Goal: Transaction & Acquisition: Subscribe to service/newsletter

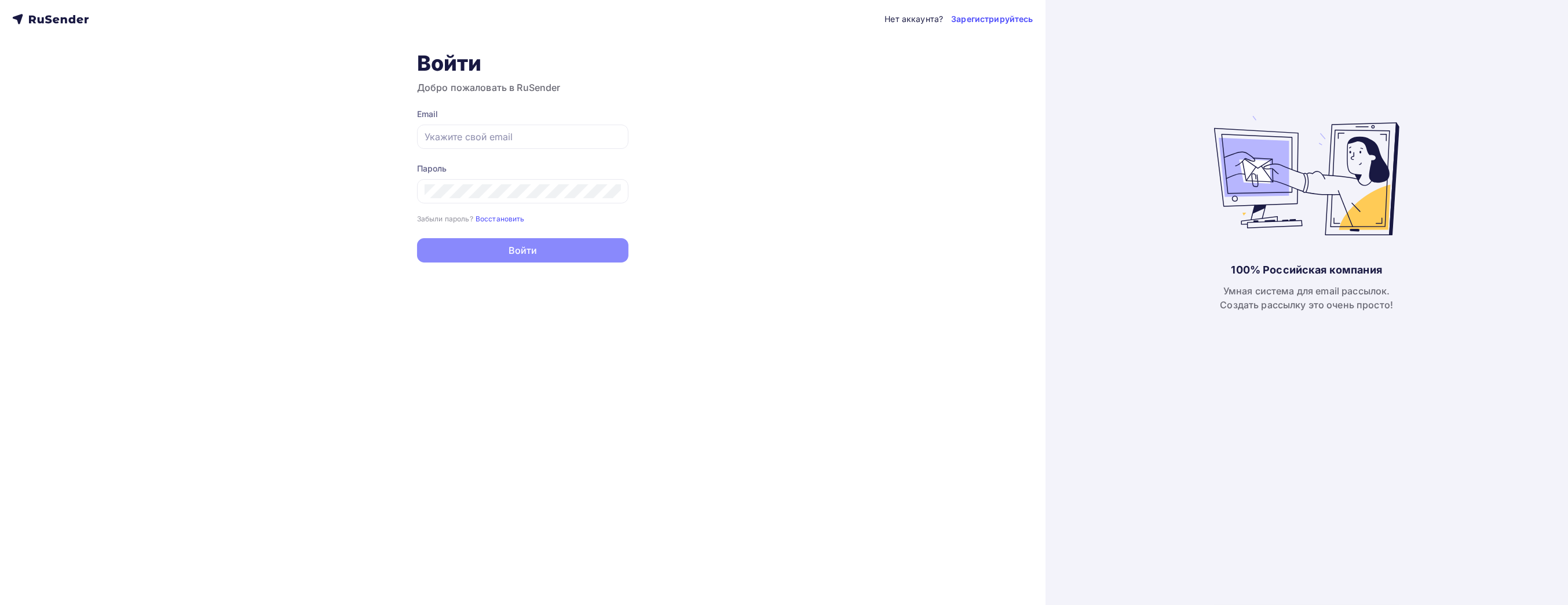
click at [169, 272] on div "Нет аккаунта? Зарегистрируйтесь Войти Добро пожаловать в RuSender Email Пароль …" at bounding box center [522, 302] width 1046 height 605
click at [493, 133] on input "text" at bounding box center [523, 136] width 196 height 14
type input "[EMAIL_ADDRESS][DOMAIN_NAME]"
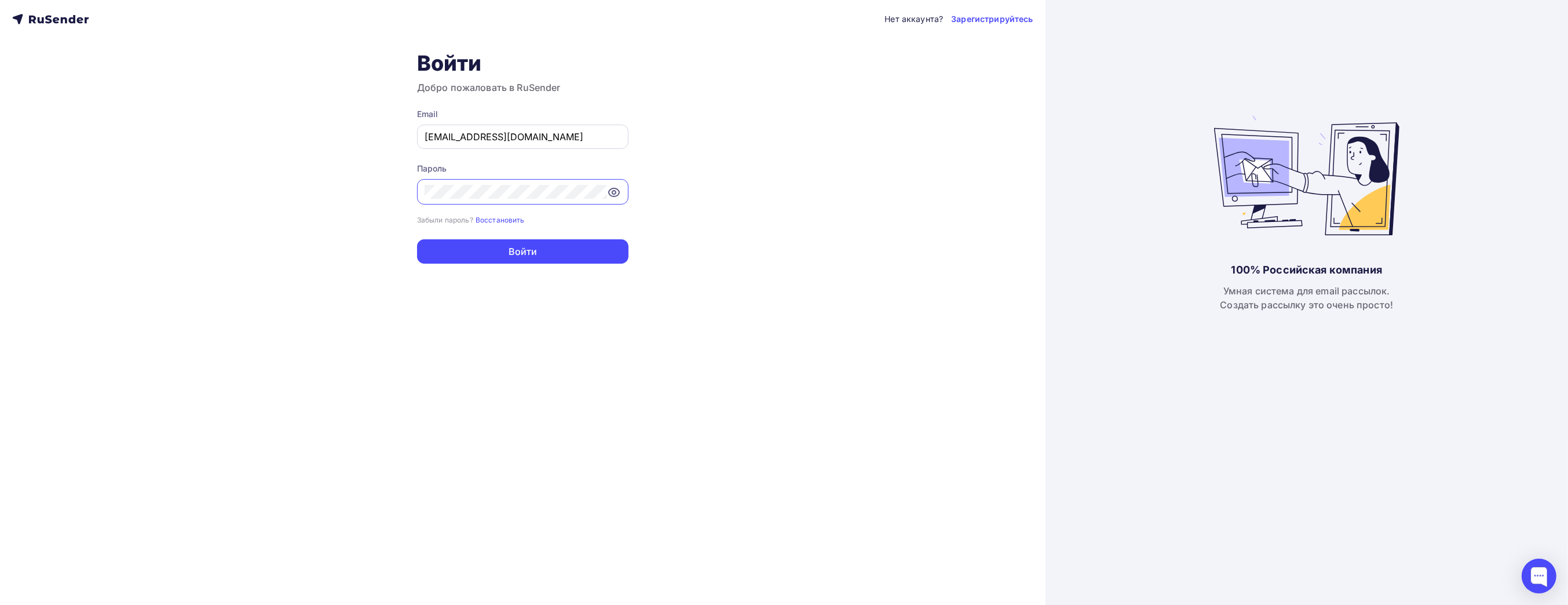
click at [417, 239] on button "Войти" at bounding box center [522, 251] width 211 height 24
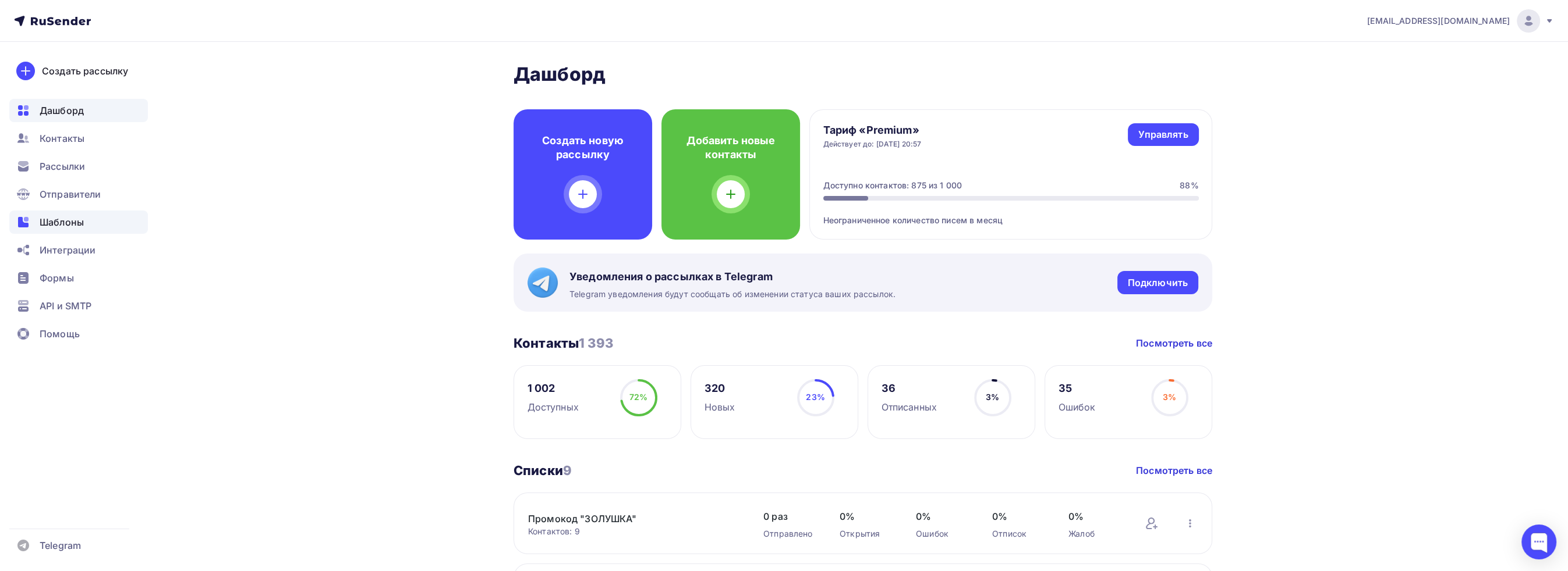
click at [67, 223] on span "Шаблоны" at bounding box center [62, 221] width 44 height 14
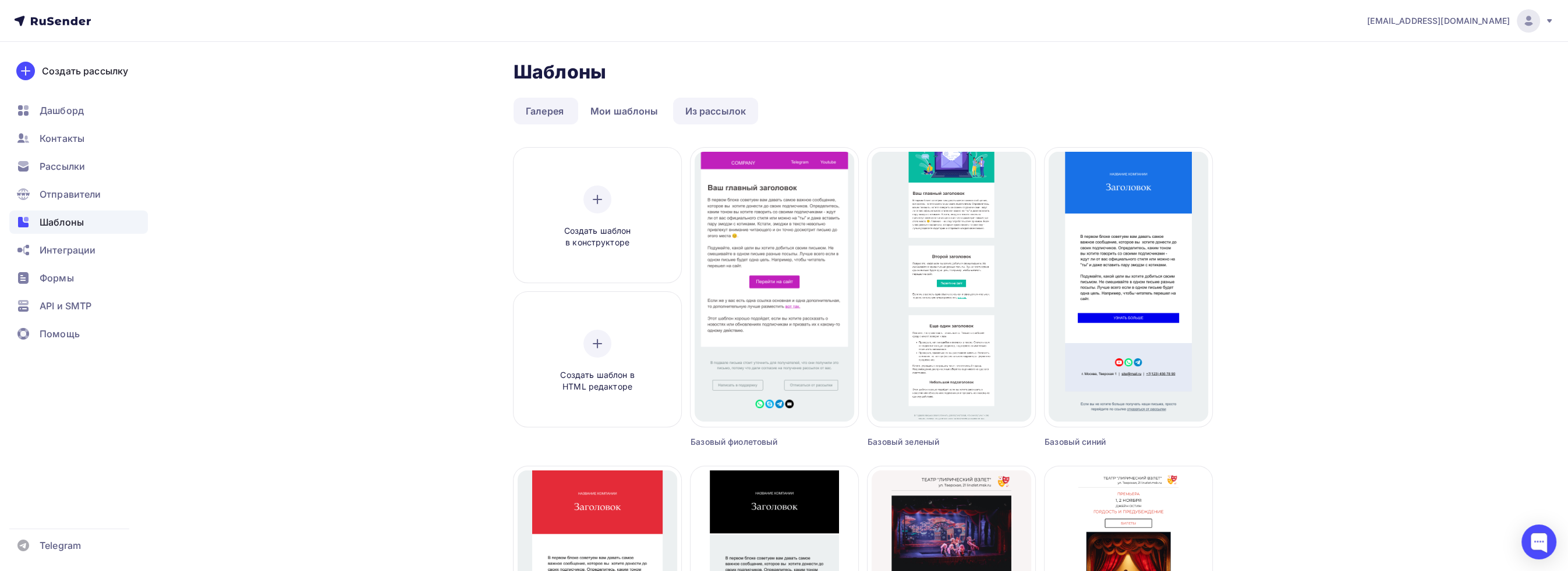
click at [687, 103] on link "Из рассылок" at bounding box center [715, 111] width 86 height 27
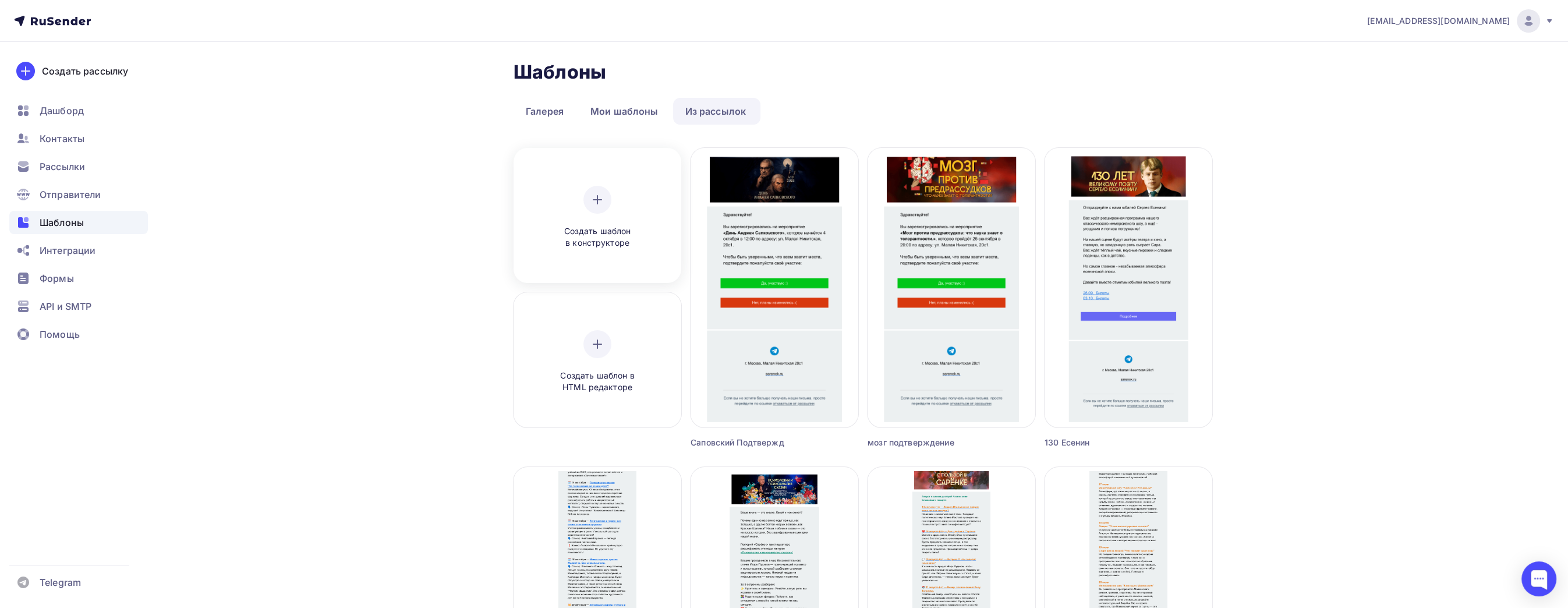
click at [587, 217] on div "Создать шаблон в конструкторе" at bounding box center [597, 217] width 111 height 63
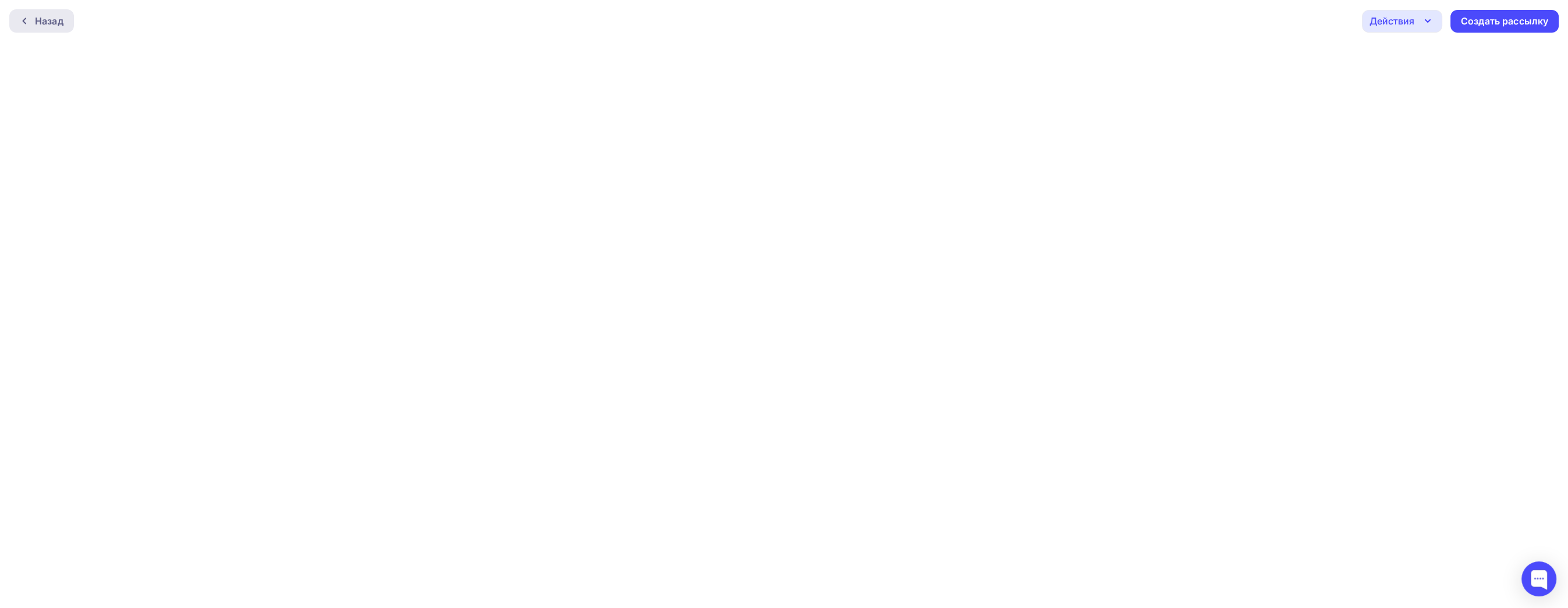
click at [18, 22] on div "Назад" at bounding box center [41, 21] width 65 height 24
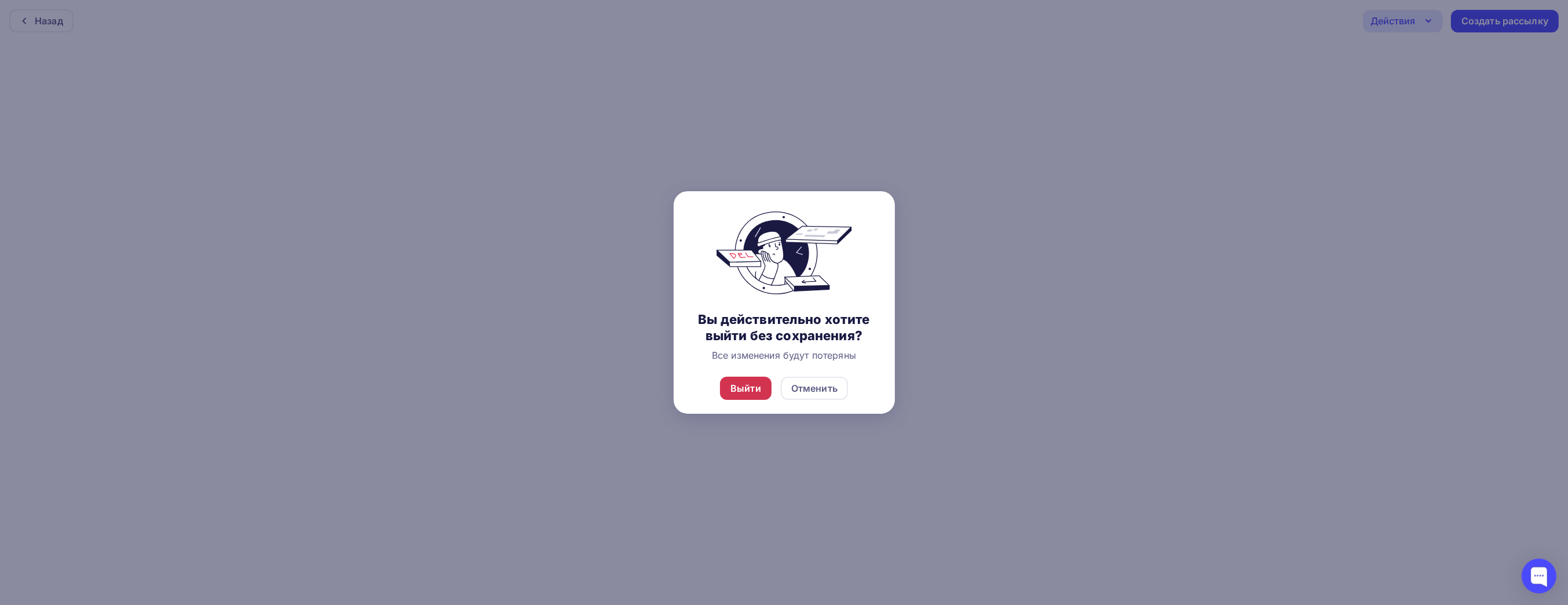
click at [755, 386] on div "Выйти" at bounding box center [746, 388] width 31 height 14
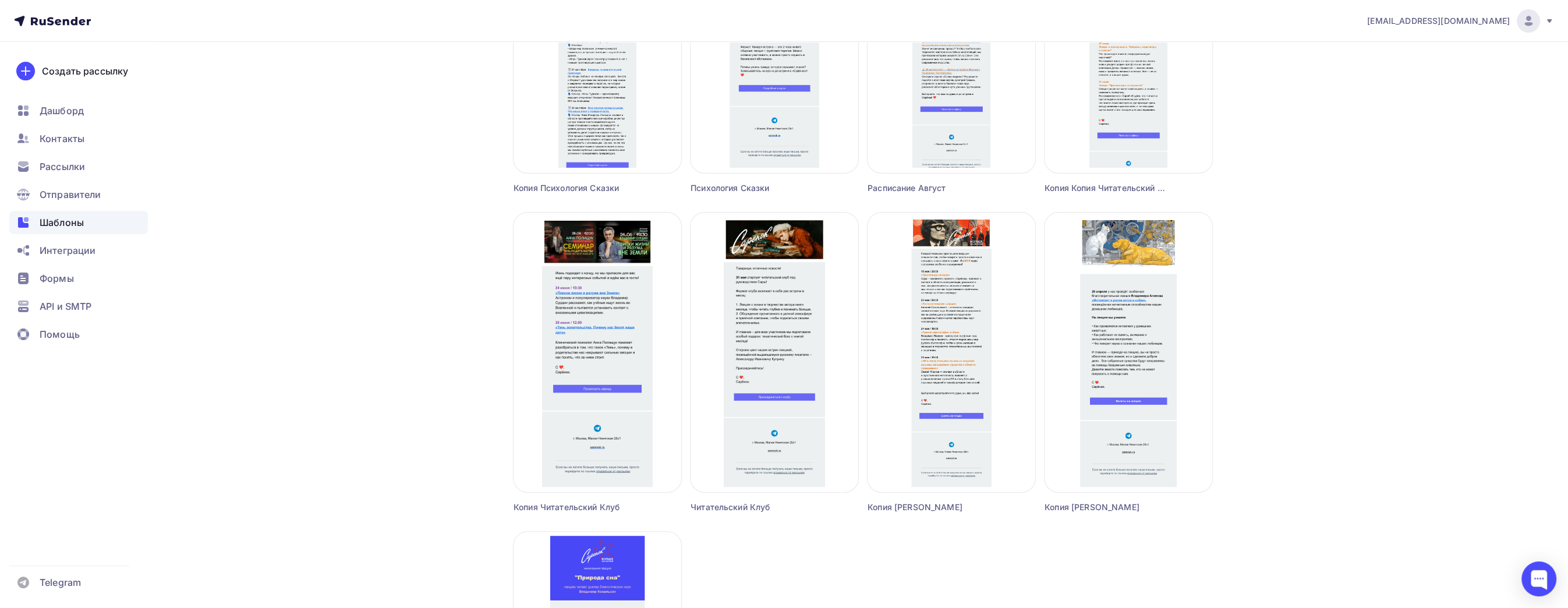
scroll to position [582, 0]
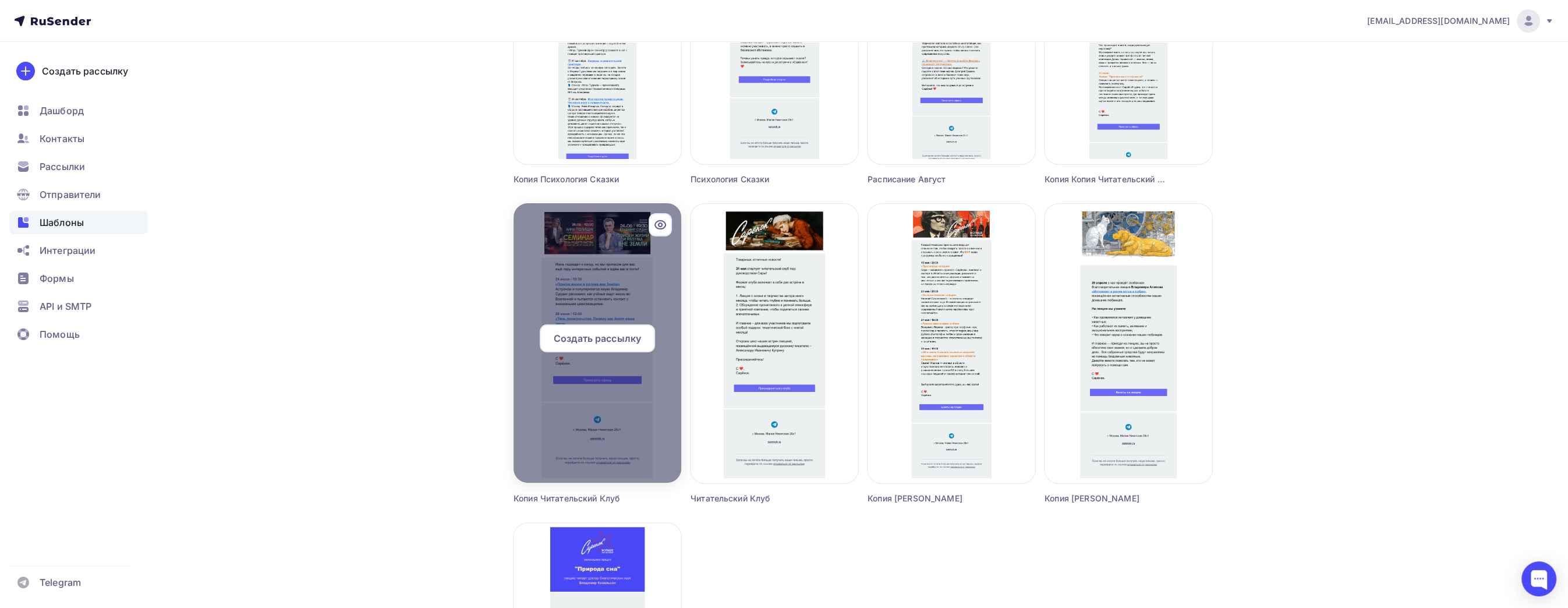
click at [598, 430] on div at bounding box center [597, 343] width 167 height 279
click at [669, 232] on div at bounding box center [660, 225] width 24 height 24
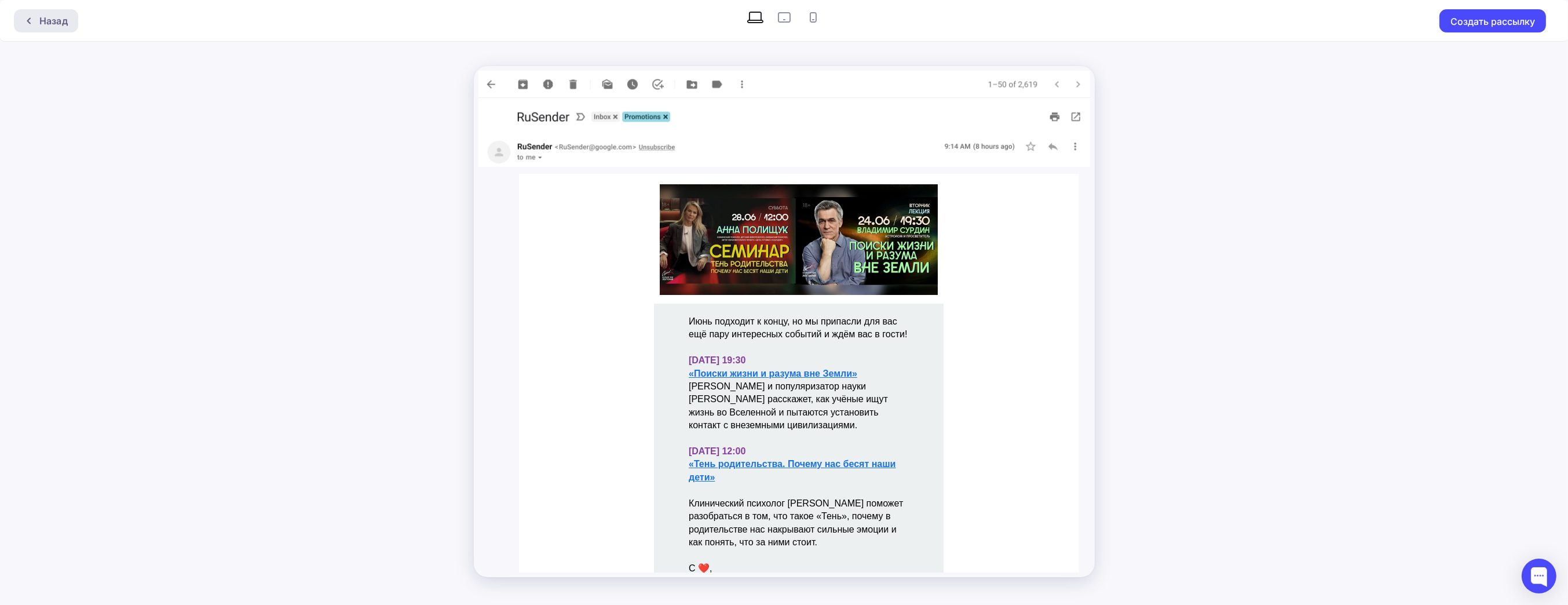
click at [51, 24] on div "Назад" at bounding box center [54, 20] width 29 height 14
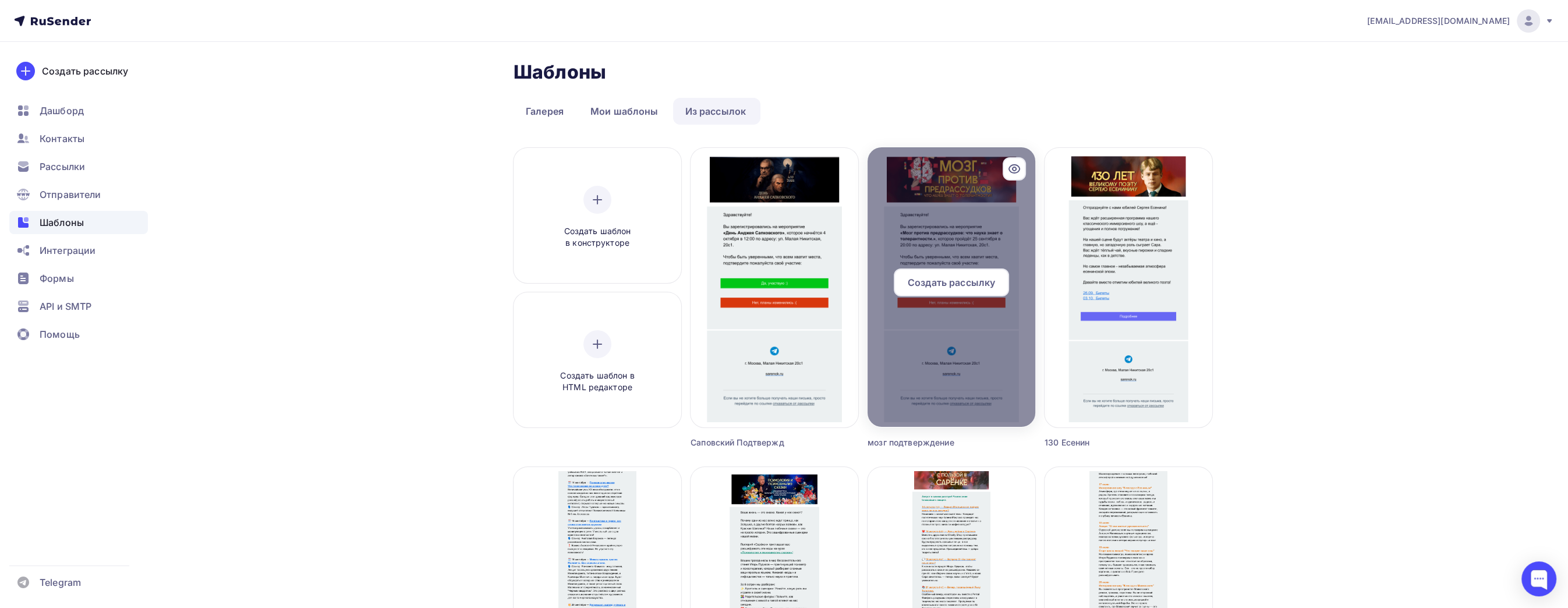
click at [1001, 160] on div at bounding box center [951, 286] width 167 height 279
click at [1002, 165] on div at bounding box center [1014, 169] width 24 height 24
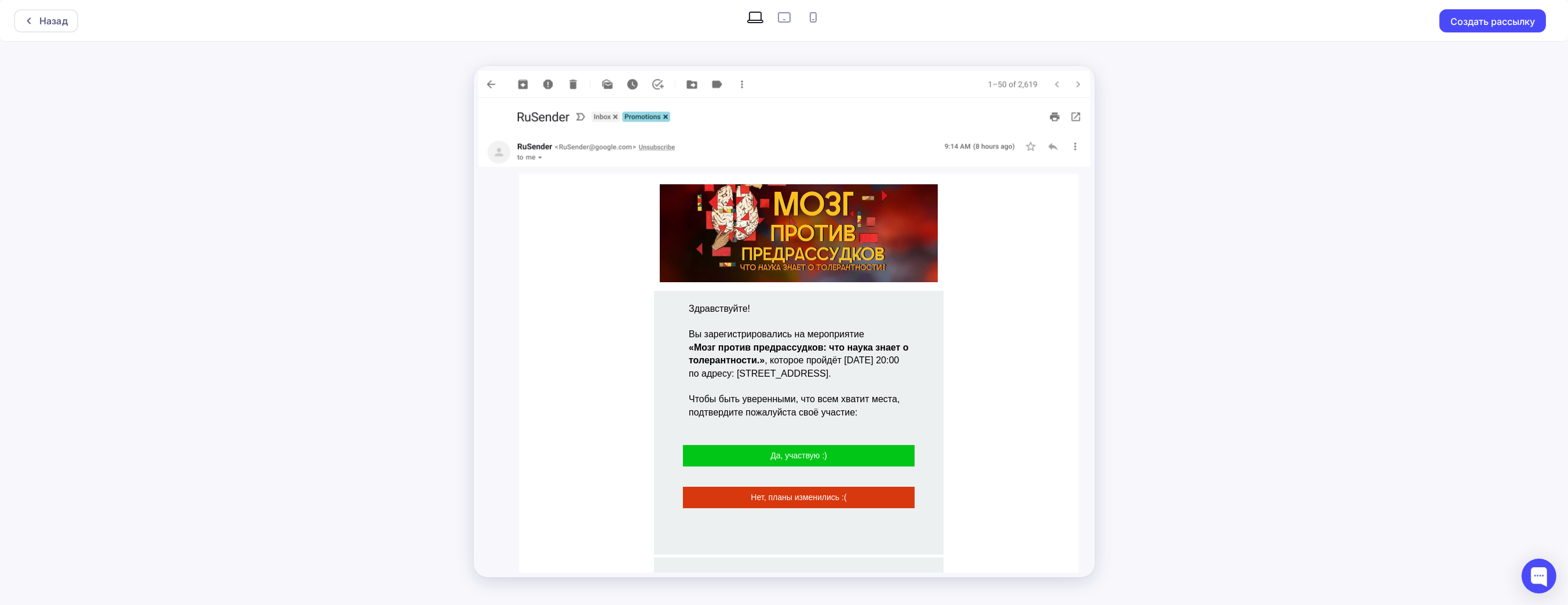
click at [493, 85] on img at bounding box center [785, 85] width 612 height 27
click at [486, 82] on img at bounding box center [785, 85] width 612 height 27
click at [492, 83] on img at bounding box center [785, 85] width 612 height 27
click at [66, 23] on div "Назад" at bounding box center [54, 20] width 29 height 14
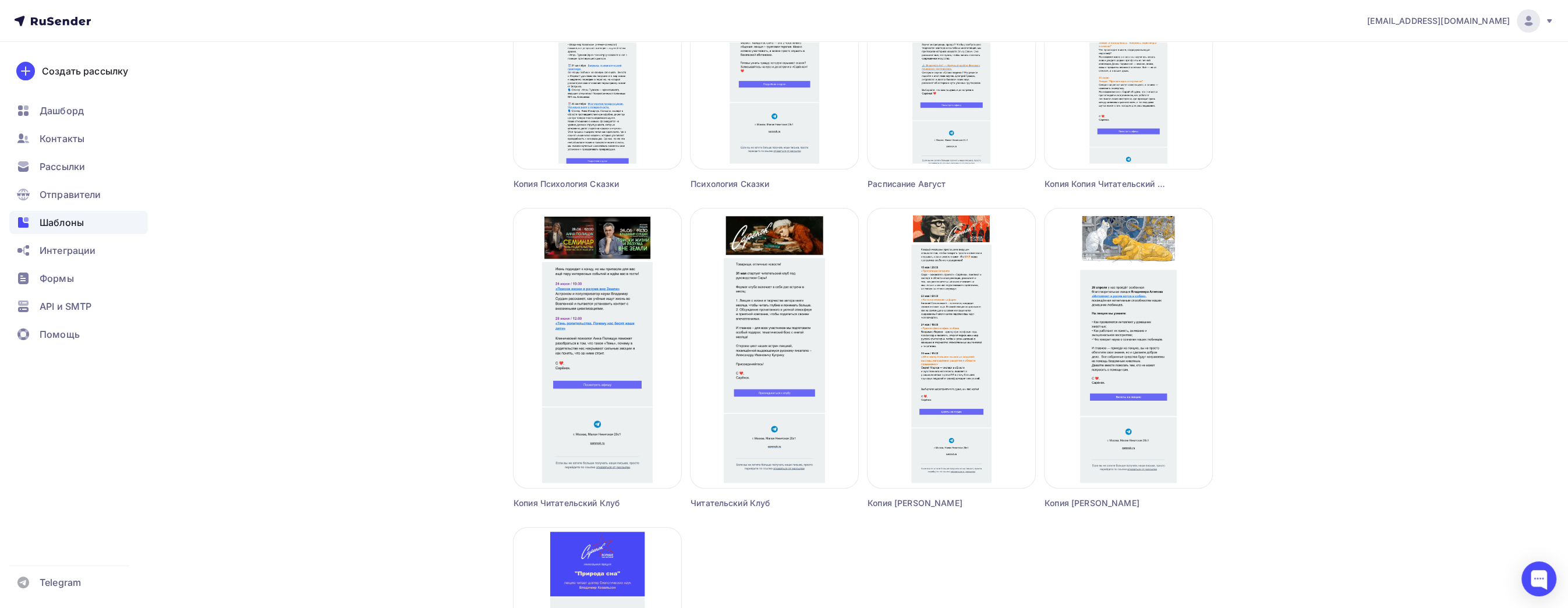
scroll to position [582, 0]
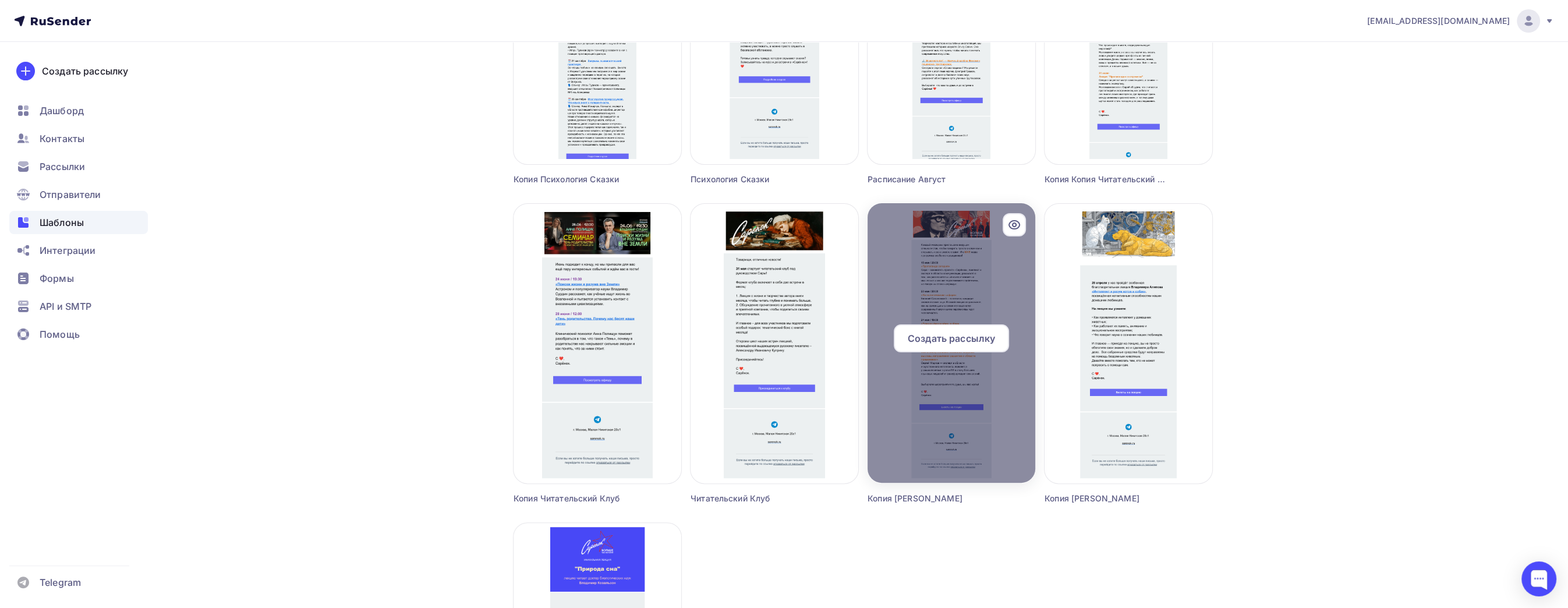
click at [1017, 229] on icon at bounding box center [1014, 224] width 14 height 14
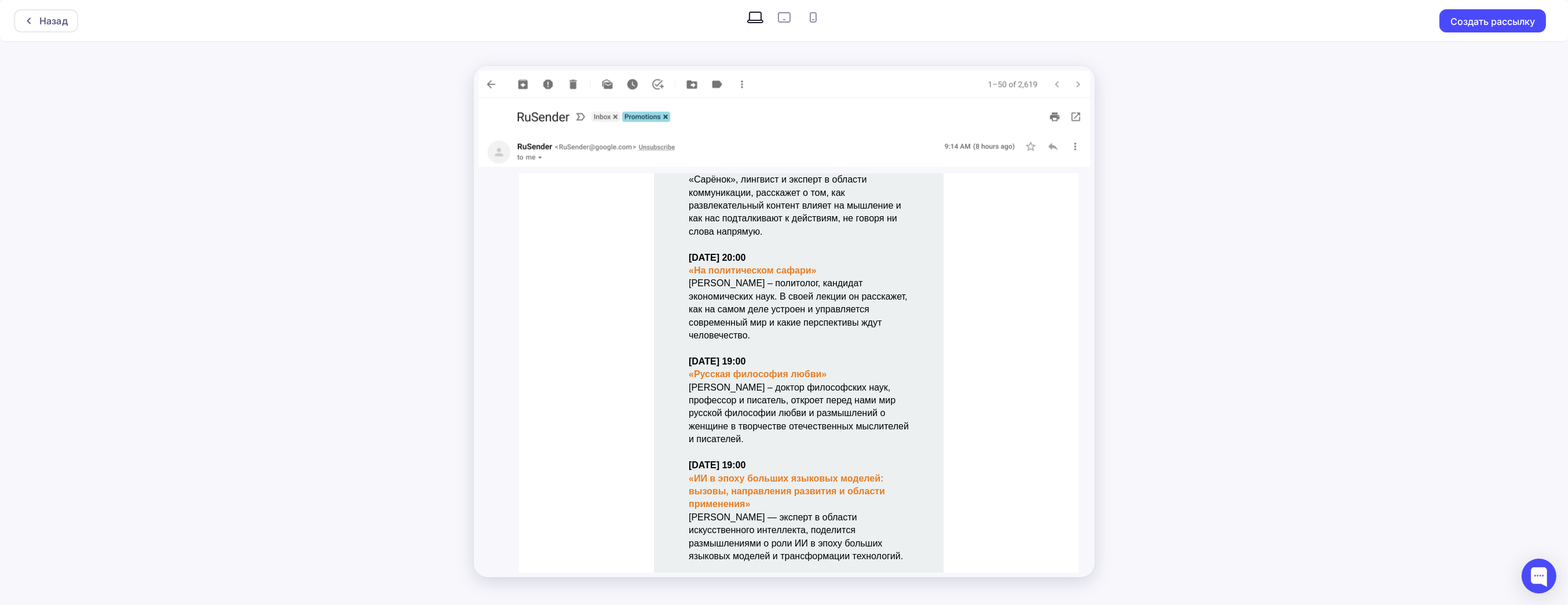
scroll to position [232, 0]
click at [798, 371] on p "[DATE] 19:00 «Русская философия любви» [PERSON_NAME] – доктор философских наук,…" at bounding box center [798, 401] width 220 height 91
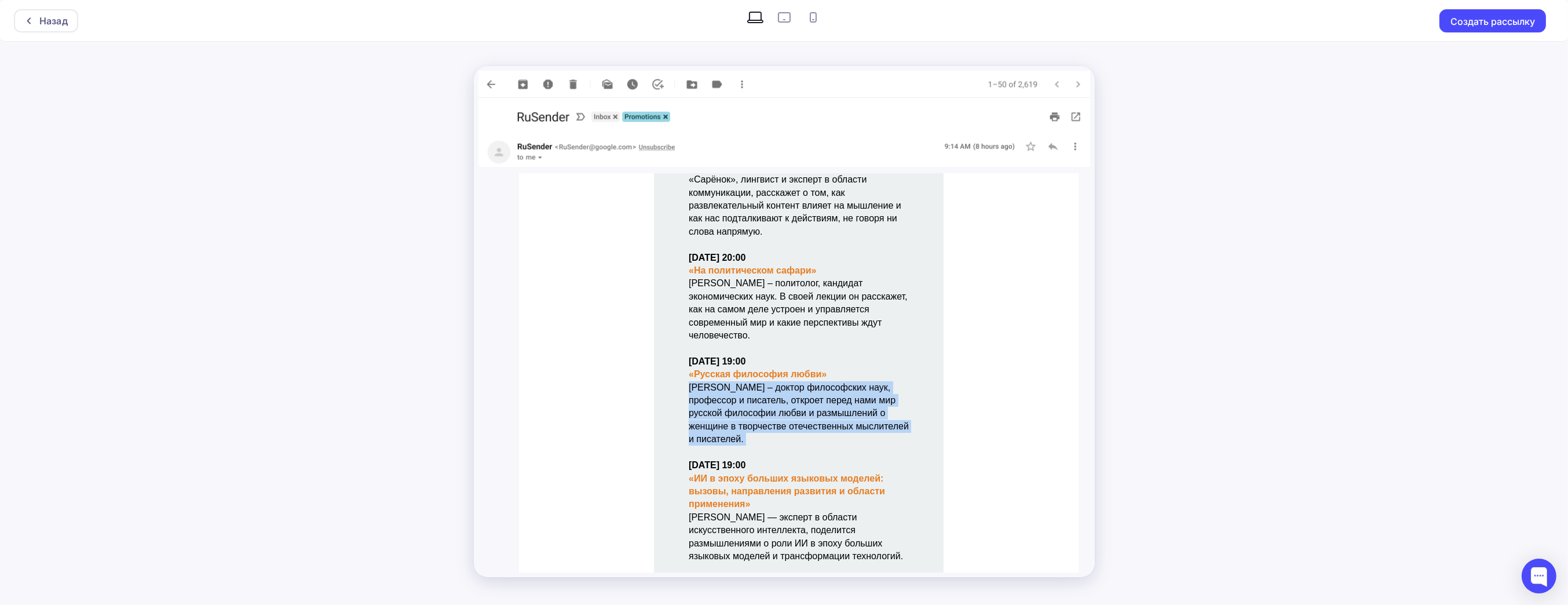
click at [798, 371] on p "[DATE] 19:00 «Русская философия любви» [PERSON_NAME] – доктор философских наук,…" at bounding box center [798, 401] width 220 height 91
click at [805, 420] on p "[DATE] 19:00 «Русская философия любви» [PERSON_NAME] – доктор философских наук,…" at bounding box center [798, 401] width 220 height 91
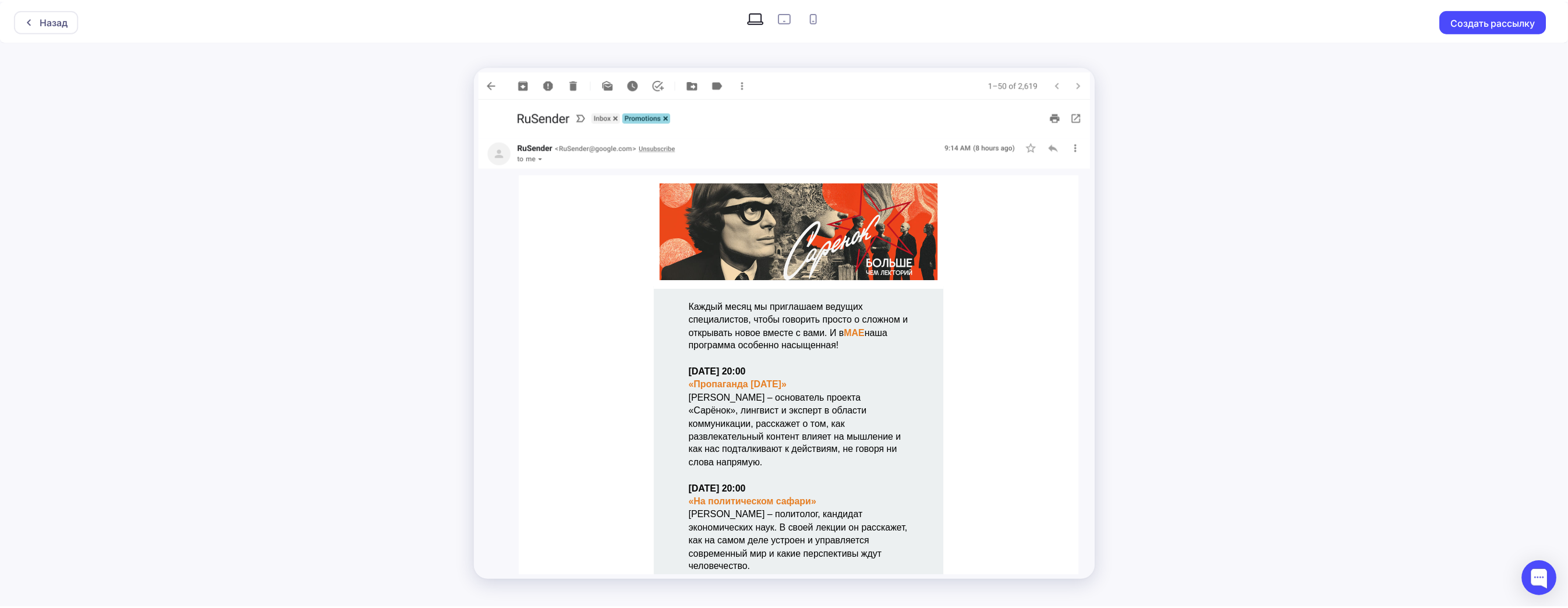
scroll to position [0, 0]
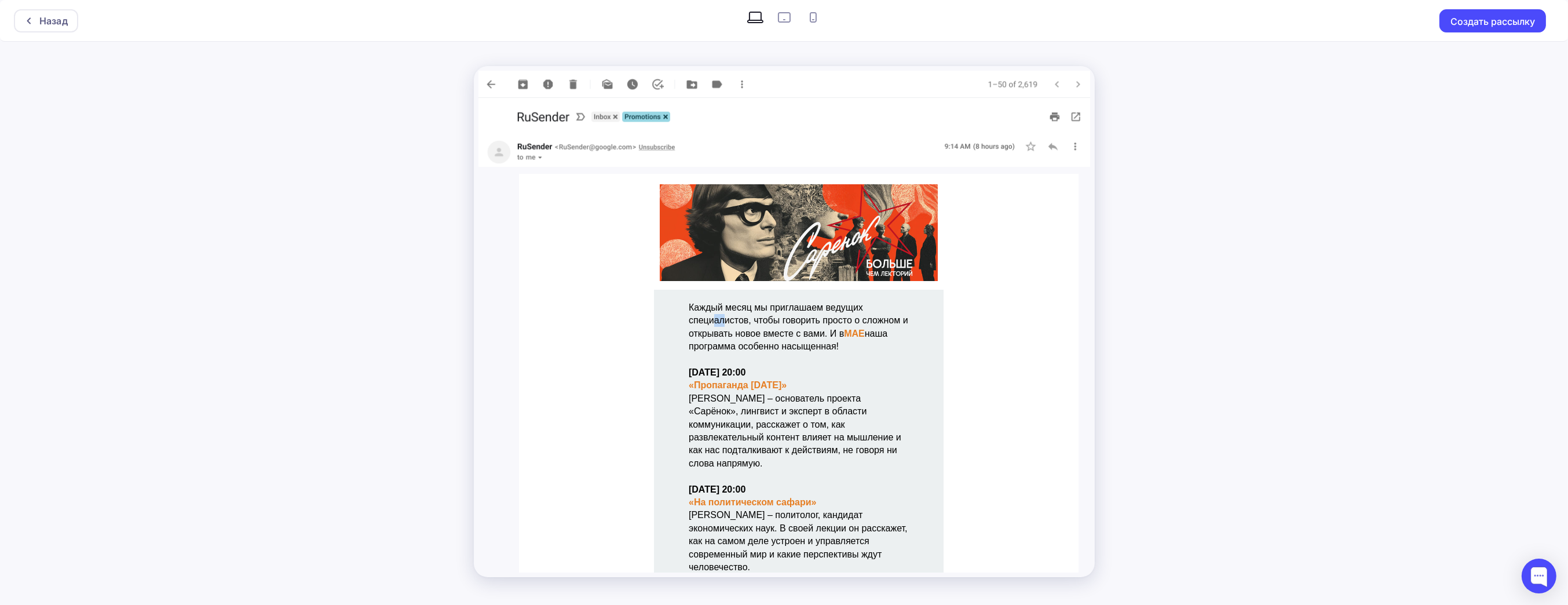
click at [710, 314] on p "Каждый месяц мы приглашаем ведущих специалистов, чтобы говорить просто о сложно…" at bounding box center [798, 327] width 220 height 52
click at [486, 79] on img at bounding box center [785, 85] width 612 height 27
click at [490, 82] on img at bounding box center [785, 85] width 612 height 27
click at [490, 78] on img at bounding box center [785, 85] width 612 height 27
click at [38, 20] on div at bounding box center [31, 21] width 15 height 9
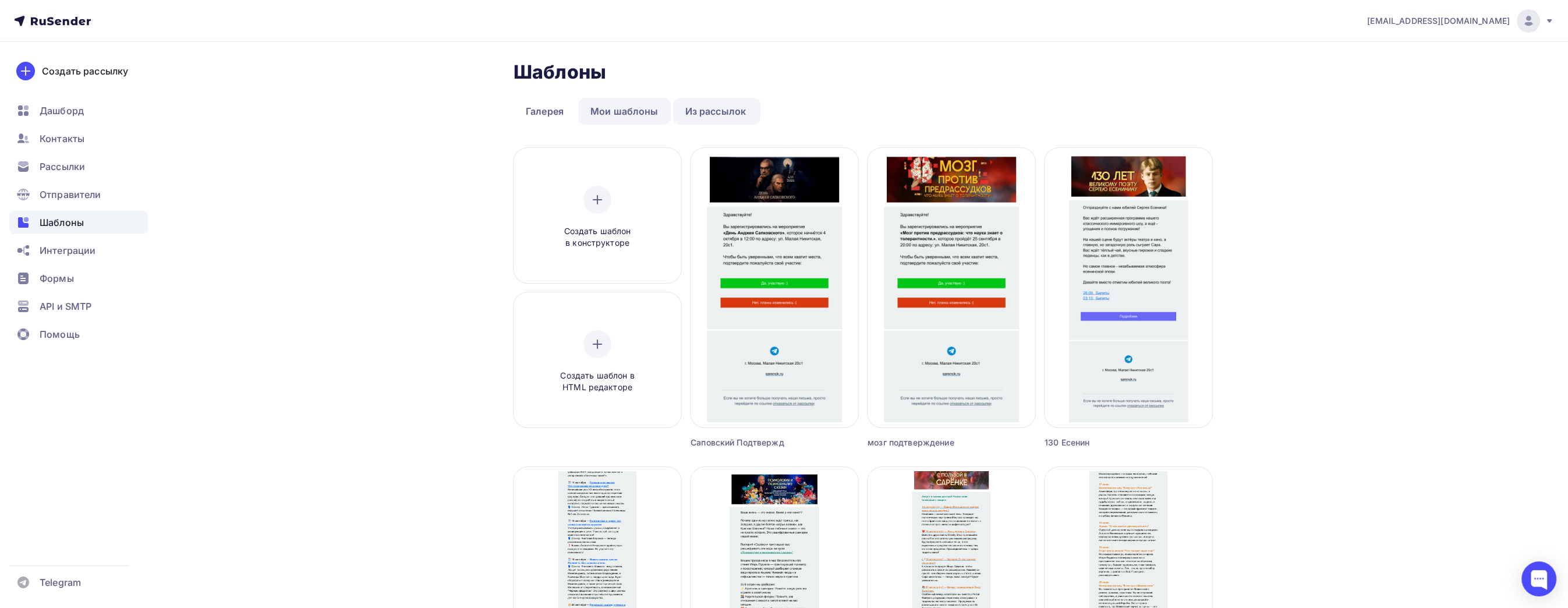
click at [626, 111] on link "Мои шаблоны" at bounding box center [624, 111] width 93 height 27
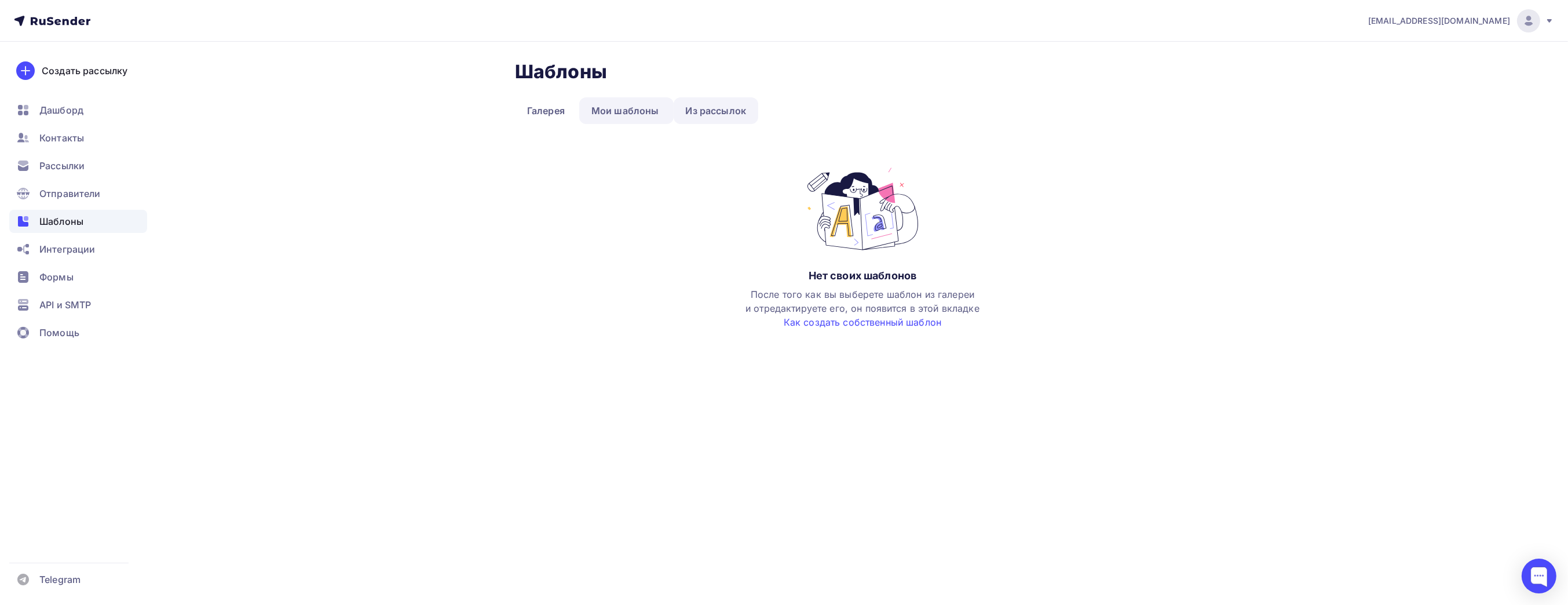
click at [720, 98] on link "Из рассылок" at bounding box center [716, 111] width 85 height 27
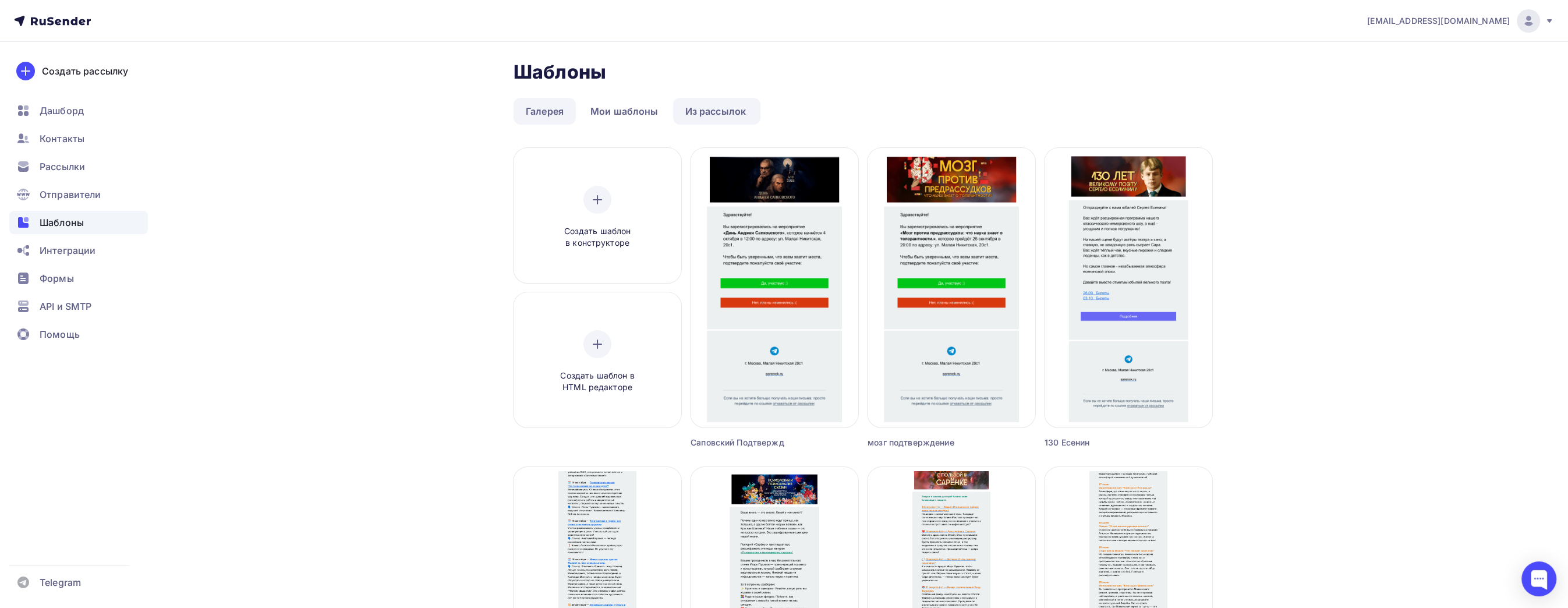
click at [533, 105] on link "Галерея" at bounding box center [544, 111] width 62 height 27
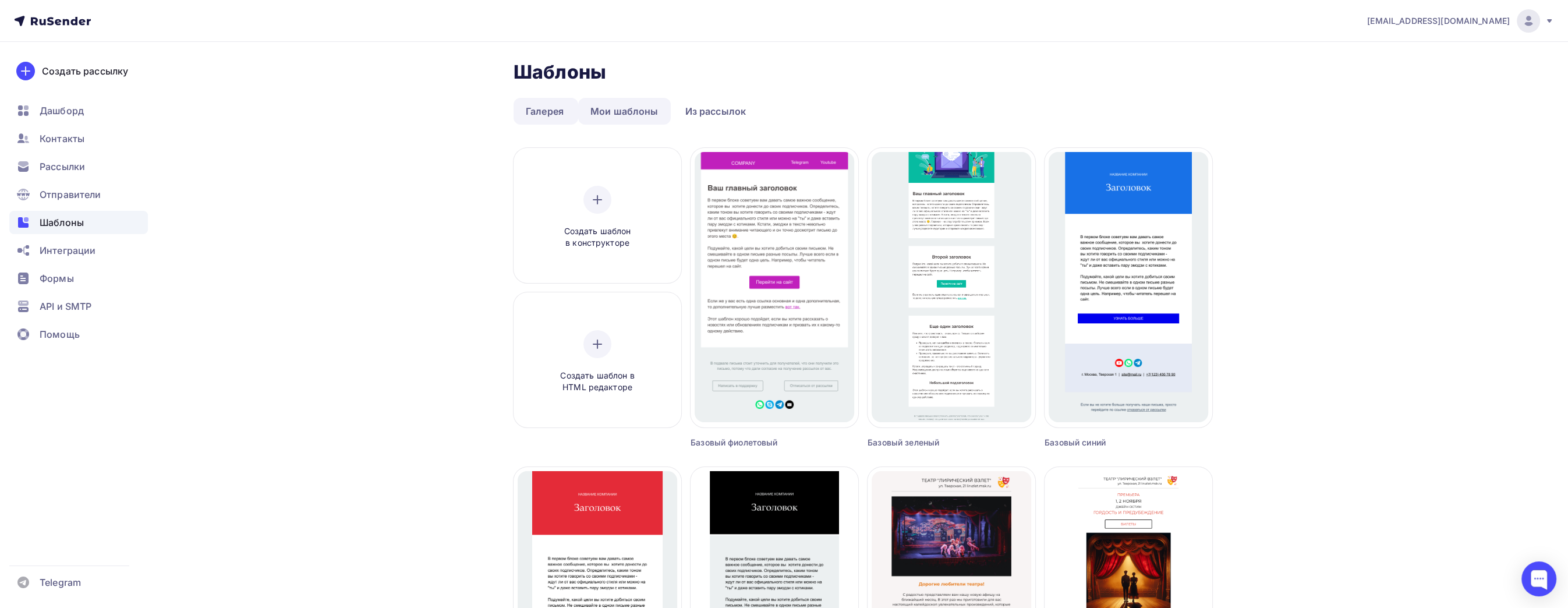
click at [627, 101] on link "Мои шаблоны" at bounding box center [624, 111] width 93 height 27
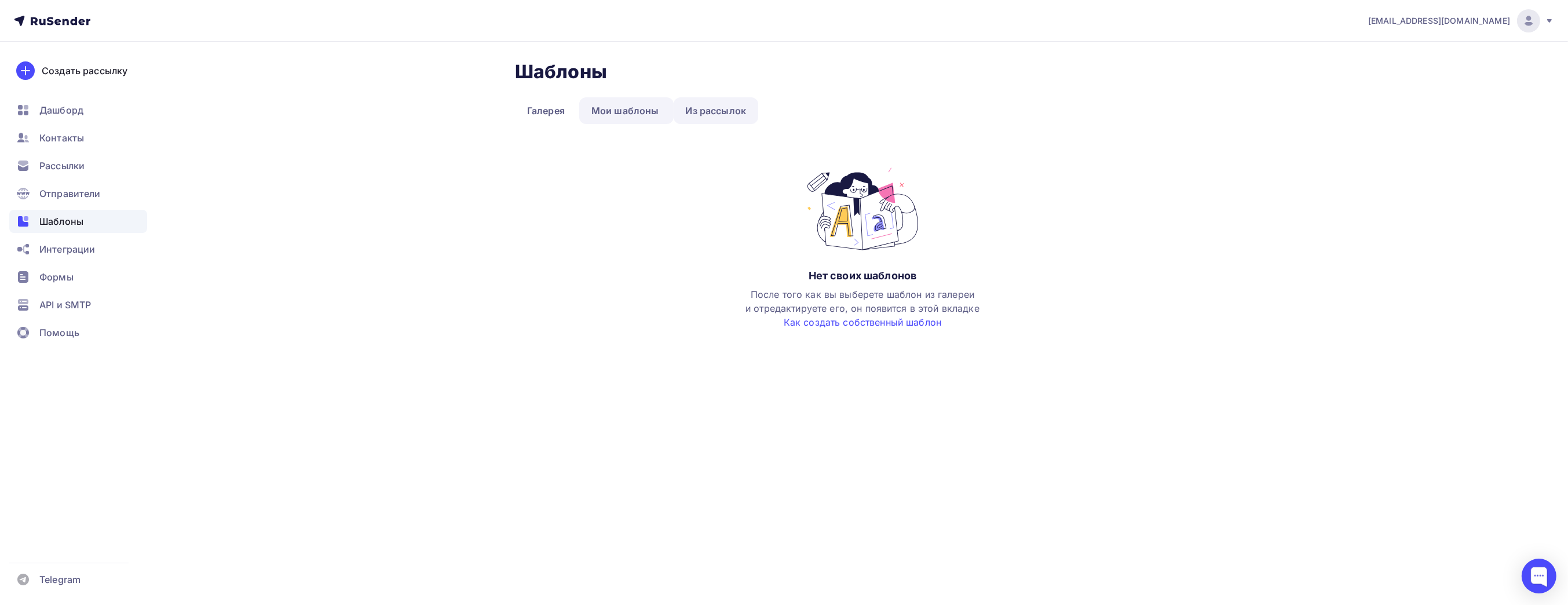
click at [705, 109] on link "Из рассылок" at bounding box center [716, 111] width 85 height 27
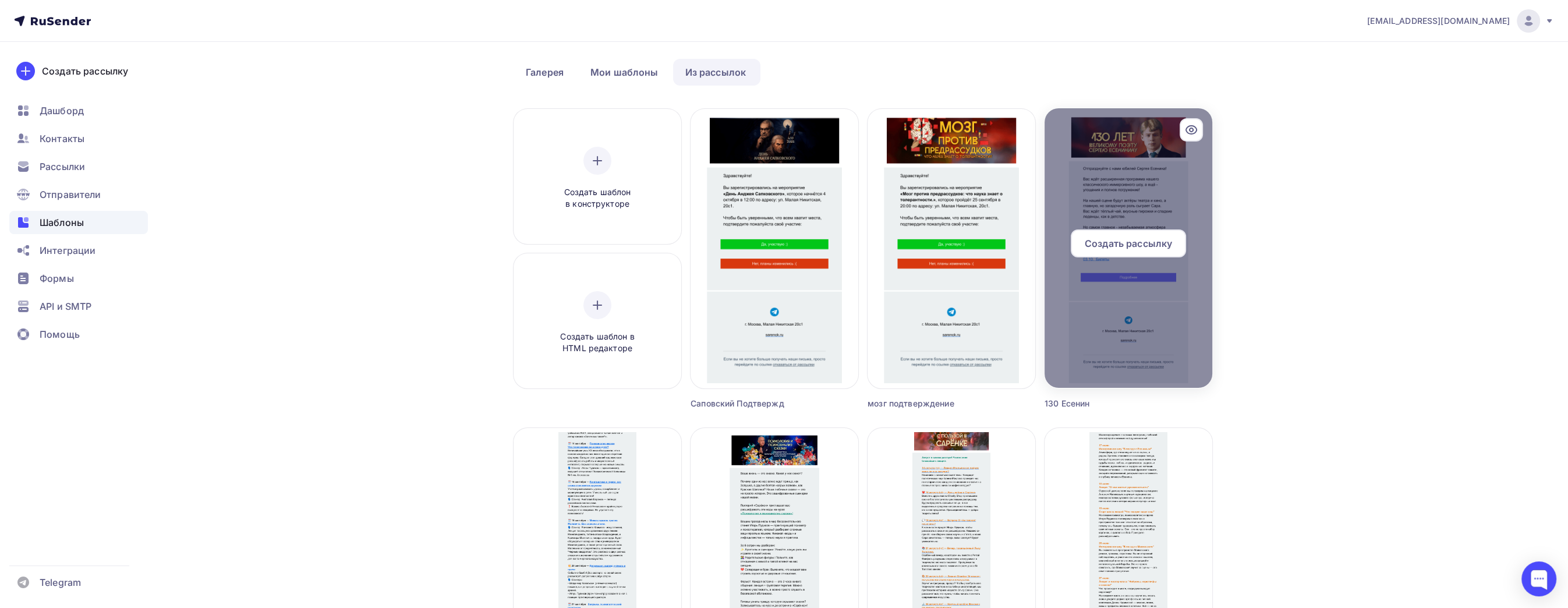
scroll to position [233, 0]
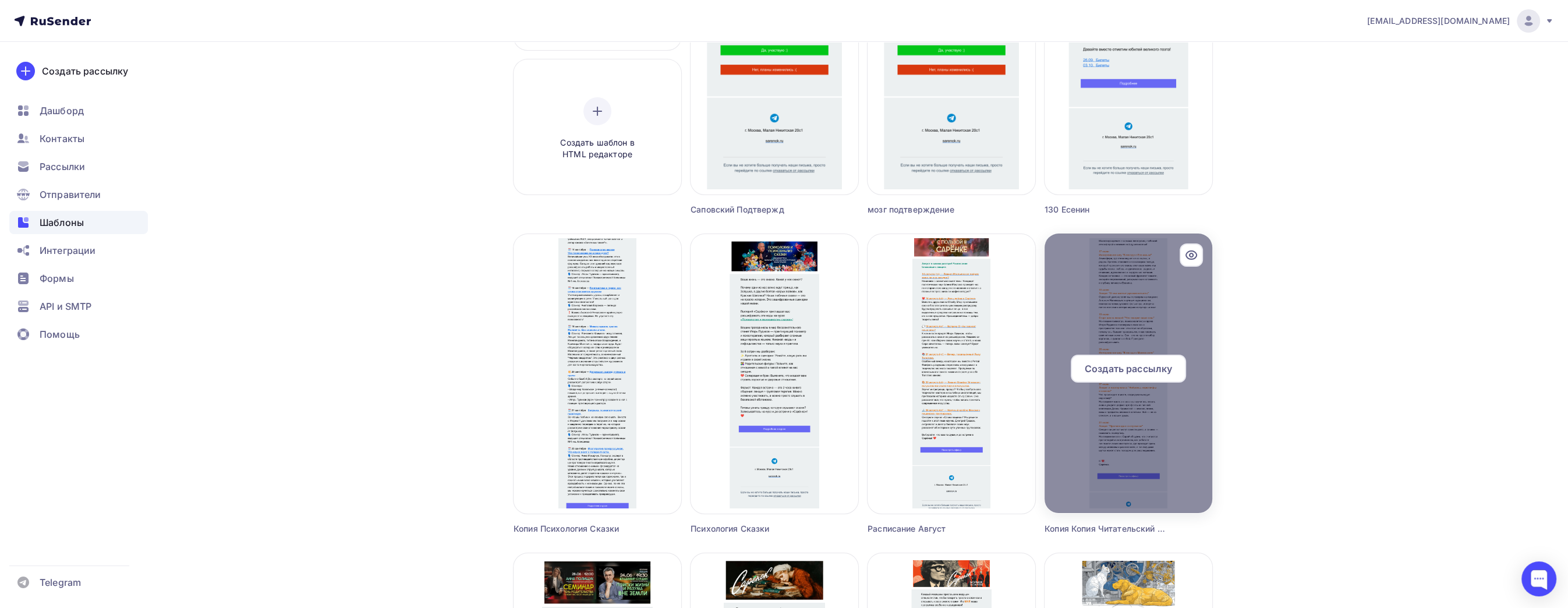
click at [1193, 250] on icon at bounding box center [1191, 254] width 14 height 14
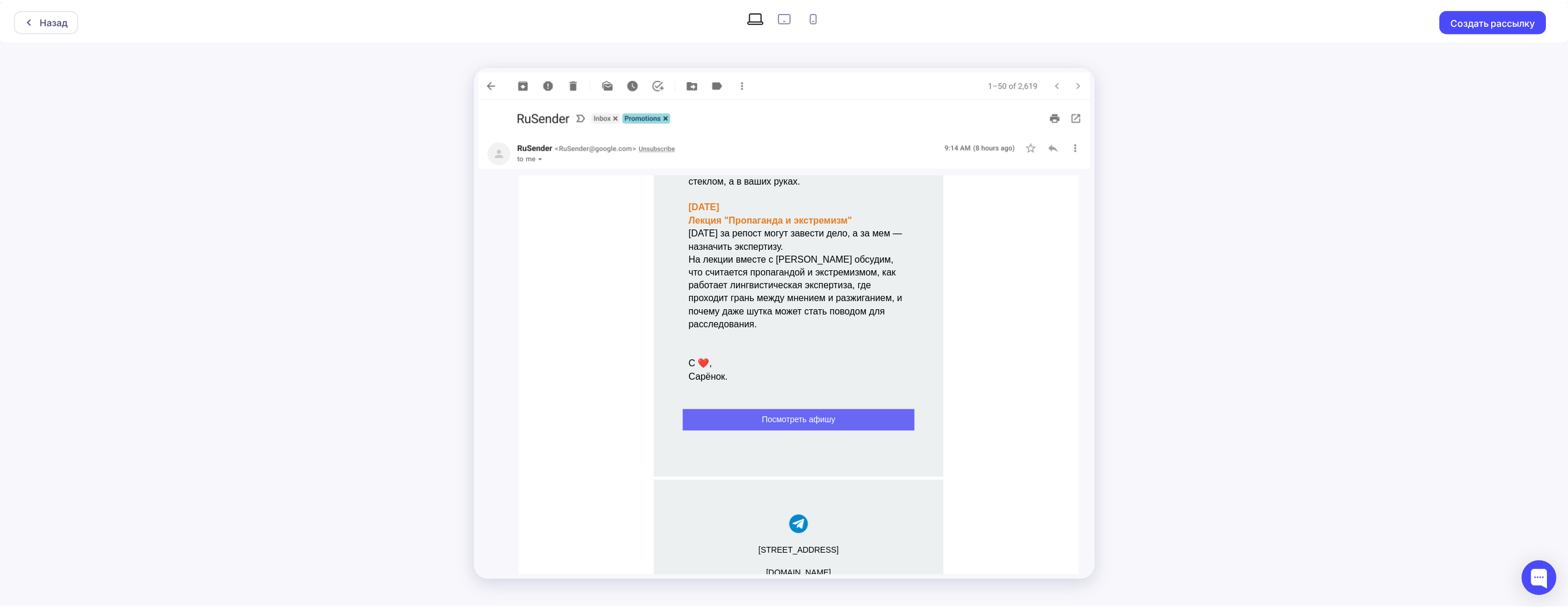
scroll to position [885, 0]
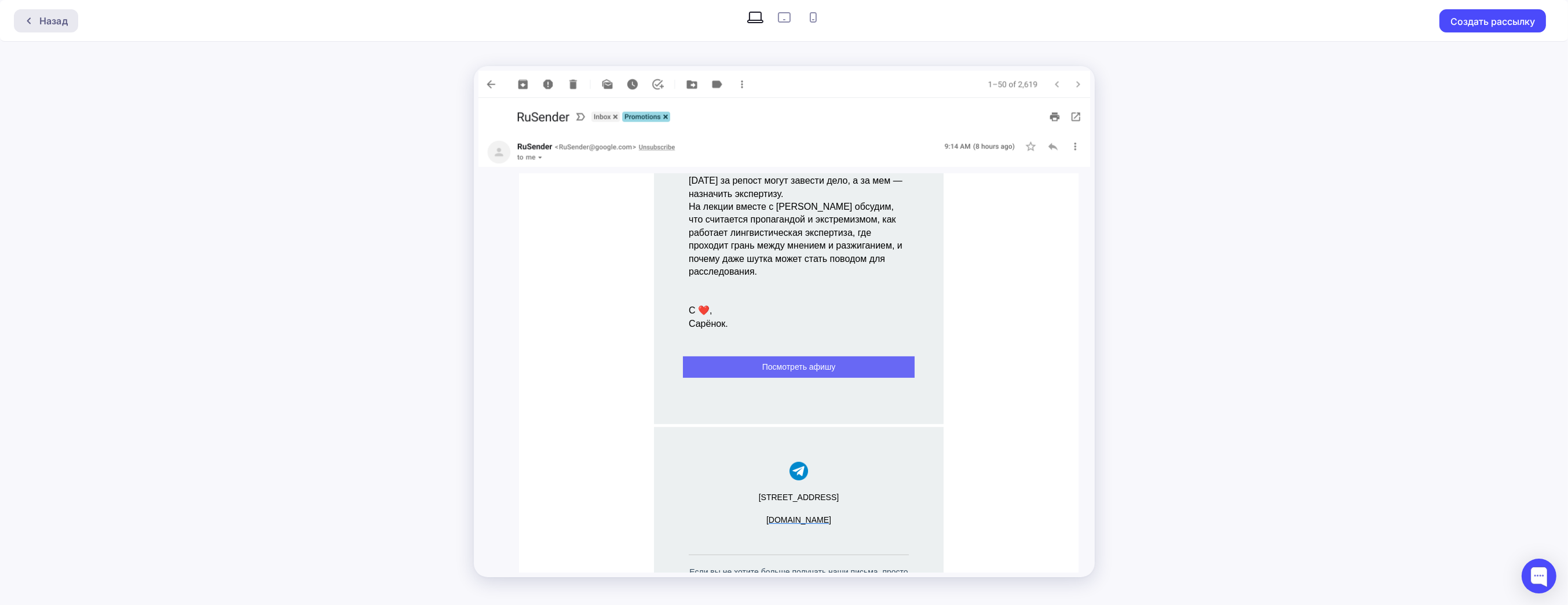
click at [40, 19] on div "Назад" at bounding box center [54, 20] width 29 height 14
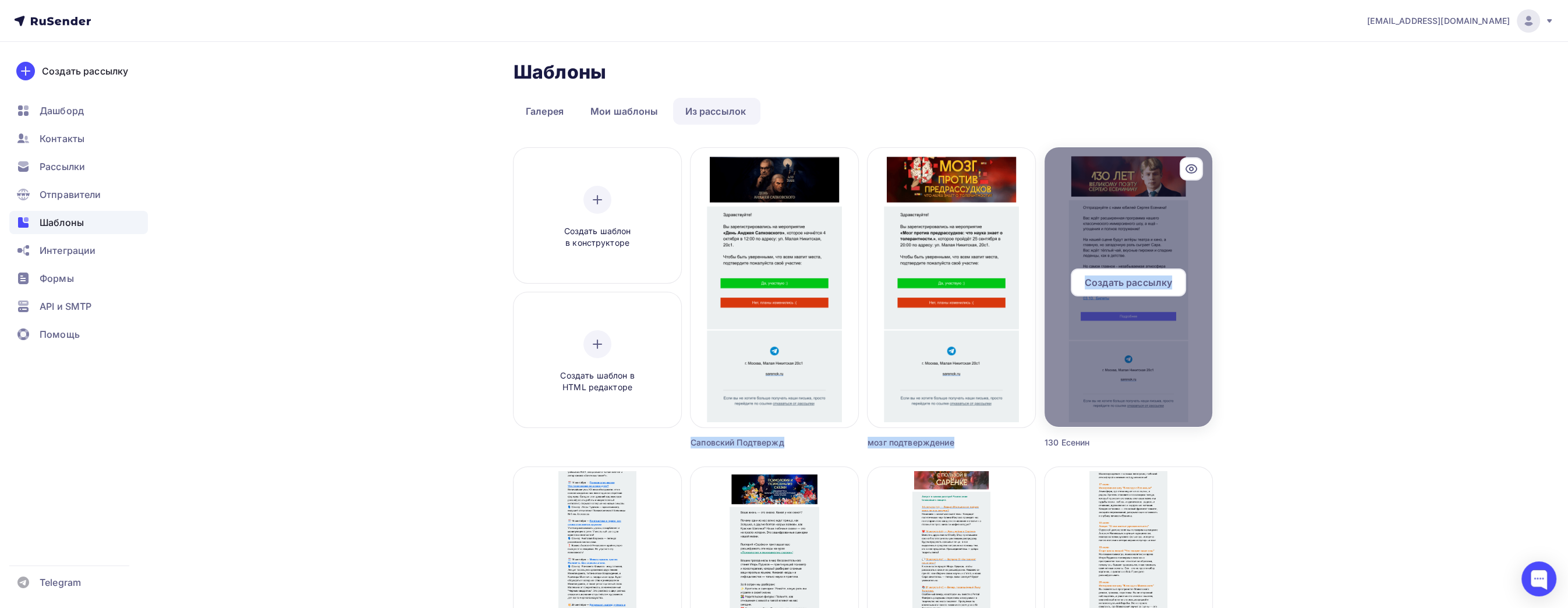
drag, startPoint x: 787, startPoint y: 279, endPoint x: 1183, endPoint y: 265, distance: 396.2
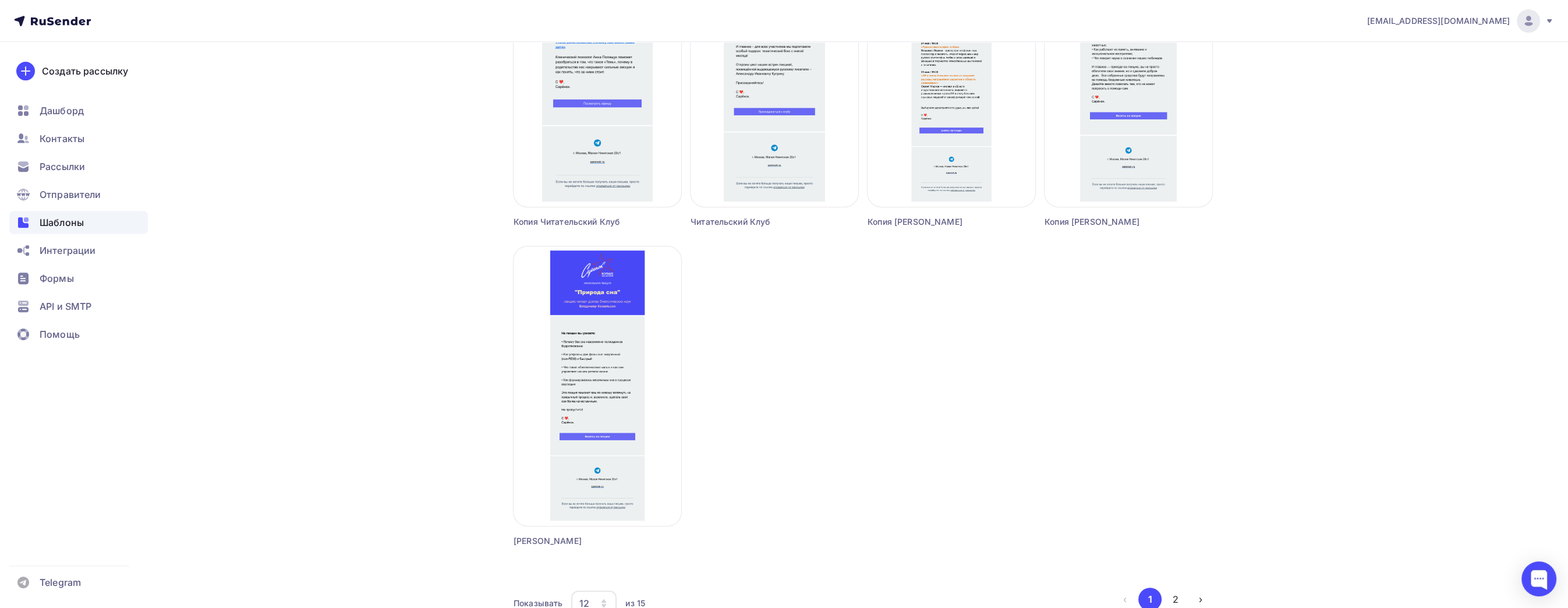
scroll to position [870, 0]
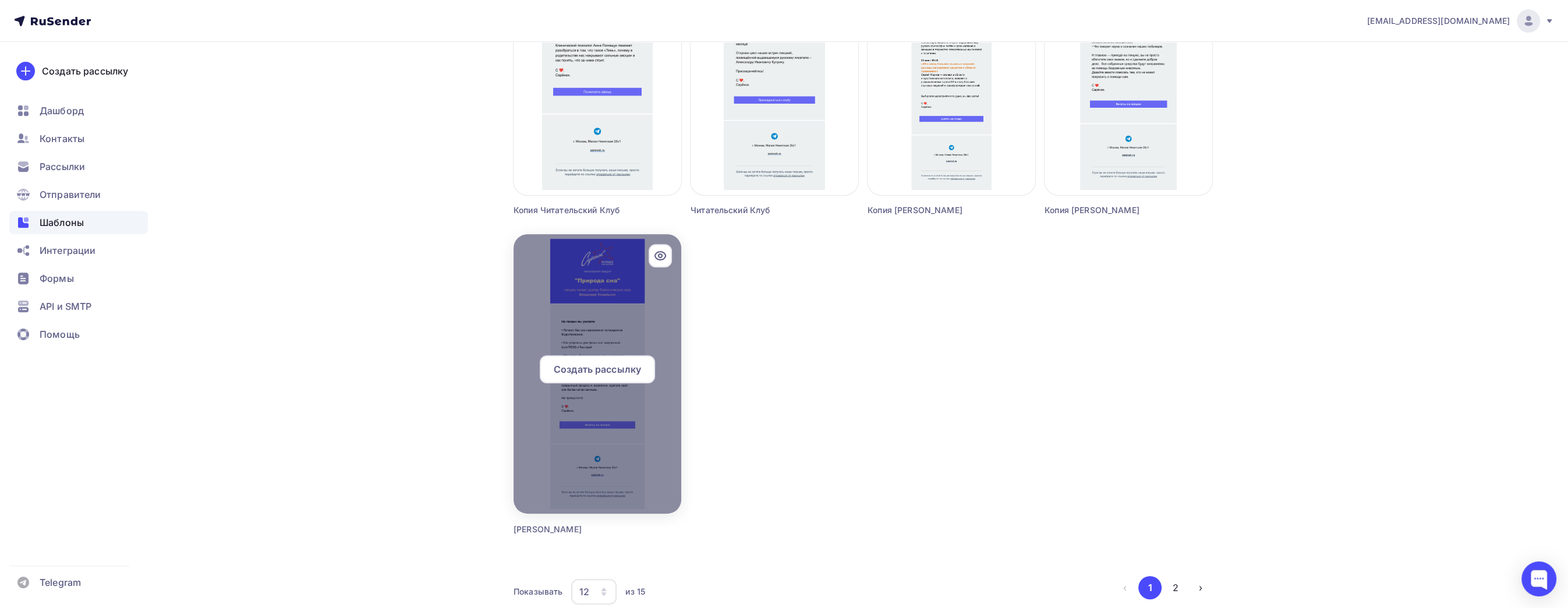
click at [656, 250] on icon at bounding box center [660, 255] width 14 height 14
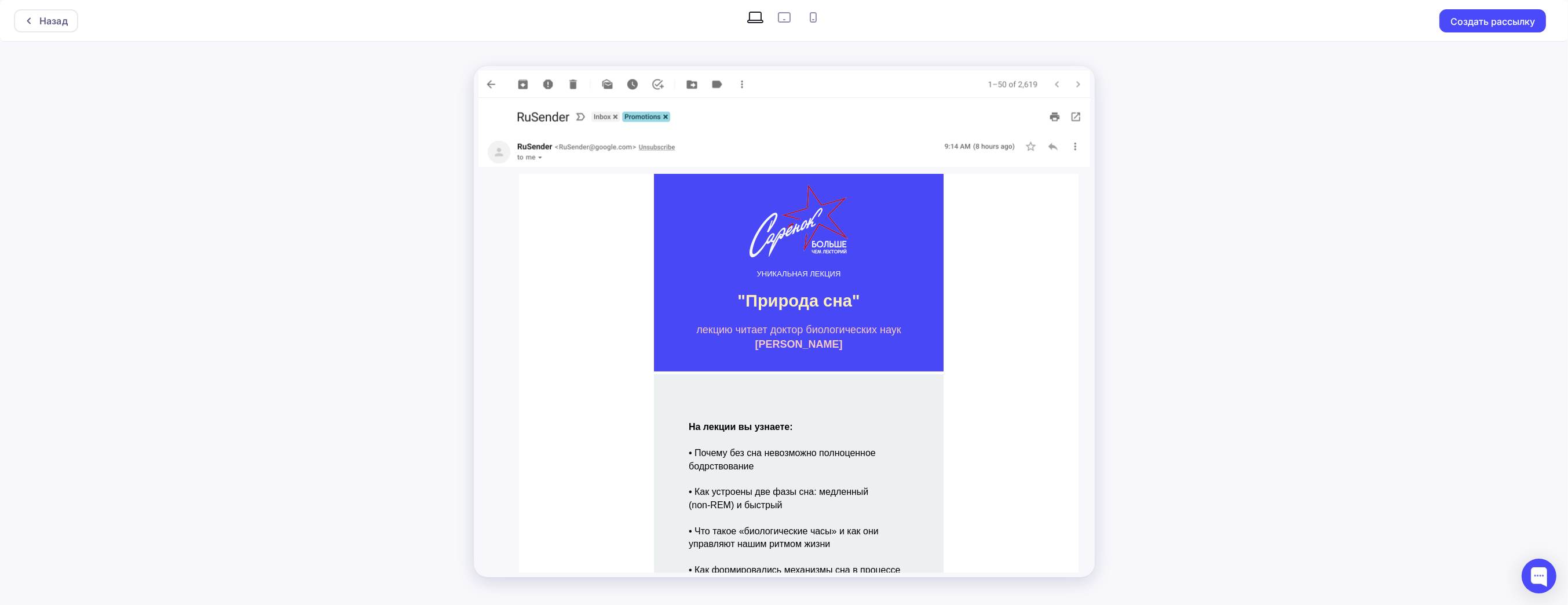
click at [484, 83] on img at bounding box center [785, 85] width 612 height 27
drag, startPoint x: 498, startPoint y: 80, endPoint x: 491, endPoint y: 85, distance: 8.6
click at [498, 80] on img at bounding box center [785, 85] width 612 height 27
click at [60, 19] on div "Назад" at bounding box center [54, 20] width 29 height 14
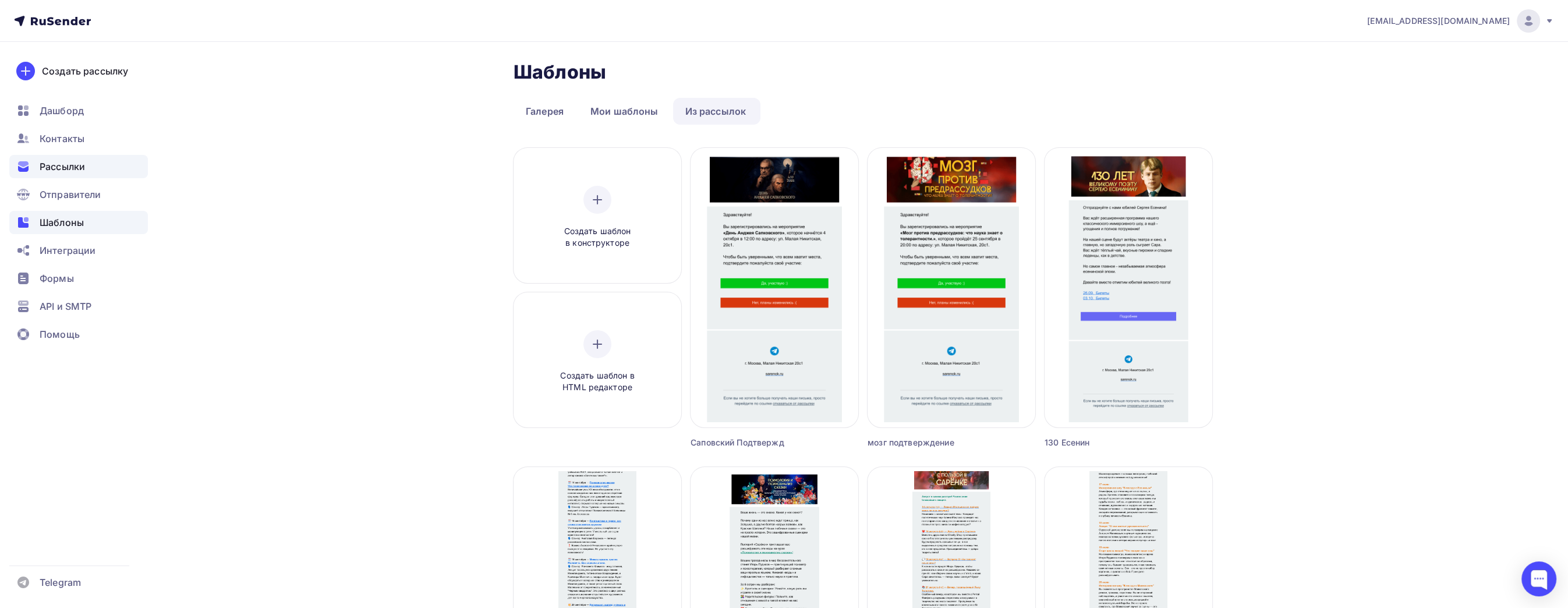
click at [85, 163] on span "Рассылки" at bounding box center [62, 166] width 45 height 14
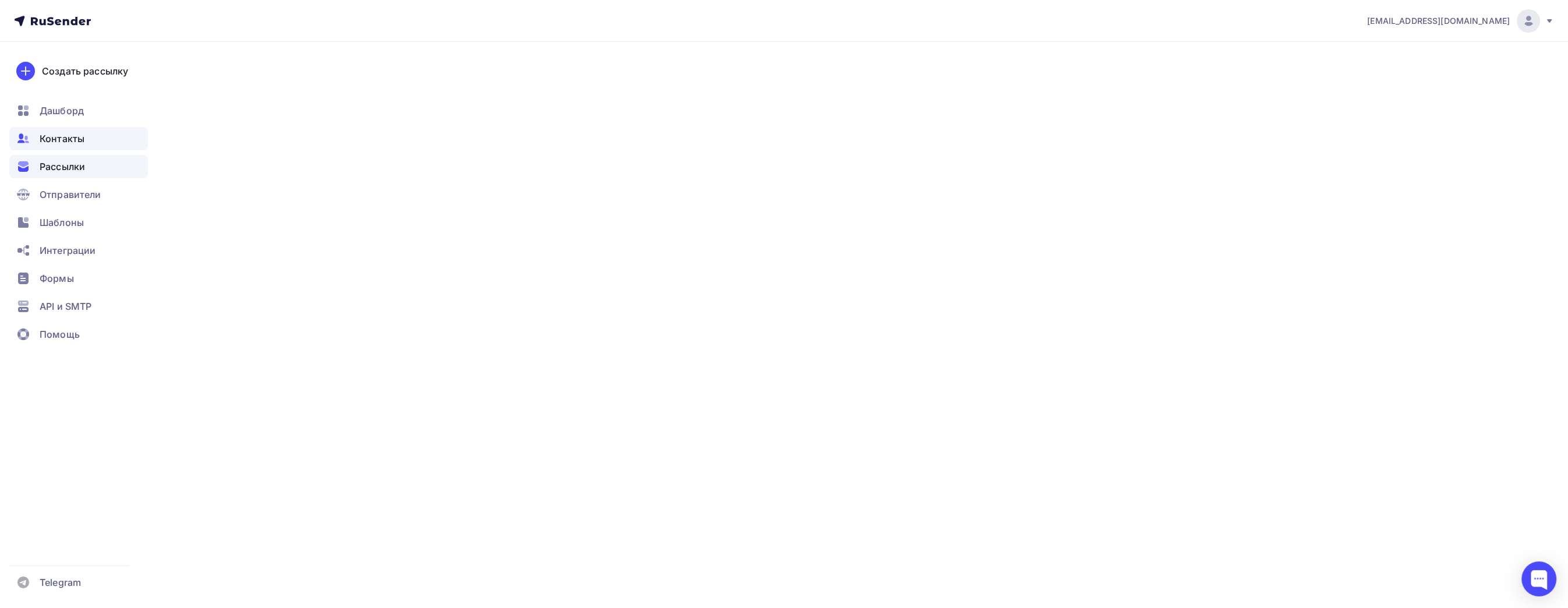
click at [88, 146] on div "Контакты" at bounding box center [78, 139] width 139 height 24
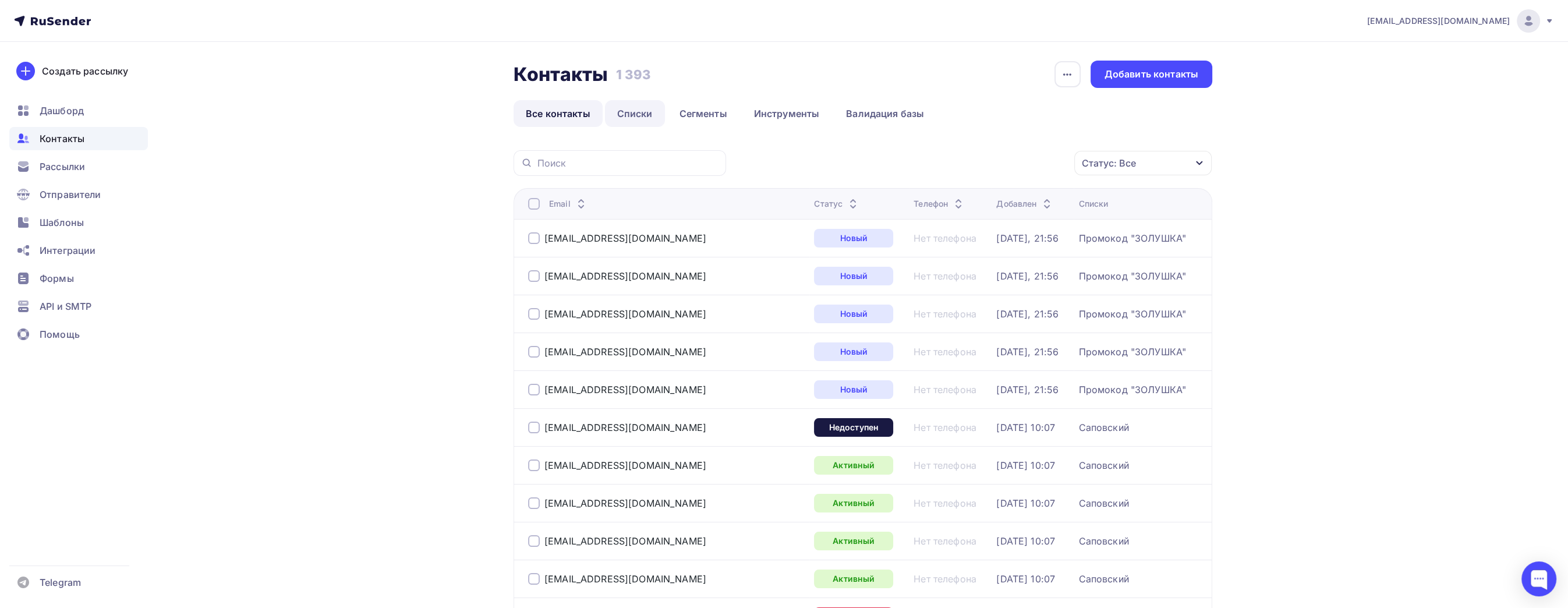
click at [629, 118] on link "Списки" at bounding box center [635, 113] width 60 height 27
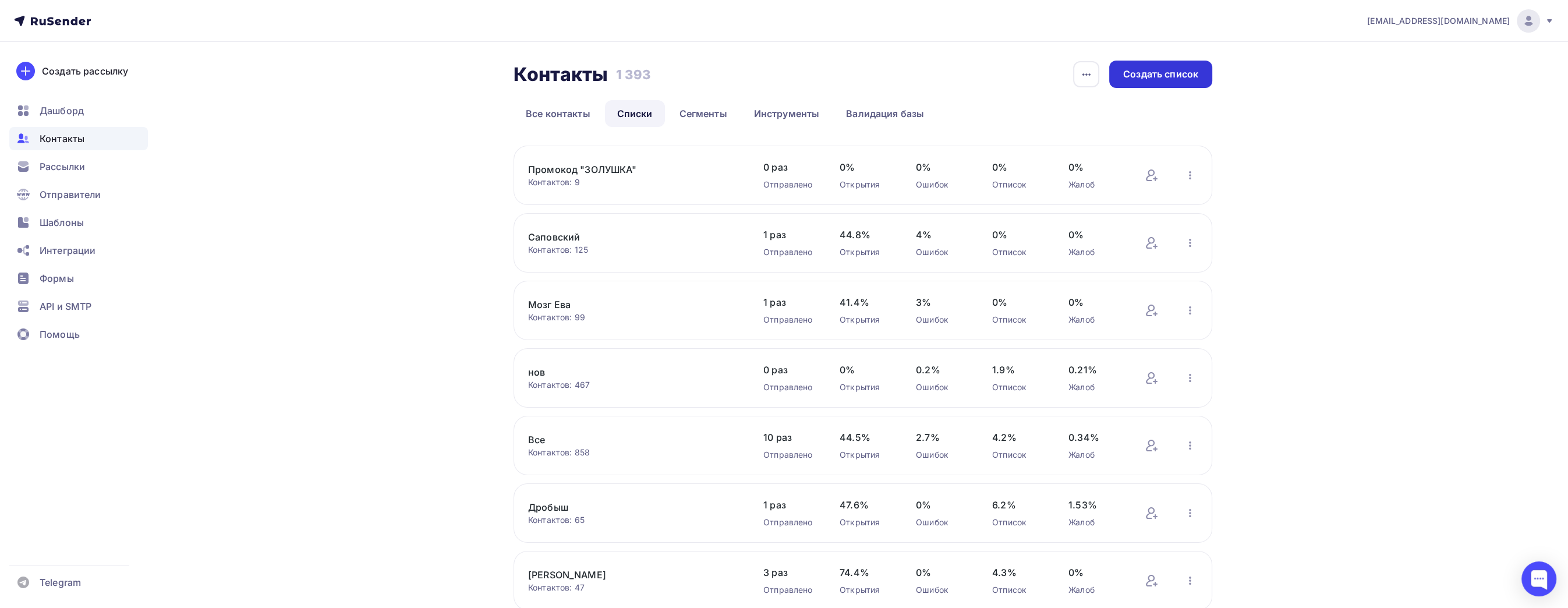
click at [1155, 78] on div "Создать список" at bounding box center [1161, 74] width 75 height 13
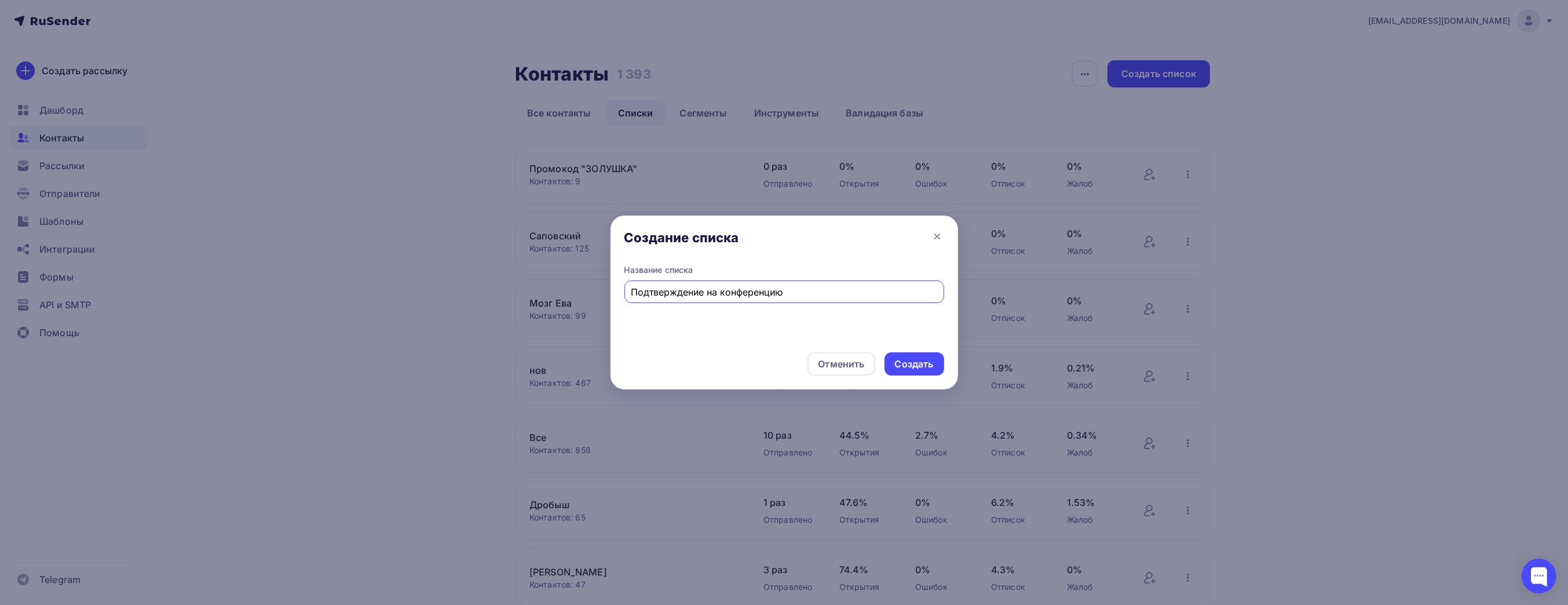
click at [720, 289] on input "Подтверждение на конференцию" at bounding box center [784, 291] width 306 height 14
type input "Подтверждение на научно-просветительскую конференцию"
click at [906, 367] on div "Создать" at bounding box center [915, 364] width 39 height 13
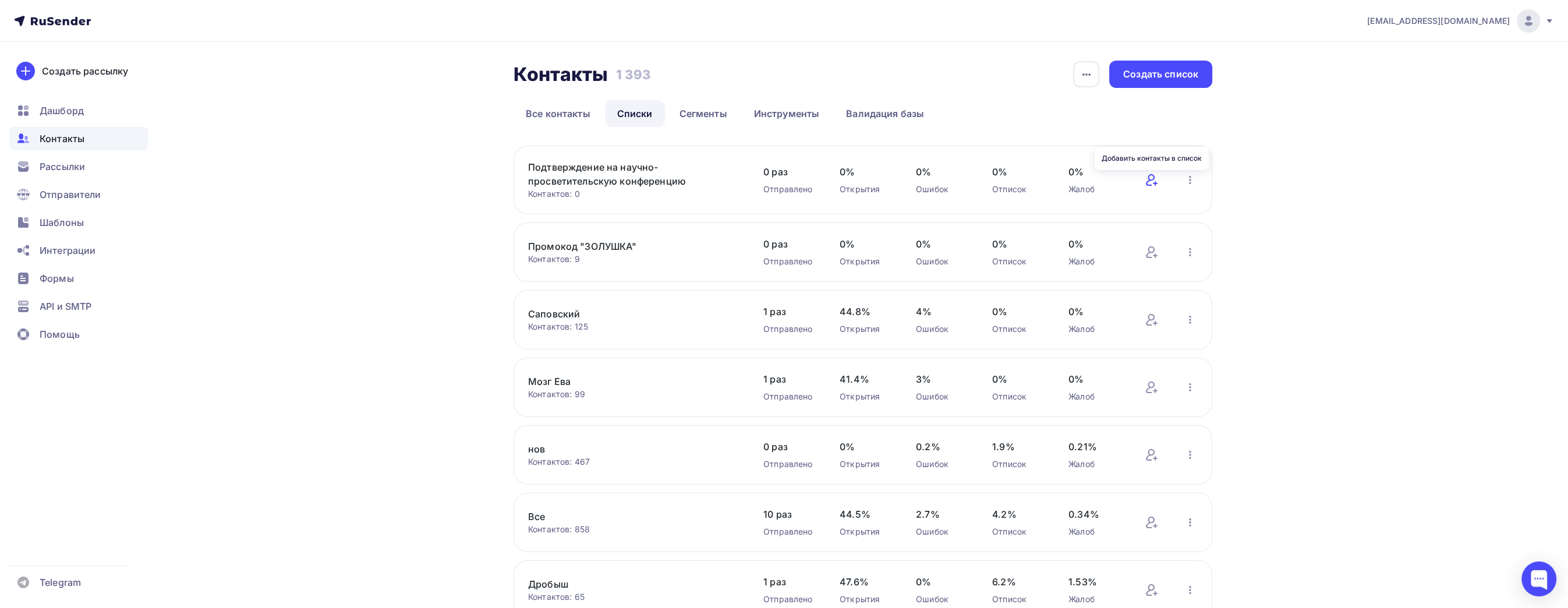
click at [1153, 180] on icon at bounding box center [1151, 179] width 14 height 14
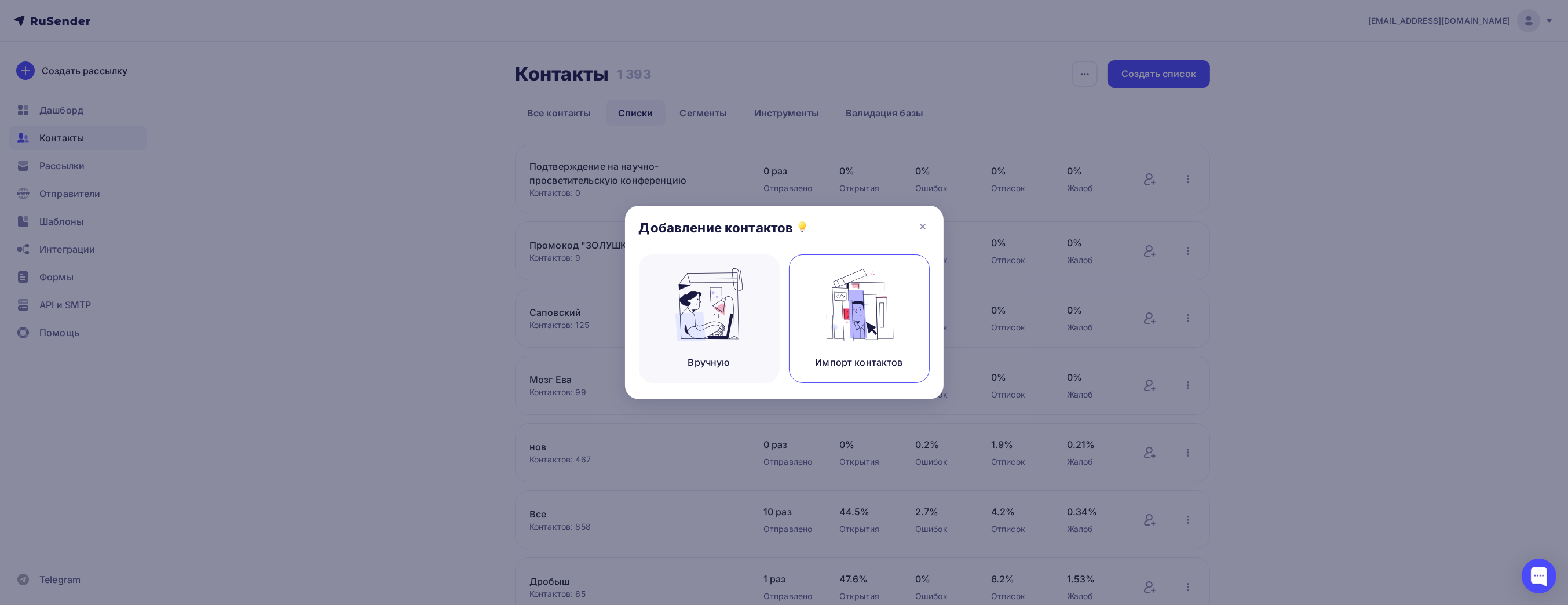
click at [820, 356] on div "Импорт контактов" at bounding box center [859, 362] width 87 height 14
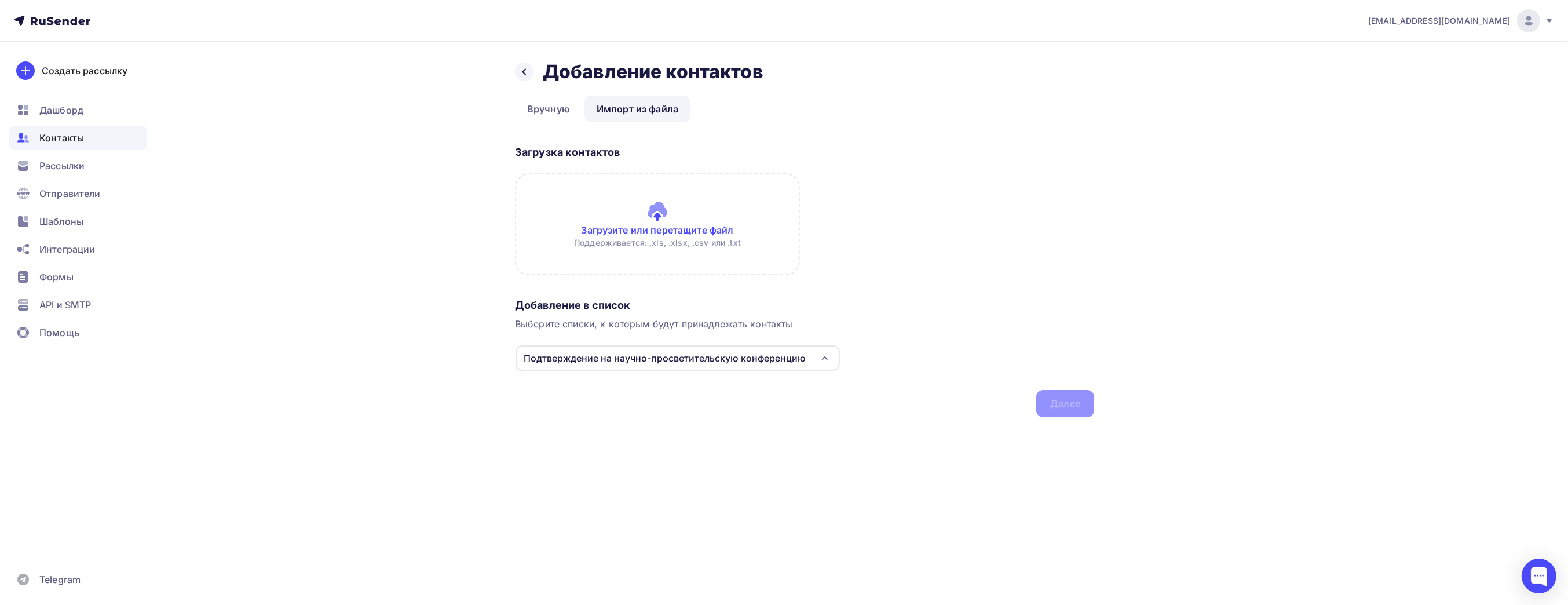
drag, startPoint x: 548, startPoint y: 425, endPoint x: 681, endPoint y: 457, distance: 136.8
click at [548, 425] on div "Назад Добавление контактов Добавление контактов Вручную Импорт из файла Импорт …" at bounding box center [784, 252] width 949 height 422
click at [647, 232] on input "file" at bounding box center [658, 224] width 285 height 102
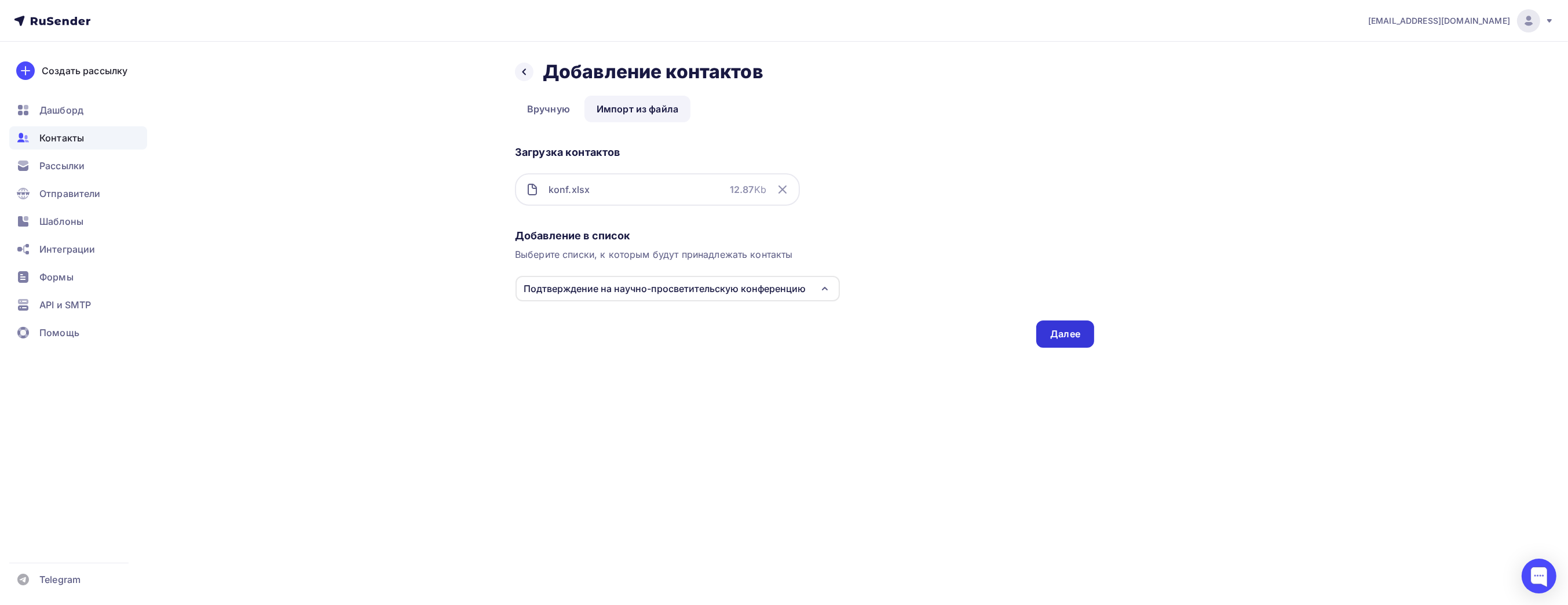
click at [1059, 339] on div "Далее" at bounding box center [1065, 334] width 30 height 13
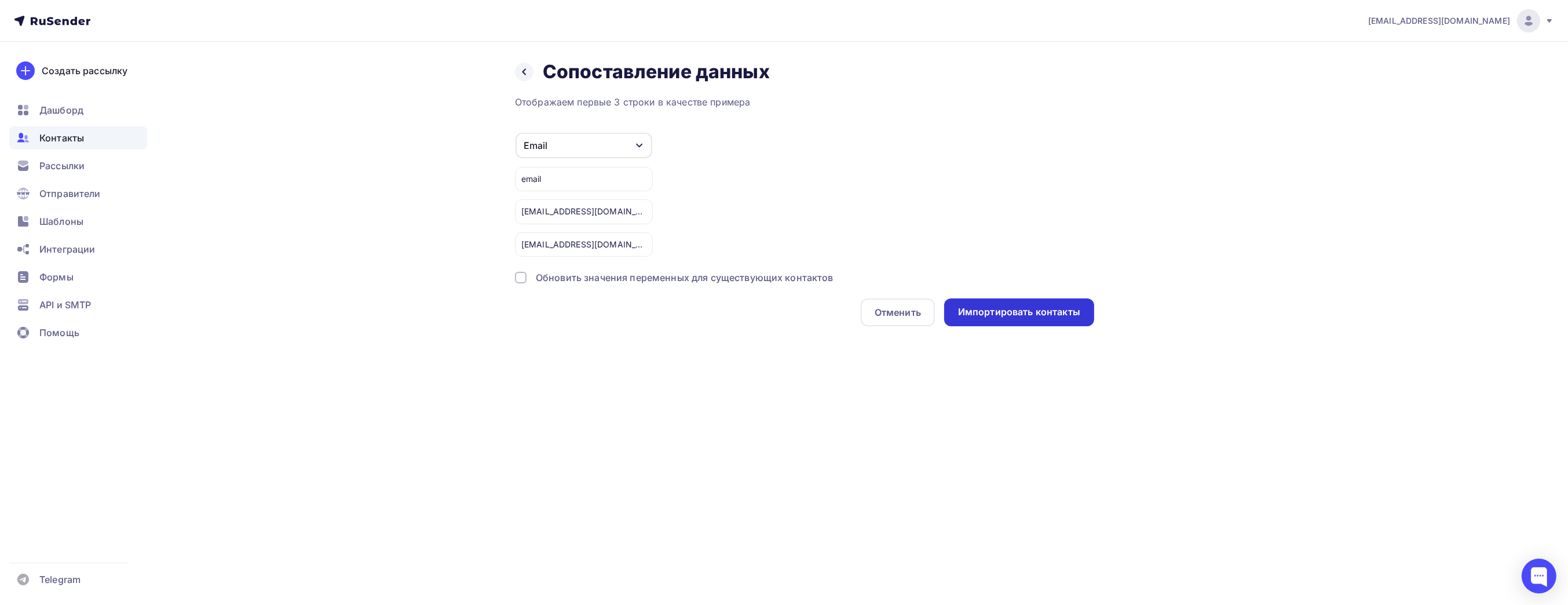
click at [1021, 316] on div "Импортировать контакты" at bounding box center [1020, 312] width 122 height 13
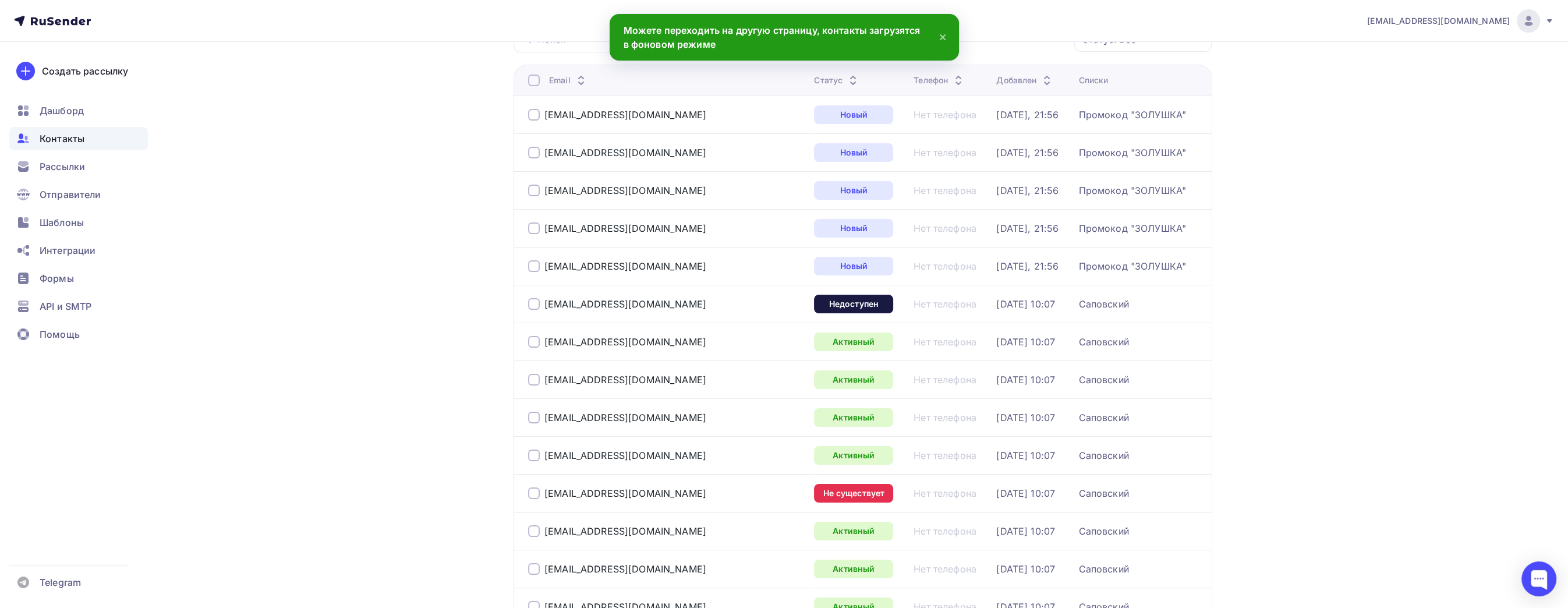
scroll to position [349, 0]
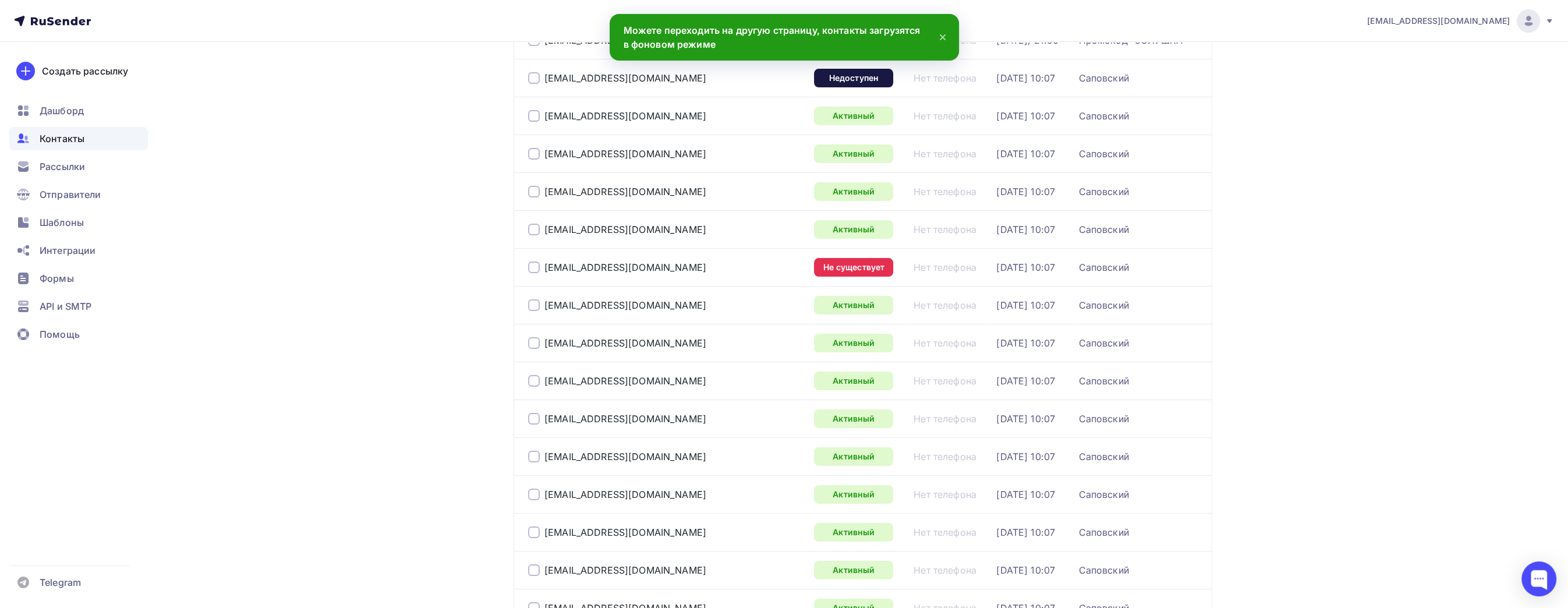
click at [600, 271] on div "[EMAIL_ADDRESS][DOMAIN_NAME]" at bounding box center [666, 267] width 277 height 18
click at [605, 266] on div "[EMAIL_ADDRESS][DOMAIN_NAME]" at bounding box center [626, 267] width 162 height 12
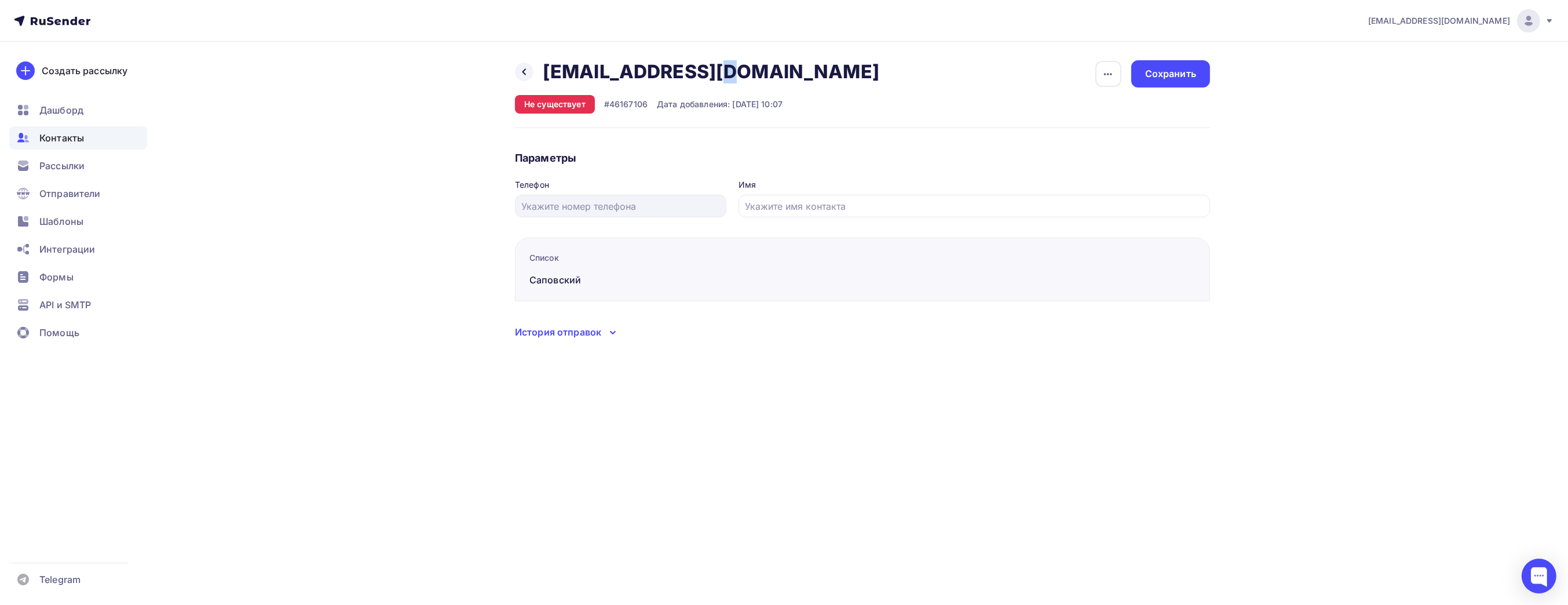
click at [557, 75] on h2 "[EMAIL_ADDRESS][DOMAIN_NAME]" at bounding box center [710, 72] width 336 height 23
click at [578, 72] on h2 "[EMAIL_ADDRESS][DOMAIN_NAME]" at bounding box center [710, 72] width 336 height 23
drag, startPoint x: 578, startPoint y: 72, endPoint x: 754, endPoint y: 68, distance: 176.0
click at [754, 68] on h2 "[EMAIL_ADDRESS][DOMAIN_NAME]" at bounding box center [710, 72] width 336 height 23
click at [586, 72] on h2 "[EMAIL_ADDRESS][DOMAIN_NAME]" at bounding box center [710, 72] width 336 height 23
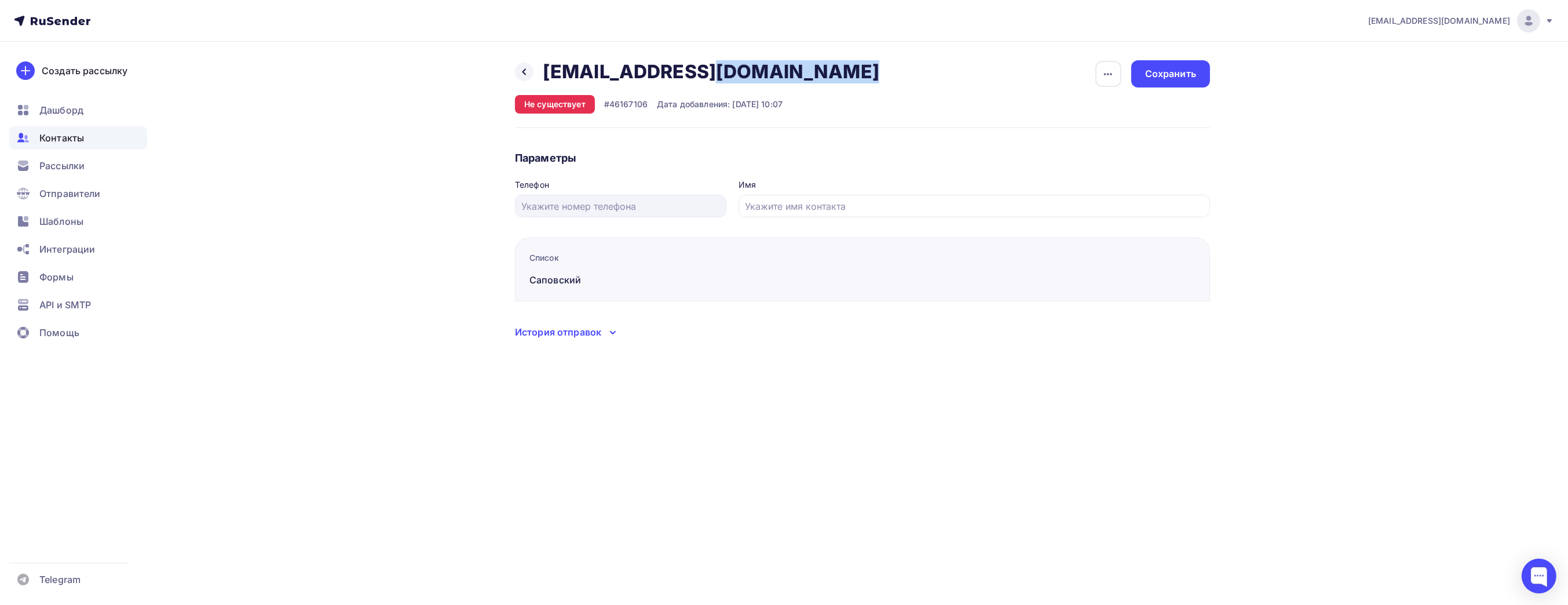
drag, startPoint x: 586, startPoint y: 72, endPoint x: 809, endPoint y: 79, distance: 223.1
click at [809, 79] on div "Назад [EMAIL_ADDRESS][DOMAIN_NAME] [EMAIL_ADDRESS][DOMAIN_NAME] Удалить Не суще…" at bounding box center [863, 94] width 696 height 68
click at [530, 68] on div at bounding box center [524, 72] width 18 height 18
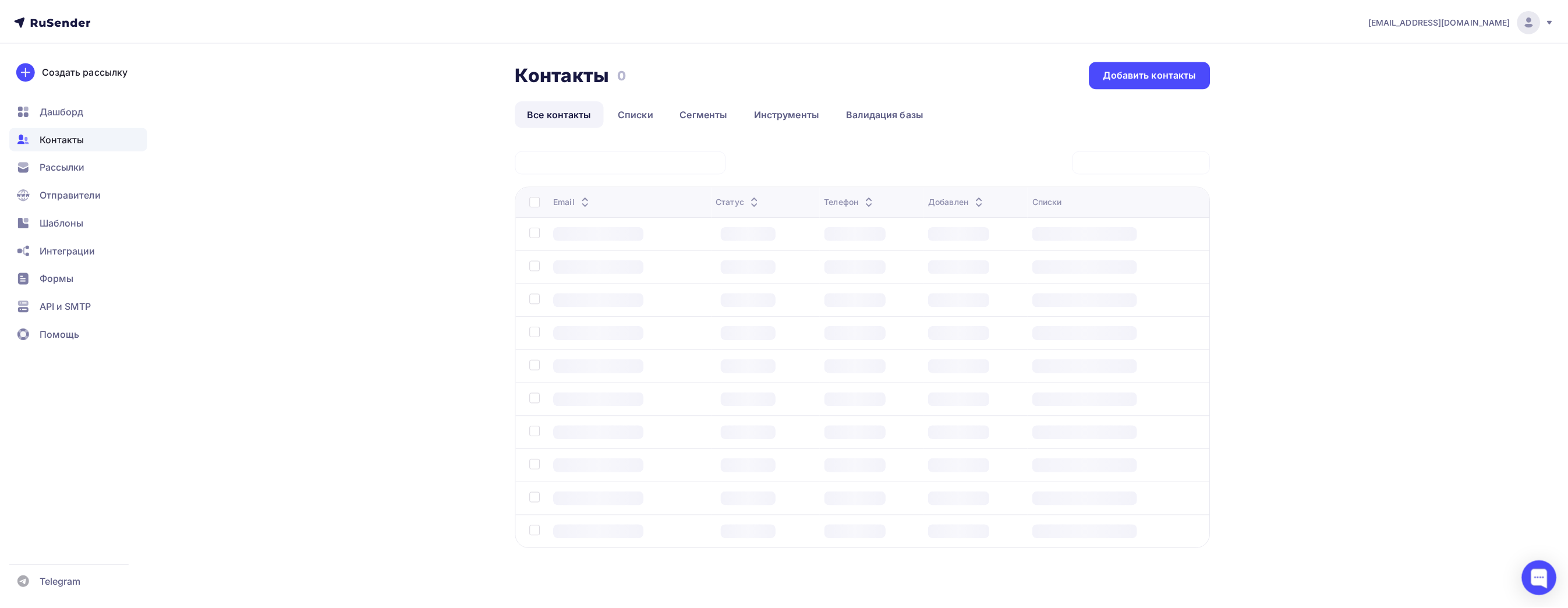
scroll to position [14, 0]
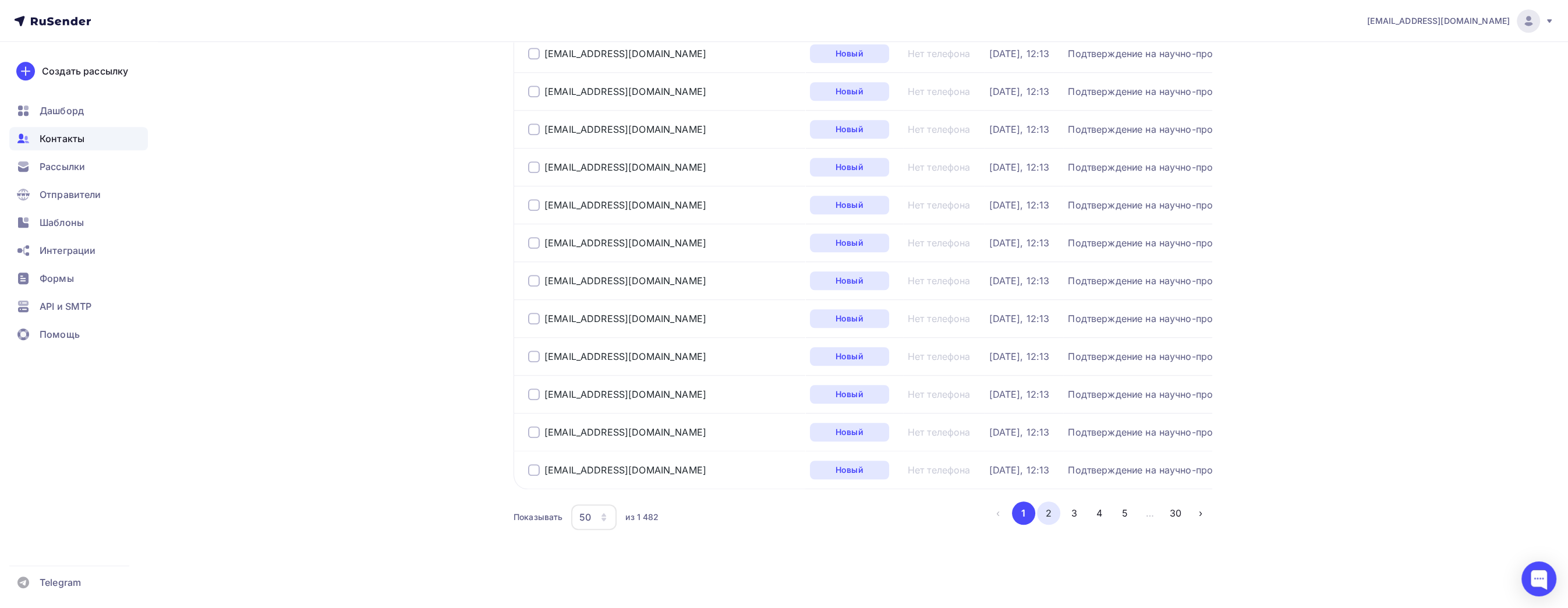
click at [1048, 512] on button "2" at bounding box center [1049, 513] width 24 height 24
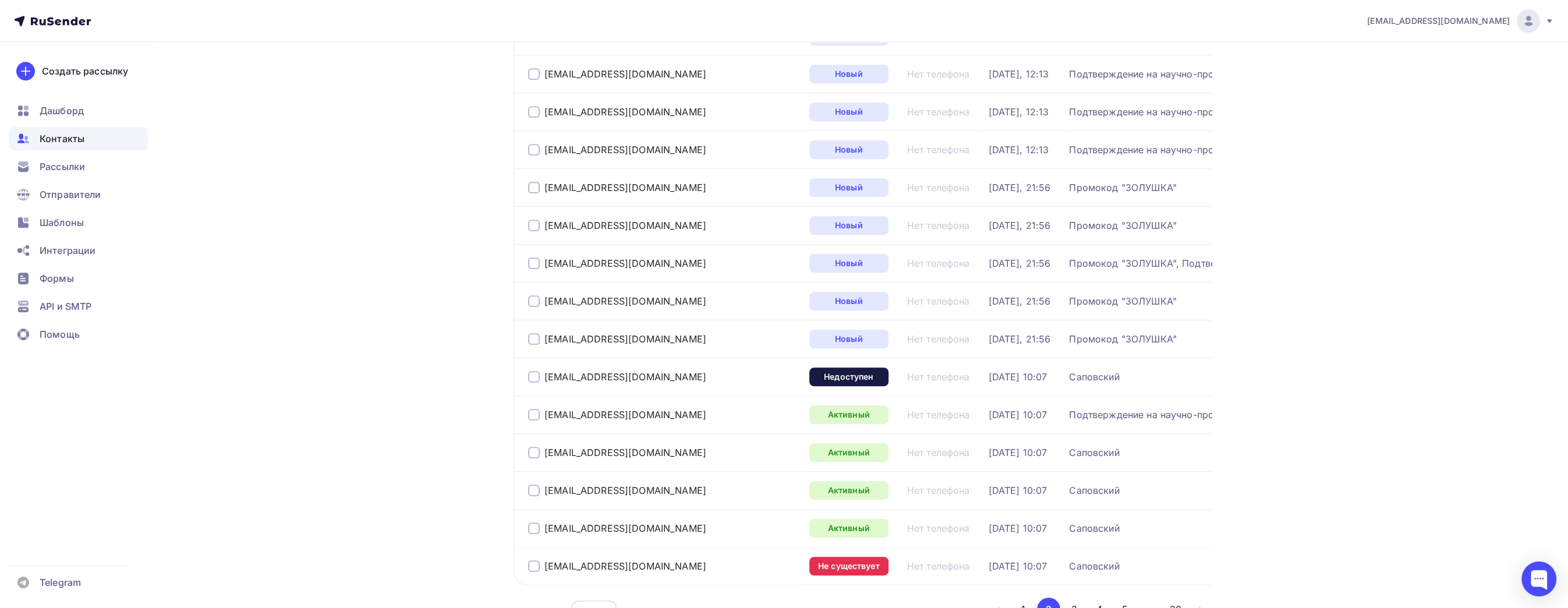
scroll to position [1624, 0]
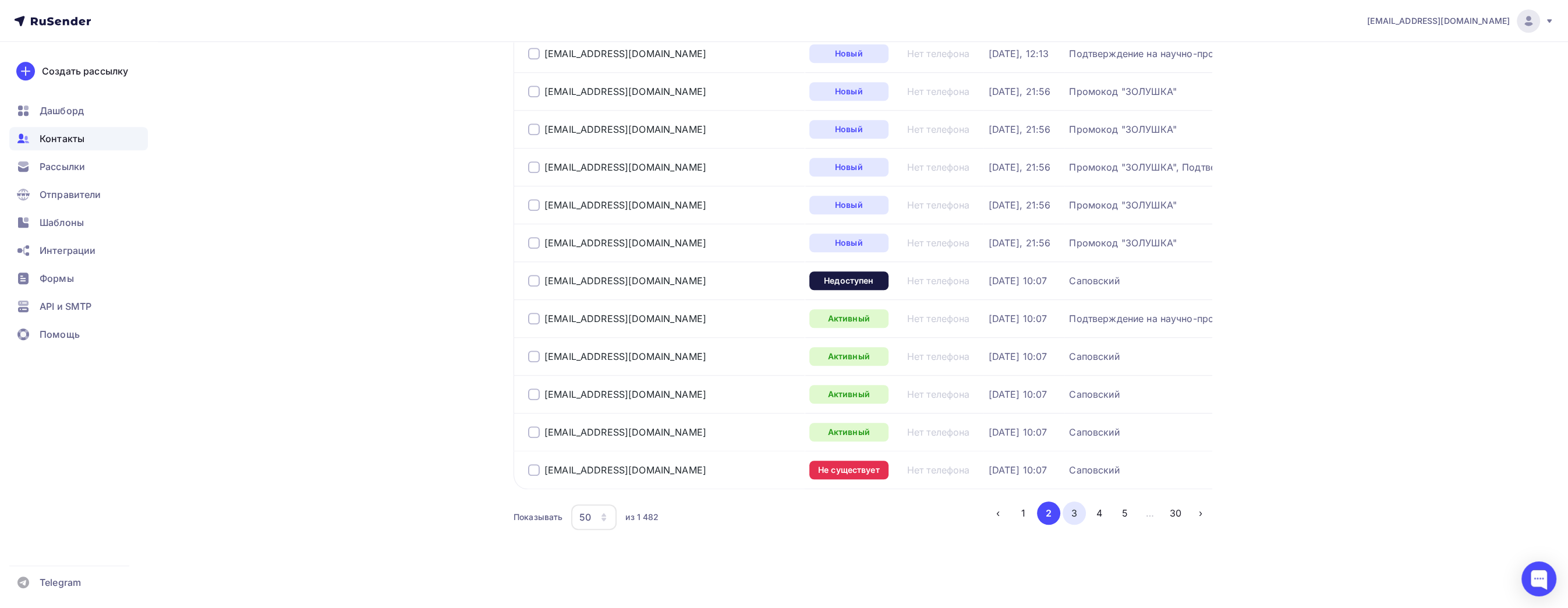
click at [1071, 513] on button "3" at bounding box center [1074, 513] width 24 height 24
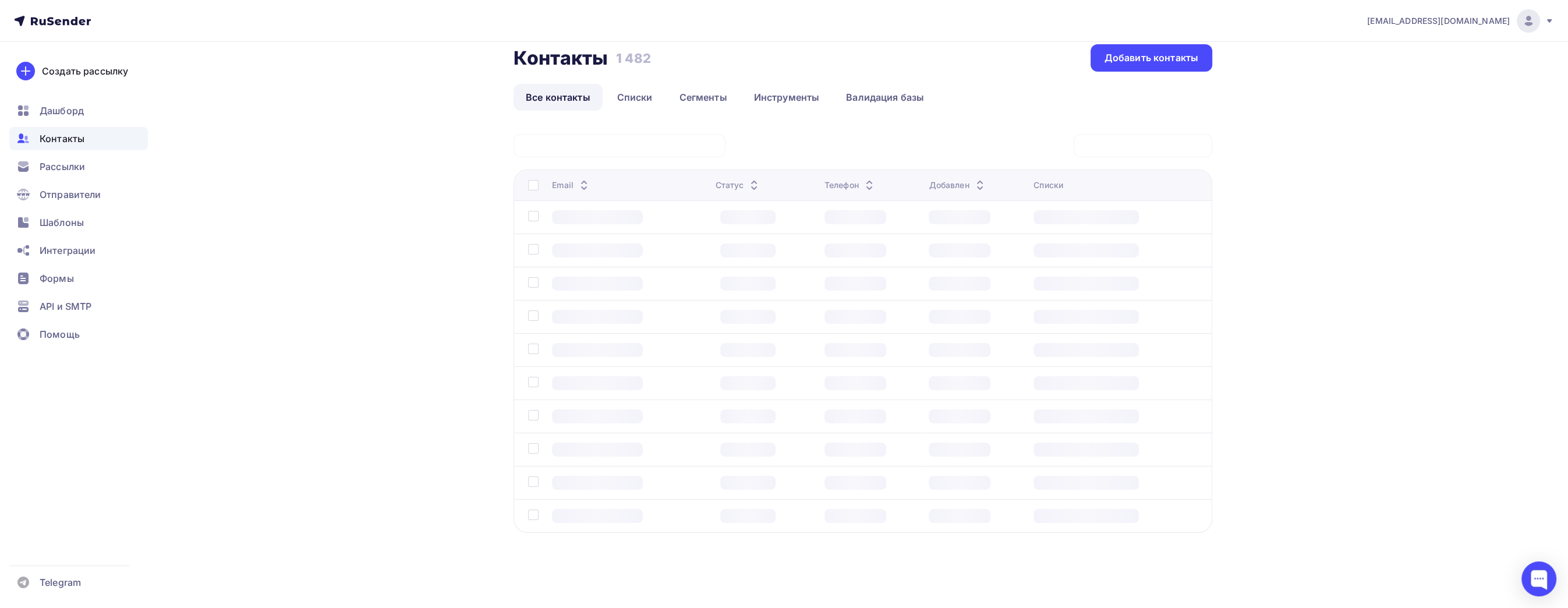
scroll to position [14, 0]
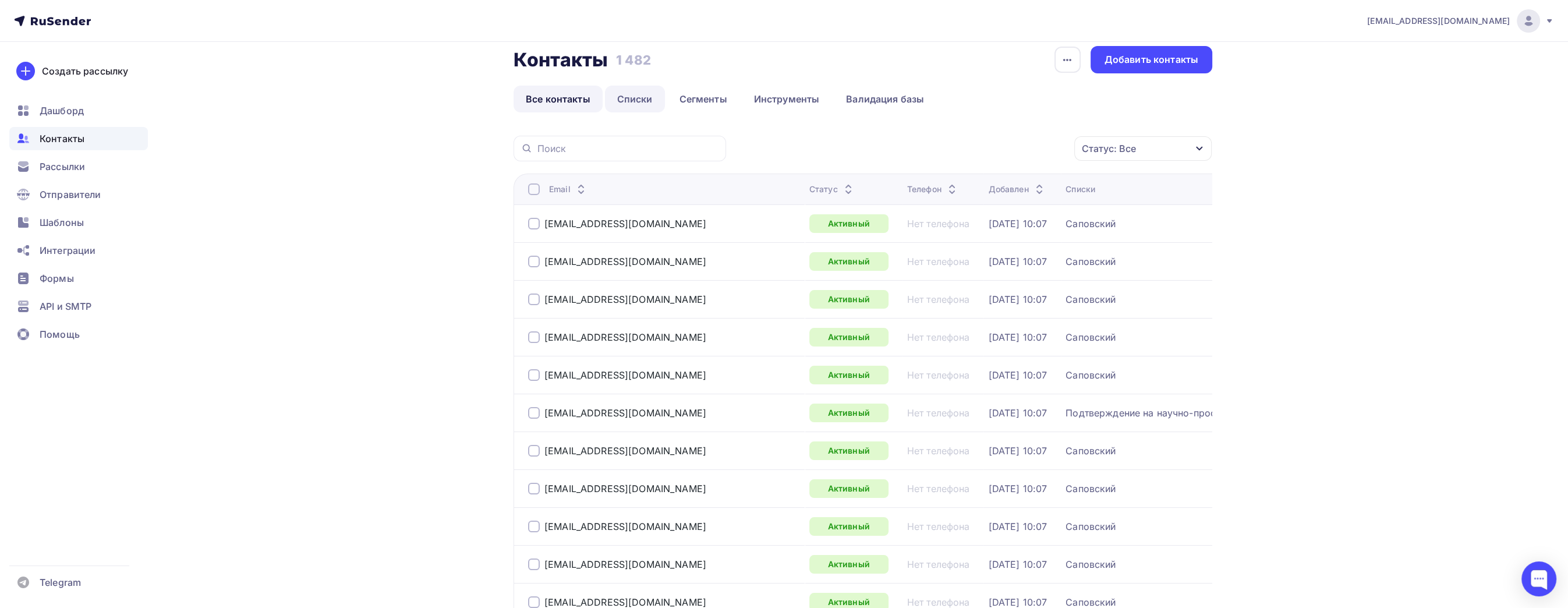
click at [632, 95] on link "Списки" at bounding box center [635, 99] width 60 height 27
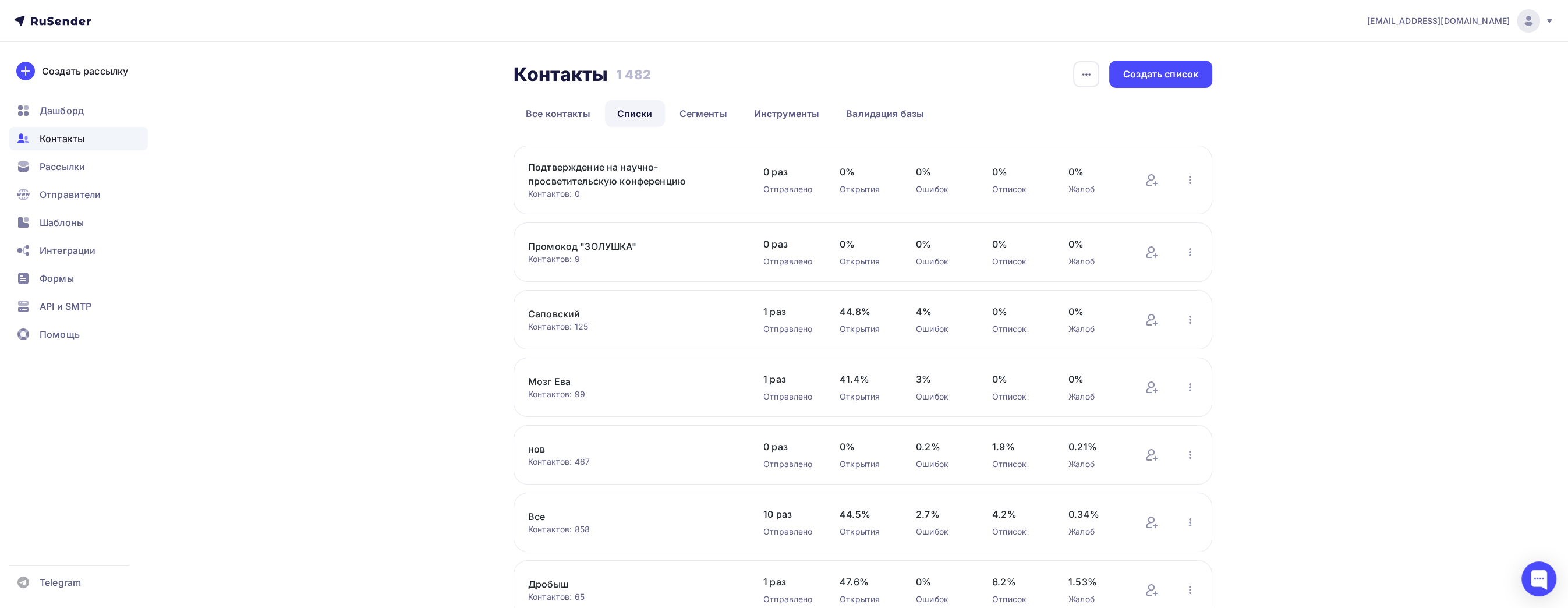
click at [647, 171] on link "Подтверждение на научно-просветительскую конференцию" at bounding box center [627, 174] width 198 height 28
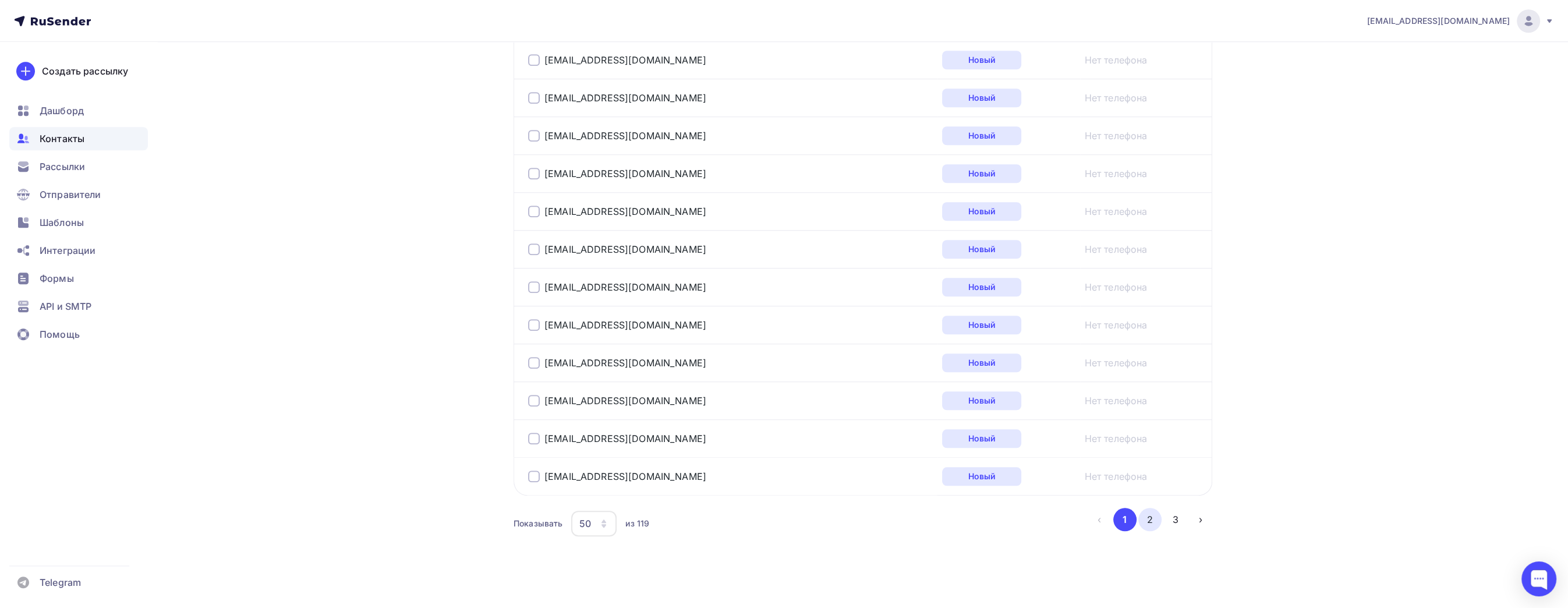
click at [1152, 507] on button "2" at bounding box center [1150, 519] width 24 height 24
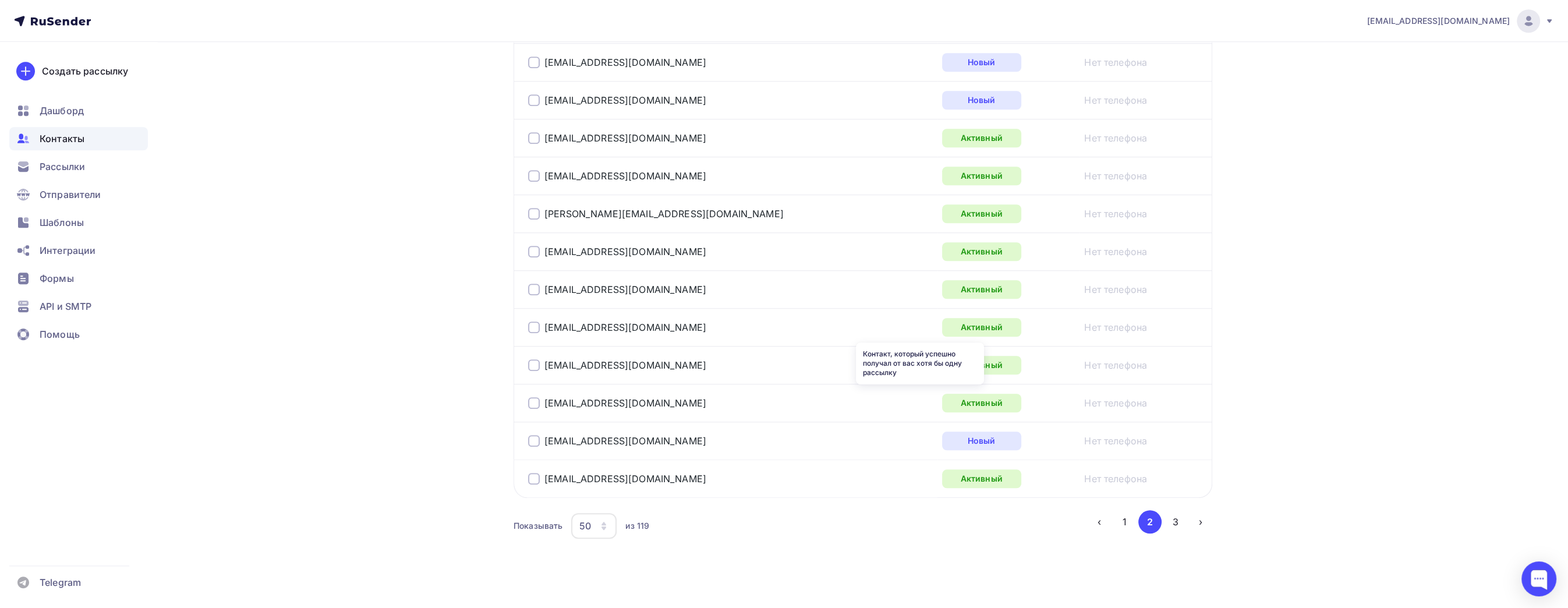
scroll to position [1807, 0]
click at [1172, 513] on button "3" at bounding box center [1176, 519] width 24 height 24
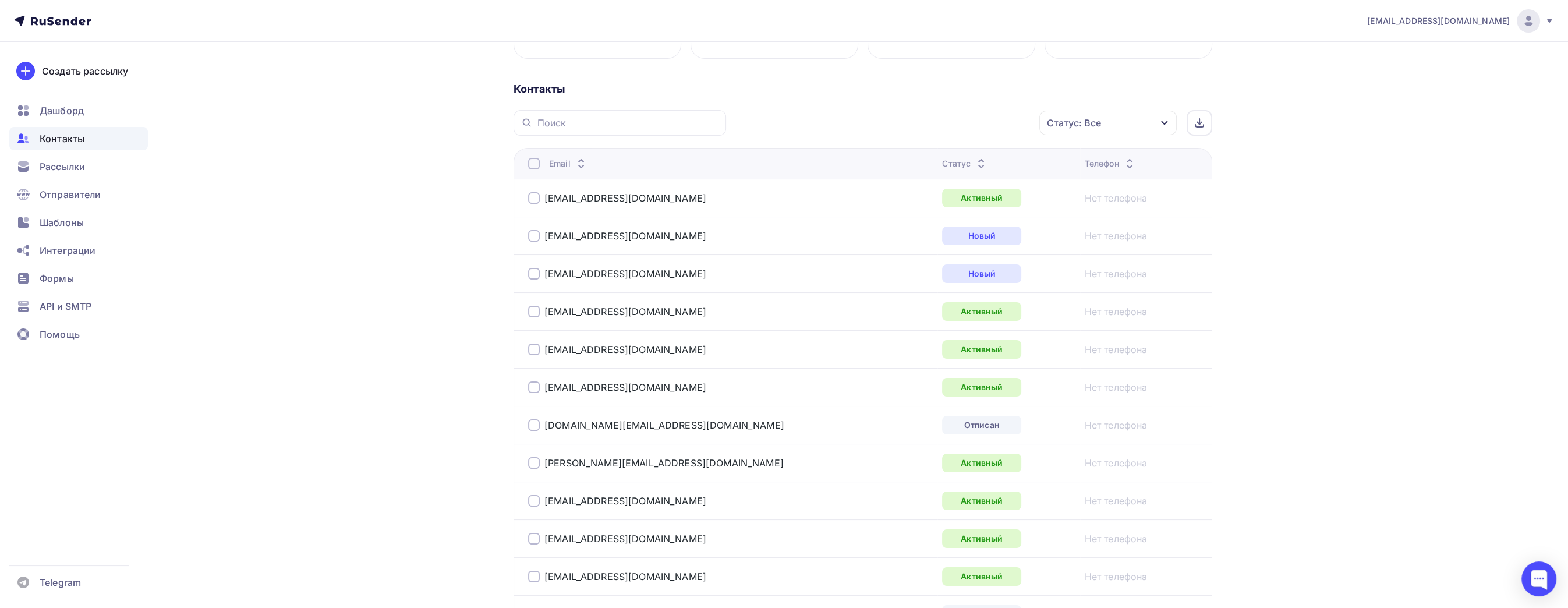
scroll to position [637, 0]
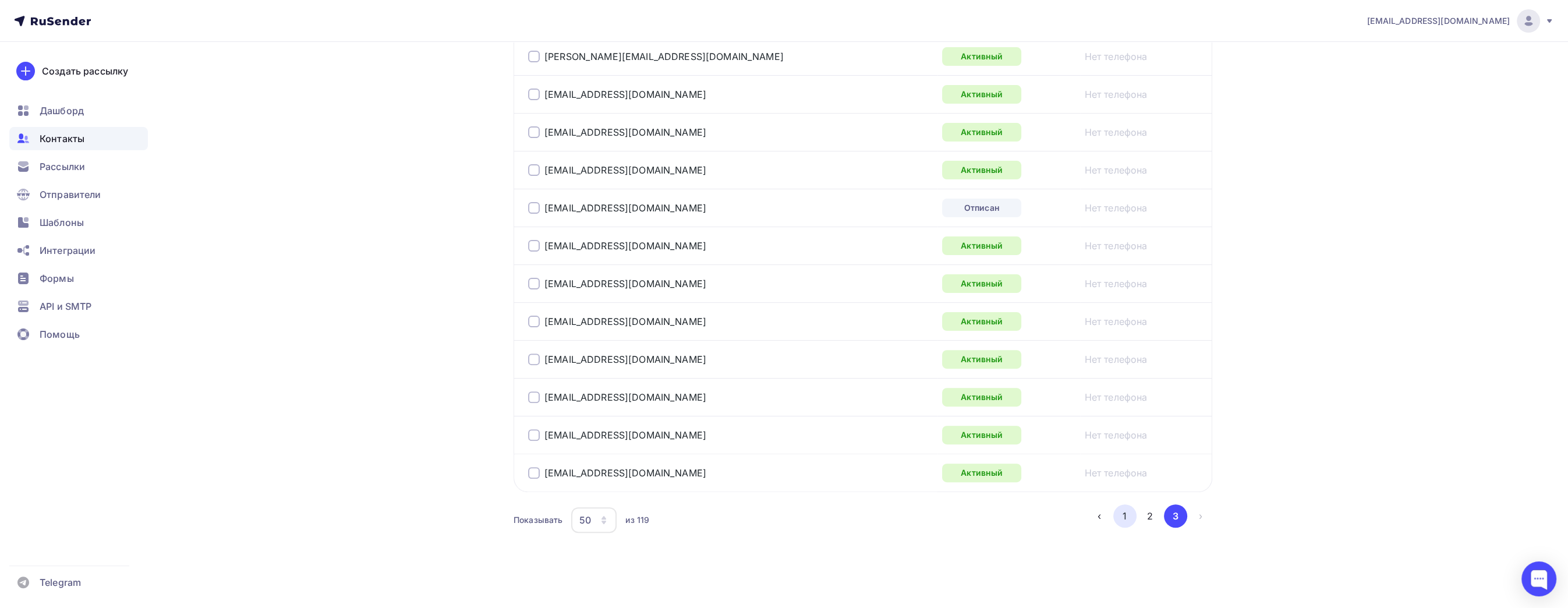
click at [1128, 515] on button "1" at bounding box center [1125, 516] width 24 height 24
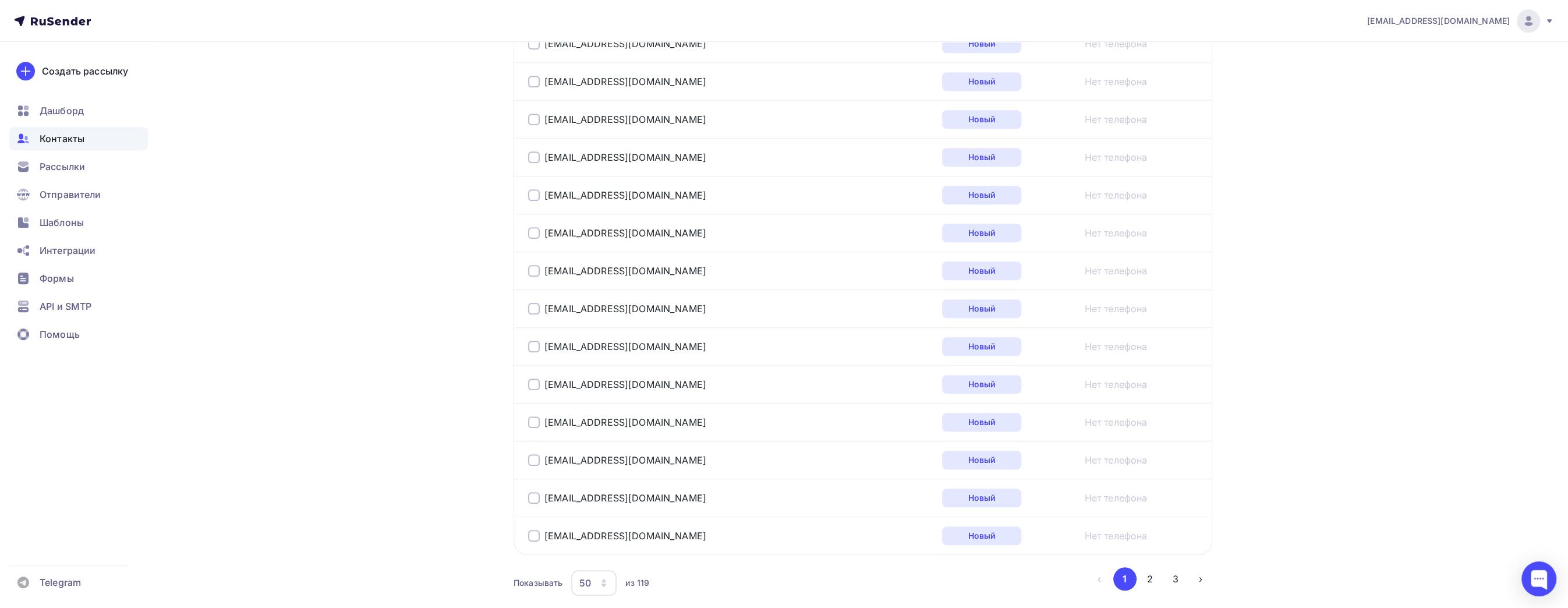
scroll to position [1807, 0]
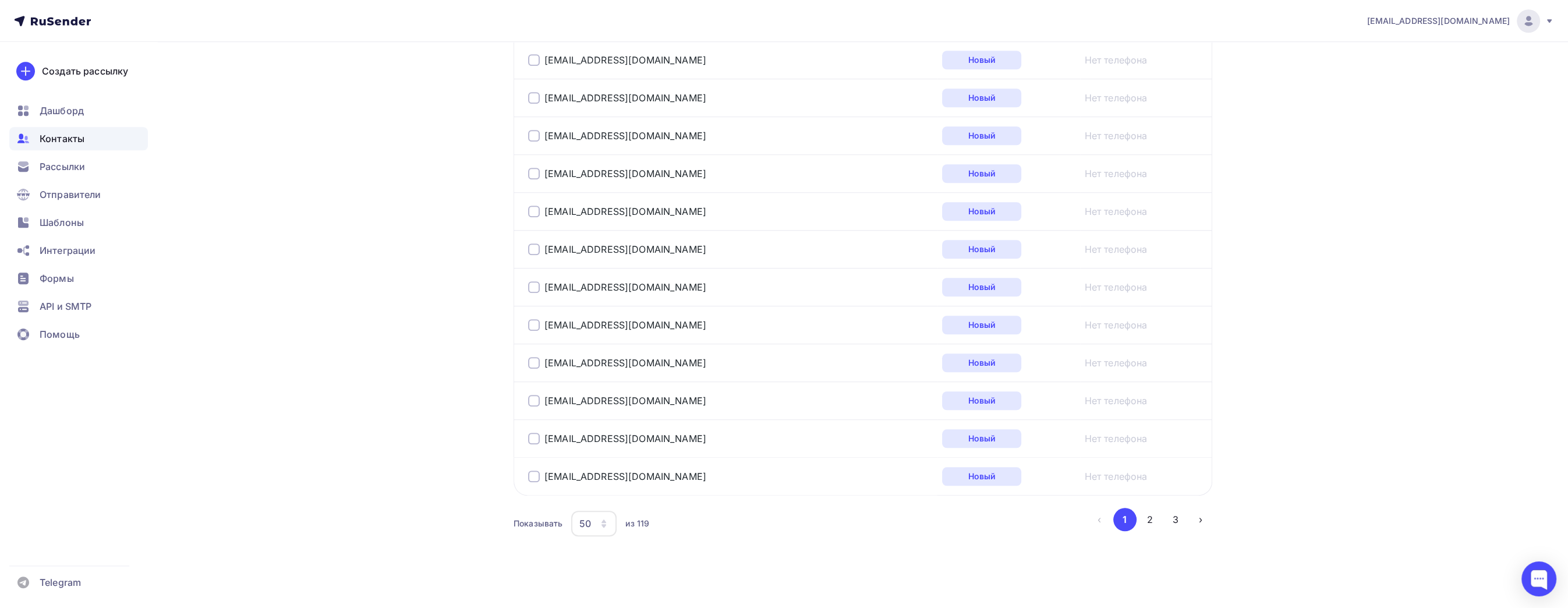
drag, startPoint x: 303, startPoint y: 350, endPoint x: 310, endPoint y: 350, distance: 7.0
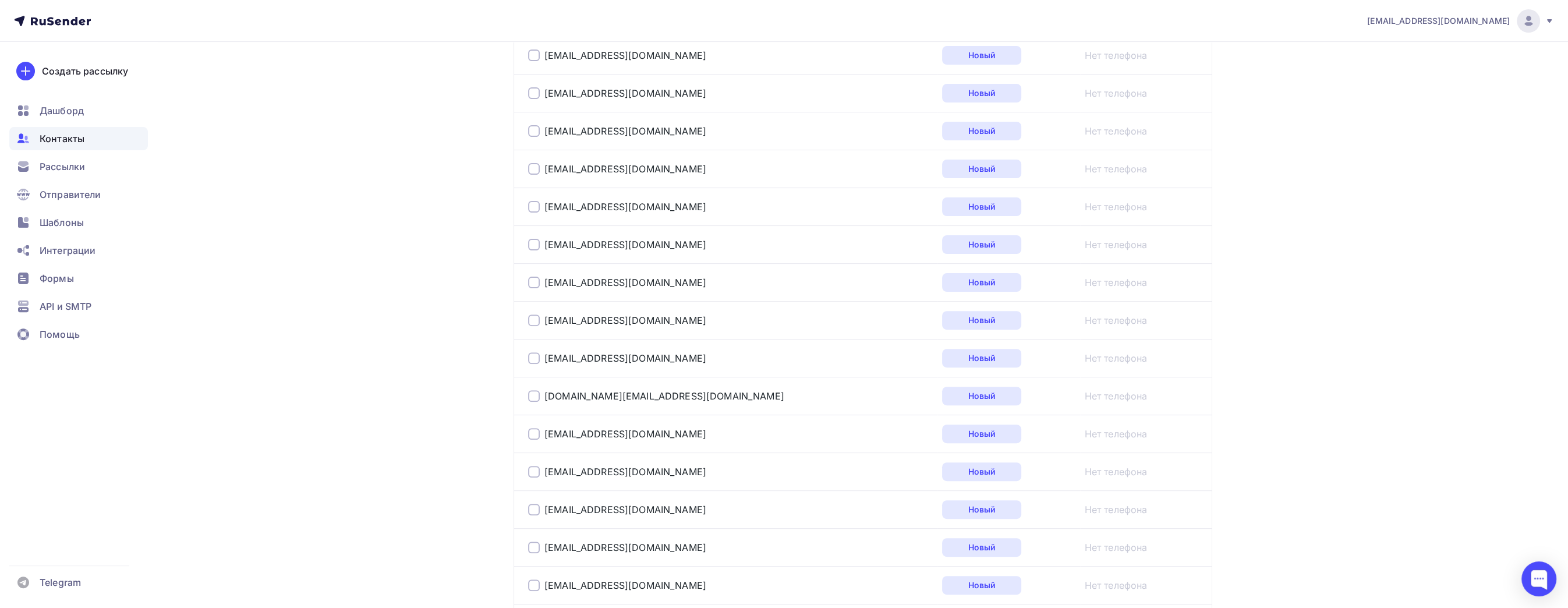
scroll to position [0, 0]
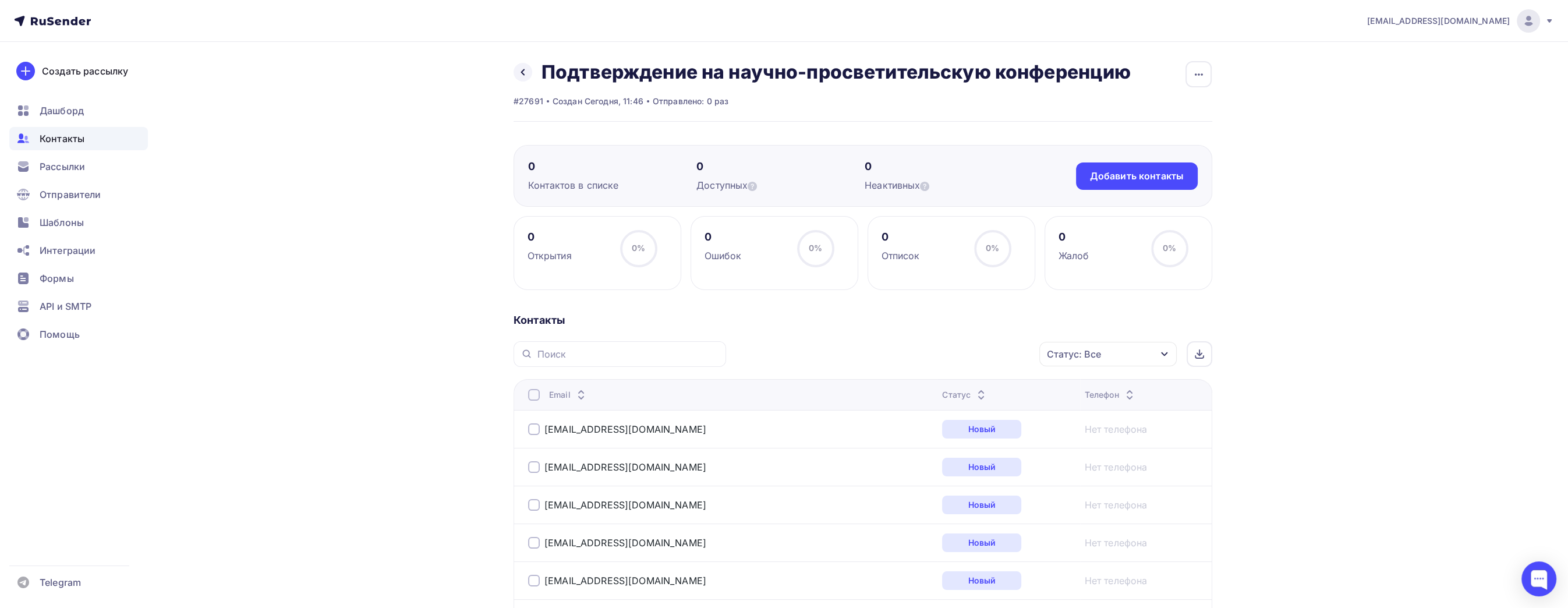
drag, startPoint x: 379, startPoint y: 354, endPoint x: 326, endPoint y: 97, distance: 262.4
click at [526, 71] on icon at bounding box center [523, 72] width 9 height 9
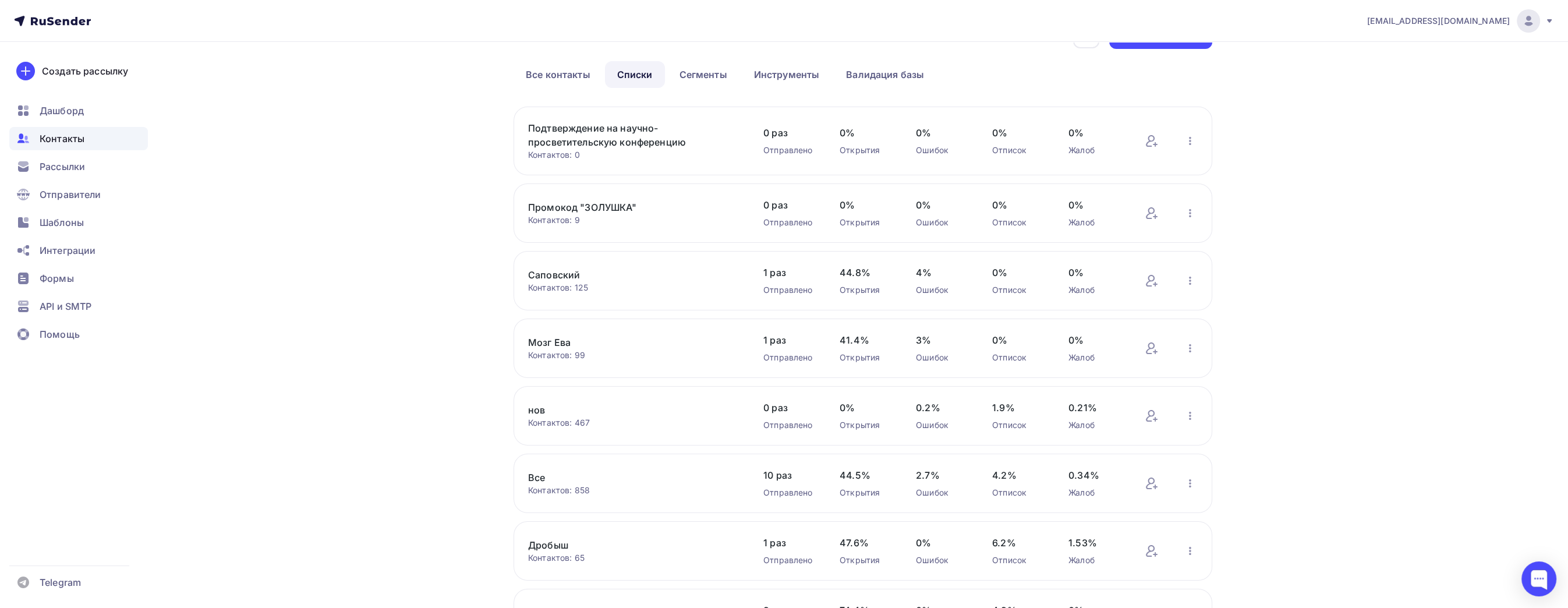
scroll to position [58, 0]
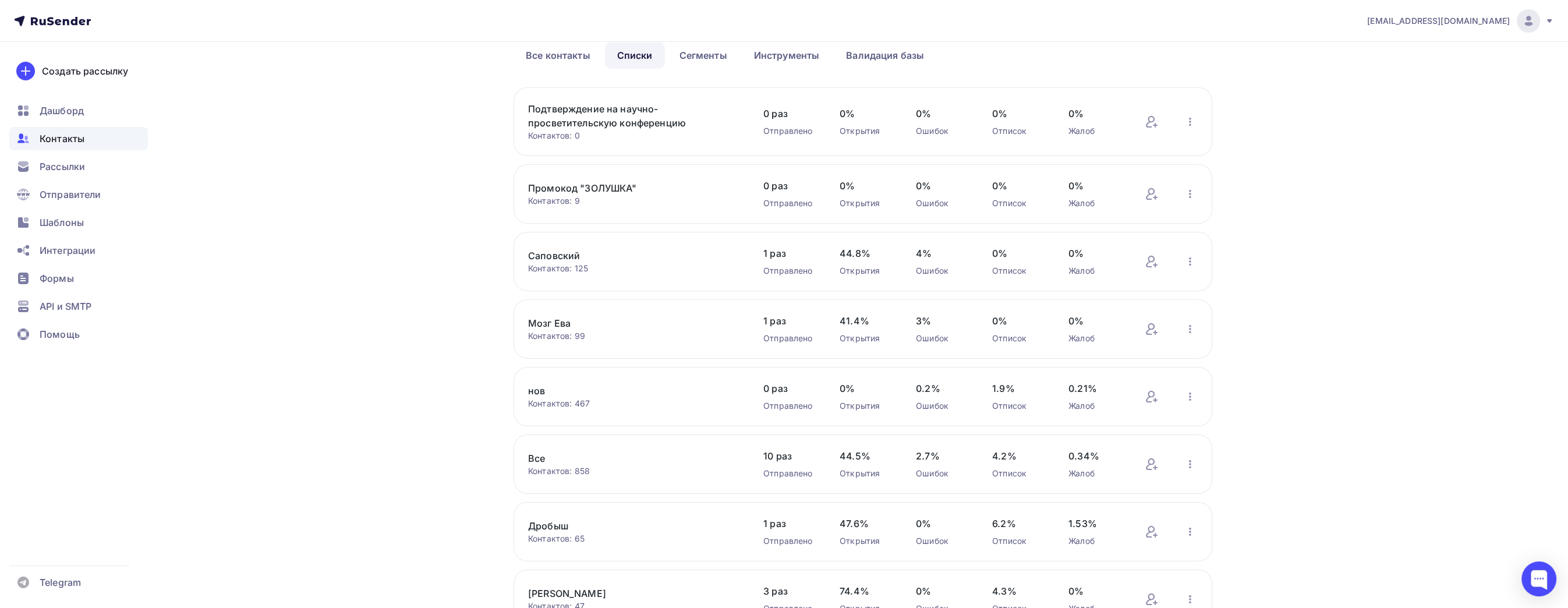
drag, startPoint x: 1425, startPoint y: 247, endPoint x: 1410, endPoint y: 207, distance: 42.7
click at [1424, 246] on div "[EMAIL_ADDRESS][DOMAIN_NAME] Аккаунт Тарифы Выйти Создать рассылку [GEOGRAPHIC_…" at bounding box center [784, 397] width 1568 height 912
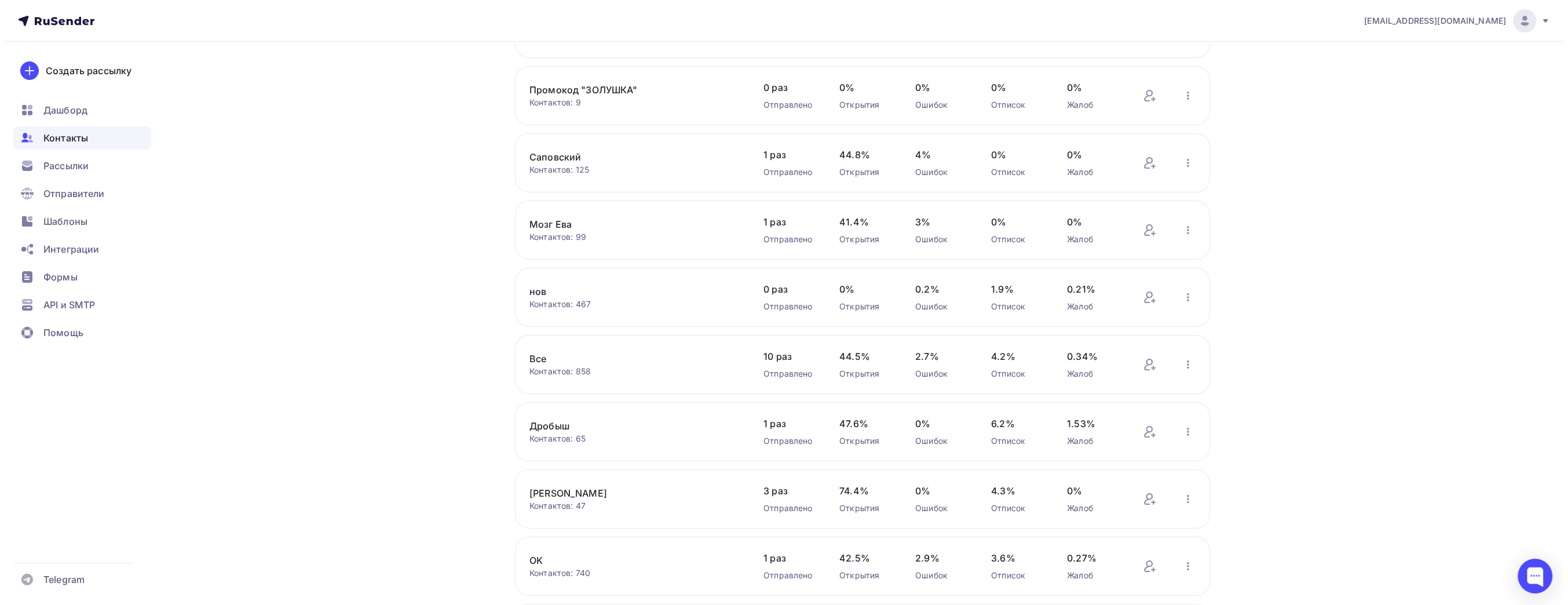
scroll to position [0, 0]
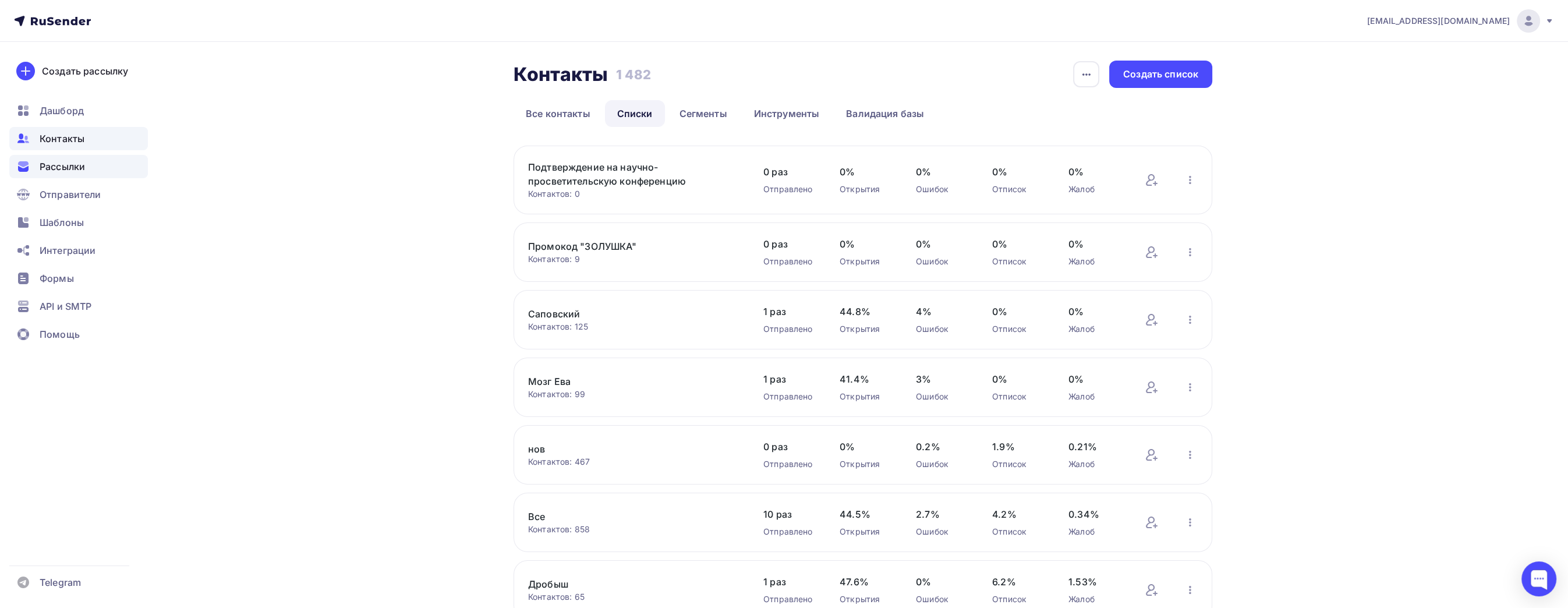
click at [90, 163] on div "Рассылки" at bounding box center [78, 167] width 139 height 24
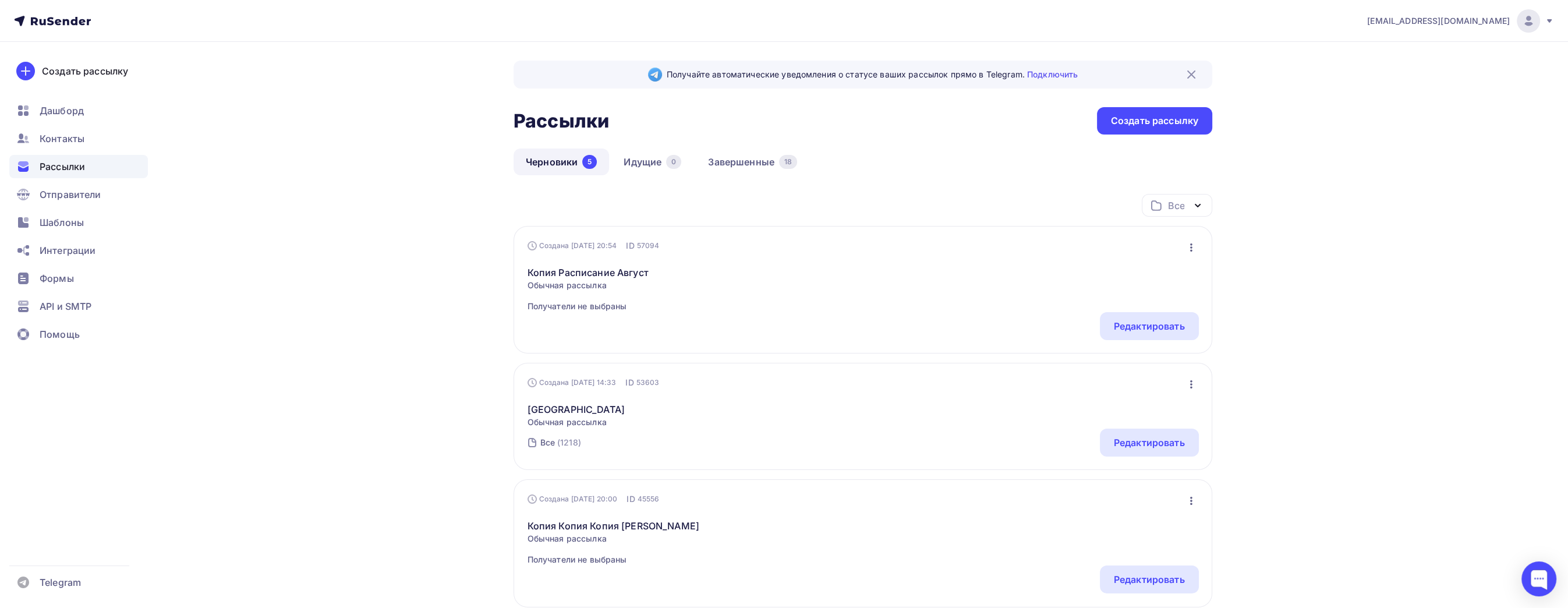
click at [350, 282] on div "Получайте автоматические уведомления о статусе ваших рассылок прямо в Telegram.…" at bounding box center [783, 521] width 954 height 959
click at [1183, 117] on div "Создать рассылку" at bounding box center [1155, 121] width 88 height 13
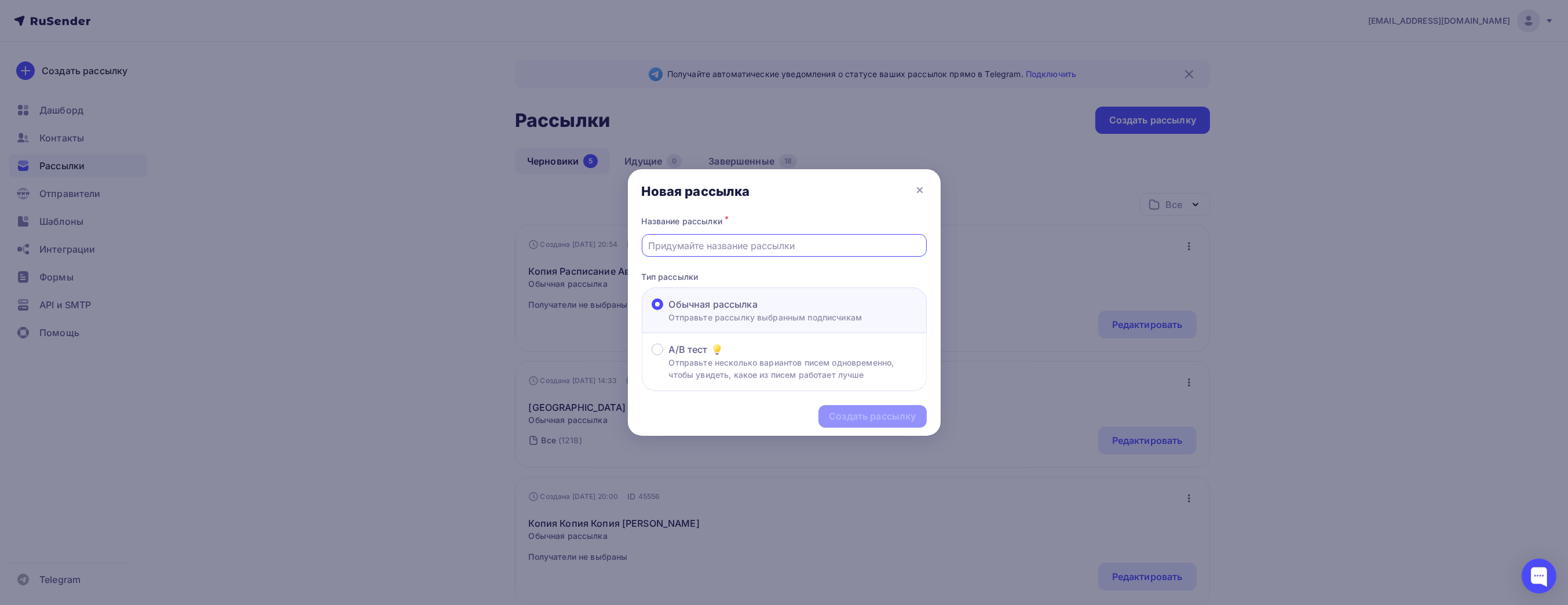
click at [696, 250] on input "text" at bounding box center [784, 245] width 272 height 14
type input "Рассылк"
type input "Промокод "ЗОЛУШКА""
click at [884, 421] on div "Создать рассылку" at bounding box center [872, 416] width 87 height 13
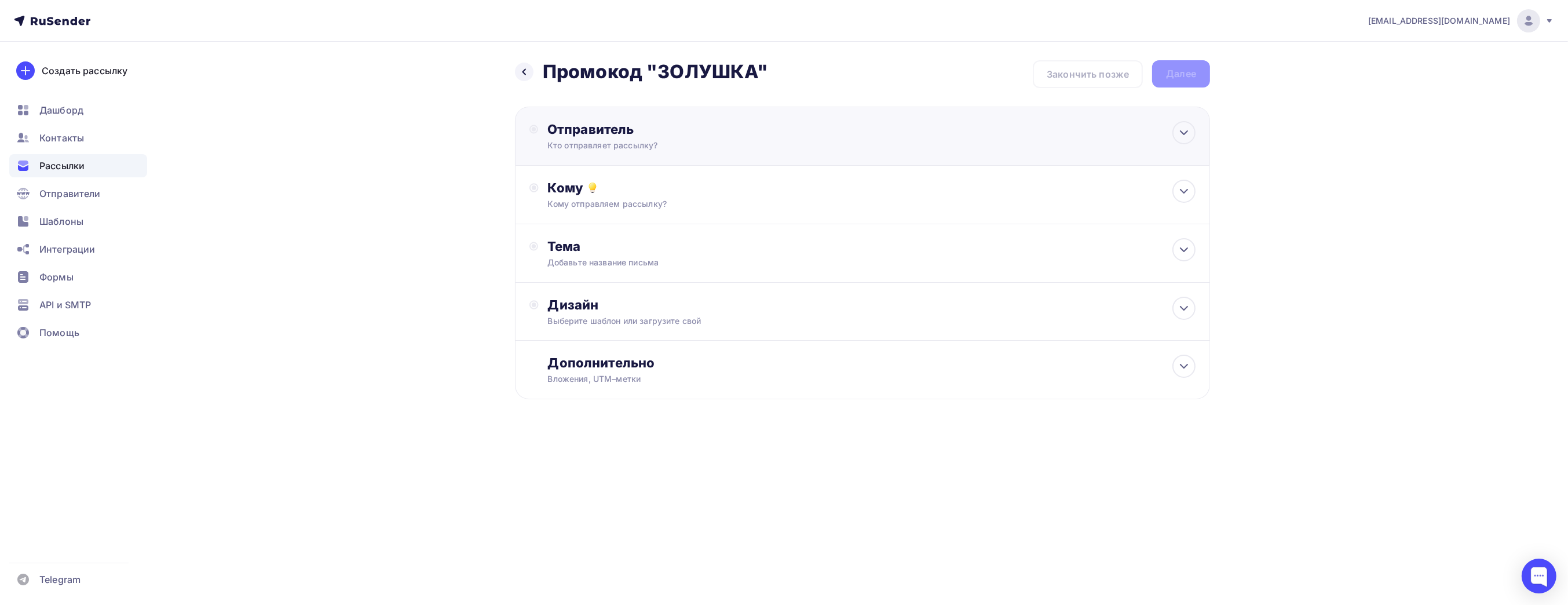
drag, startPoint x: 820, startPoint y: 116, endPoint x: 821, endPoint y: 124, distance: 8.1
click at [820, 124] on div "Отправитель Кто отправляет рассылку? Email * [EMAIL_ADDRESS][DOMAIN_NAME] [EMAI…" at bounding box center [863, 136] width 696 height 59
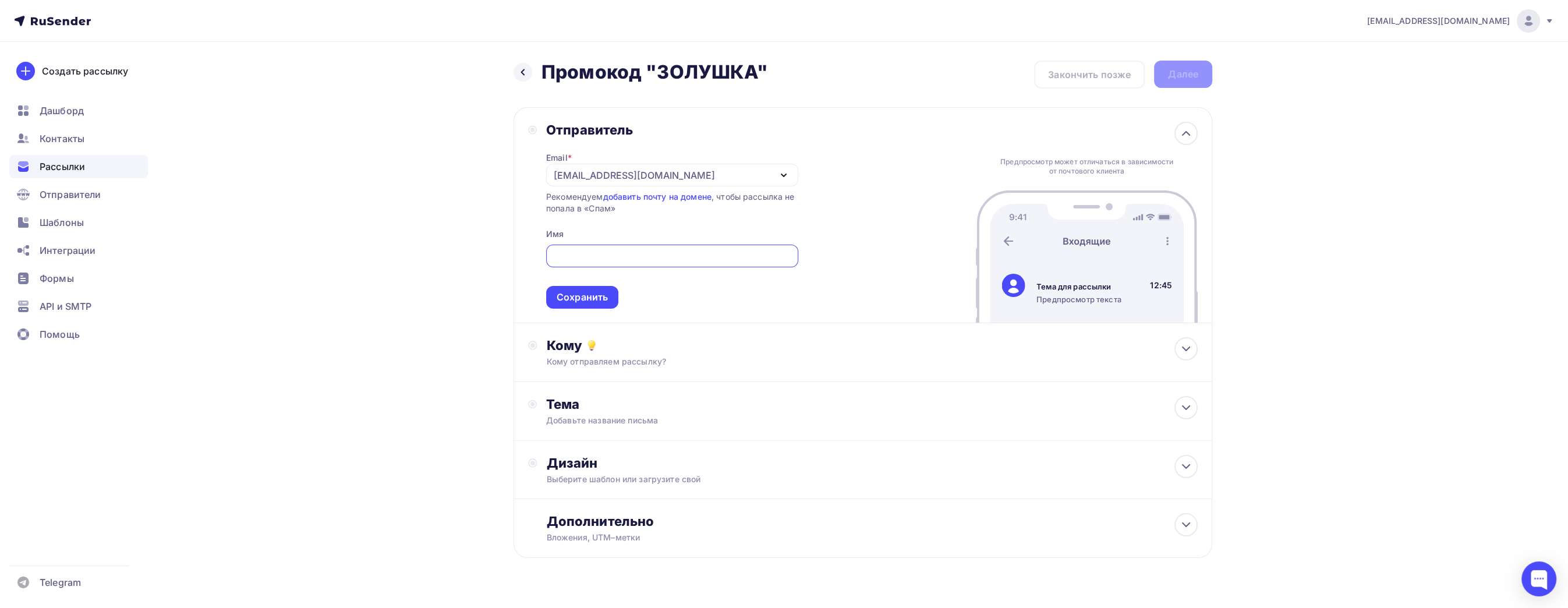
click at [675, 260] on input "text" at bounding box center [672, 256] width 239 height 14
type input "Лекторий"
click at [1431, 406] on div "[EMAIL_ADDRESS][DOMAIN_NAME] Аккаунт Тарифы Выйти Создать рассылку [GEOGRAPHIC_…" at bounding box center [784, 316] width 1568 height 633
click at [706, 171] on div "[EMAIL_ADDRESS][DOMAIN_NAME]" at bounding box center [672, 175] width 252 height 23
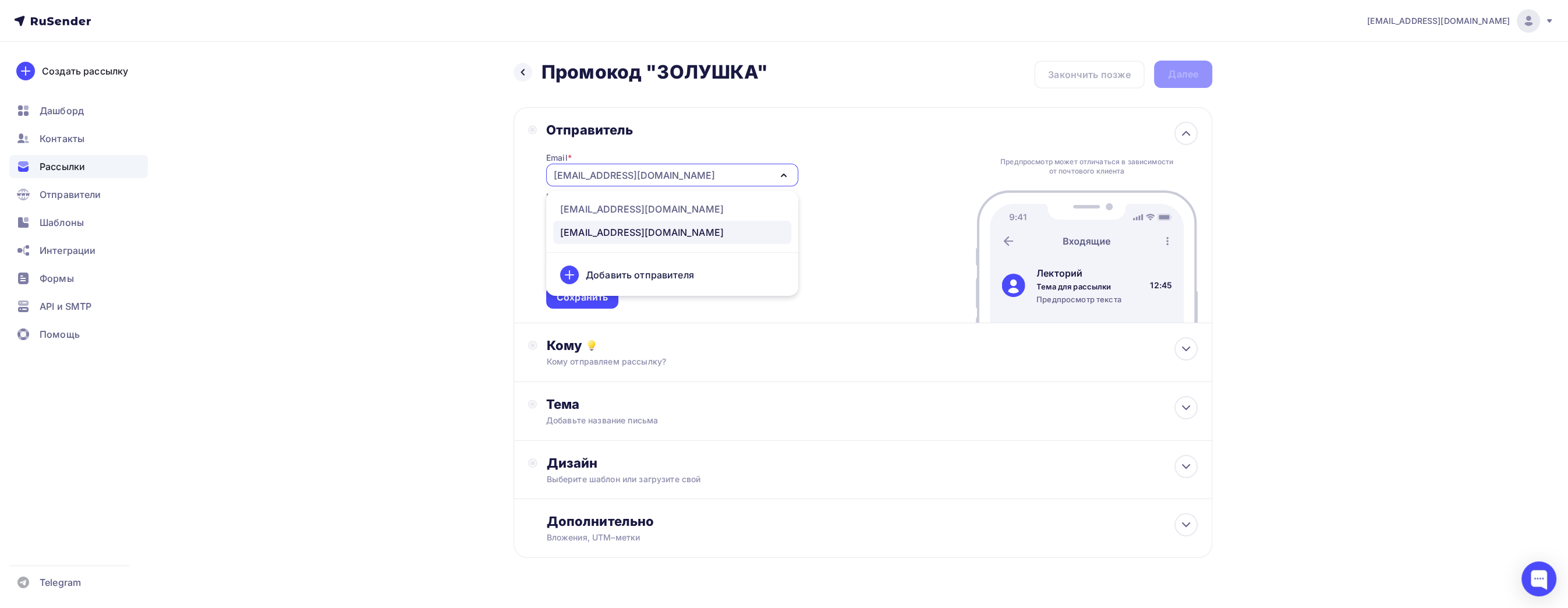
click at [706, 171] on div "[EMAIL_ADDRESS][DOMAIN_NAME]" at bounding box center [672, 175] width 252 height 23
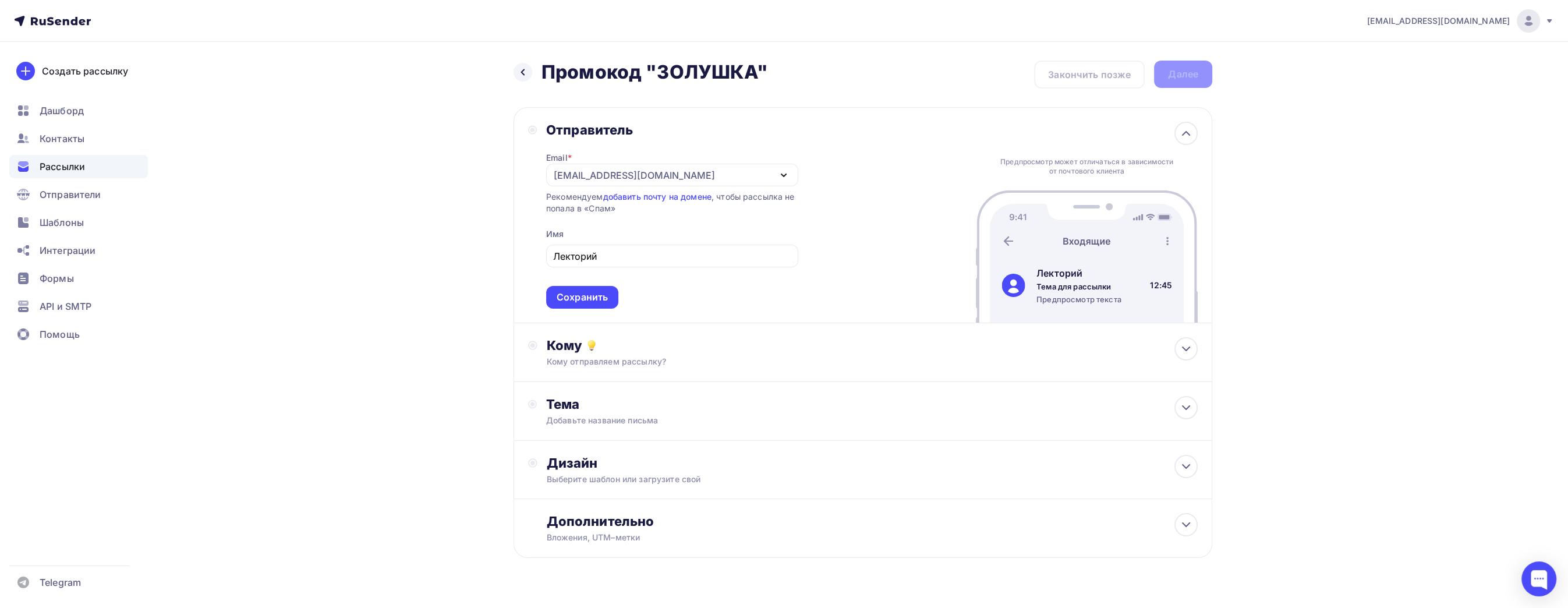
click at [436, 375] on div "Назад Промокод "ЗОЛУШКА" Промокод "ЗОЛУШКА" Закончить позже Далее Отправитель E…" at bounding box center [783, 337] width 954 height 591
click at [683, 254] on input "Лекторий" at bounding box center [672, 256] width 239 height 14
type input "Лекторий Сарёнок"
drag, startPoint x: 740, startPoint y: 322, endPoint x: 740, endPoint y: 337, distance: 15.0
click at [740, 337] on div "Кому Кому отправляем рассылку? Списки получателей Выберите список Все списки id…" at bounding box center [862, 352] width 699 height 59
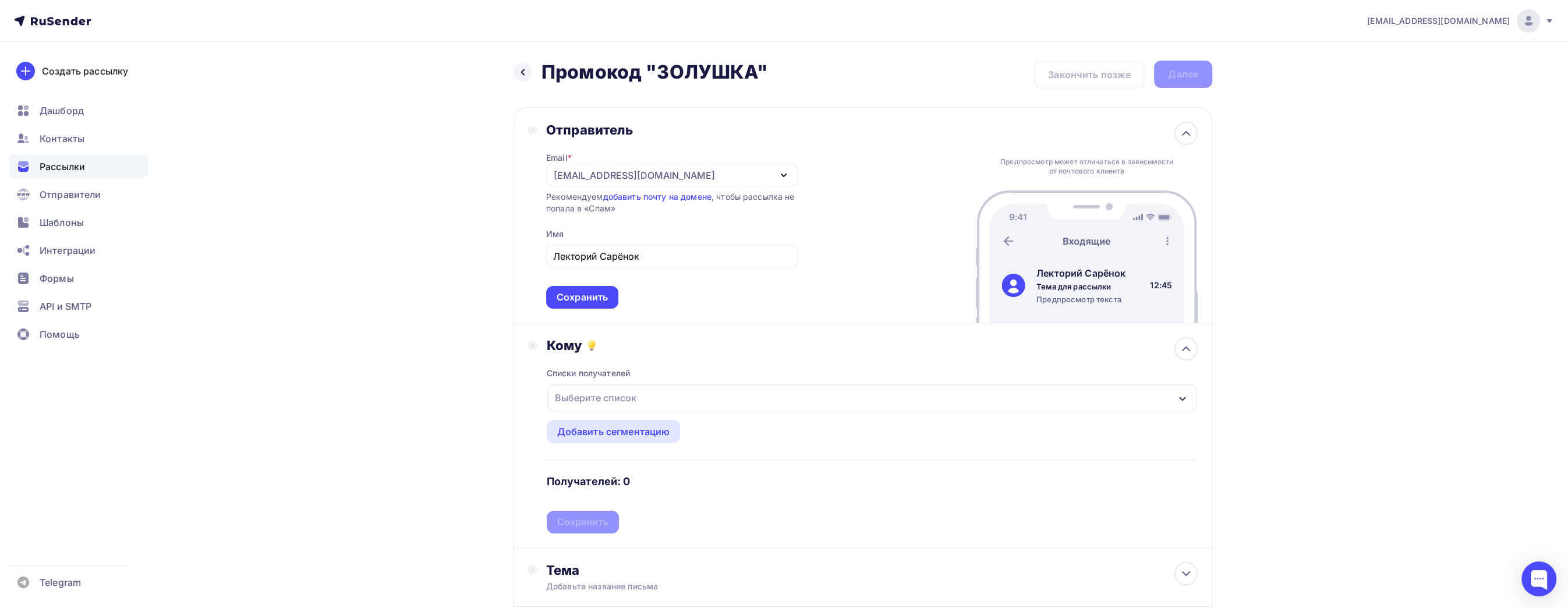
click at [721, 394] on div "Выберите список" at bounding box center [872, 397] width 650 height 27
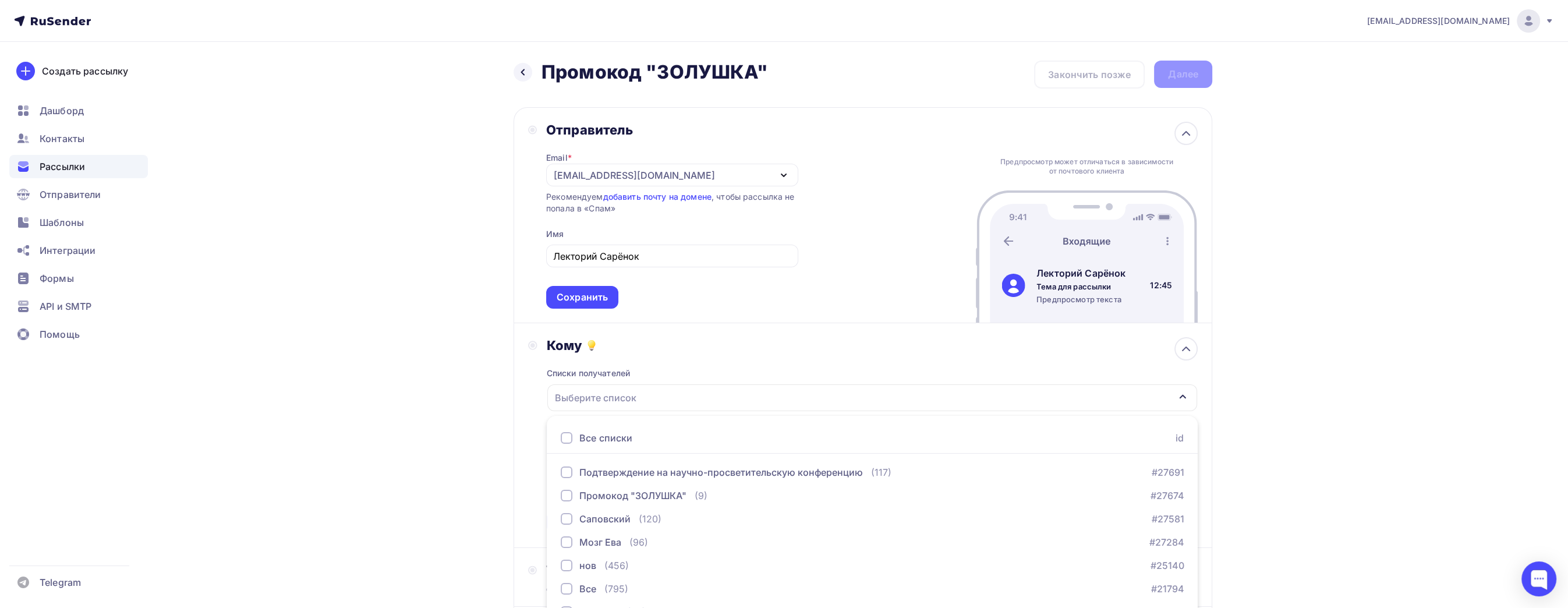
scroll to position [108, 0]
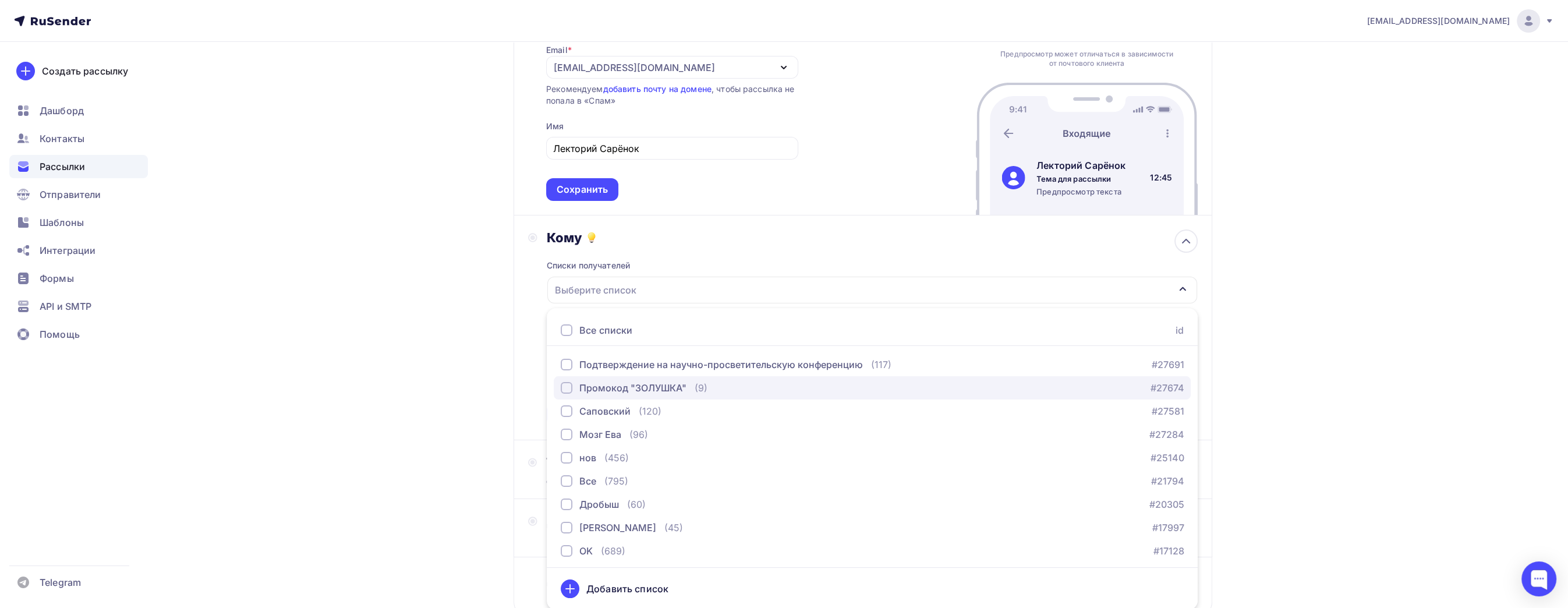
click at [680, 378] on button "Промокод "ЗОЛУШКА" (9) #27674" at bounding box center [872, 388] width 637 height 24
click at [448, 367] on div "Назад Промокод "ЗОЛУШКА" Промокод "ЗОЛУШКА" Закончить позже Далее Отправитель E…" at bounding box center [783, 312] width 954 height 757
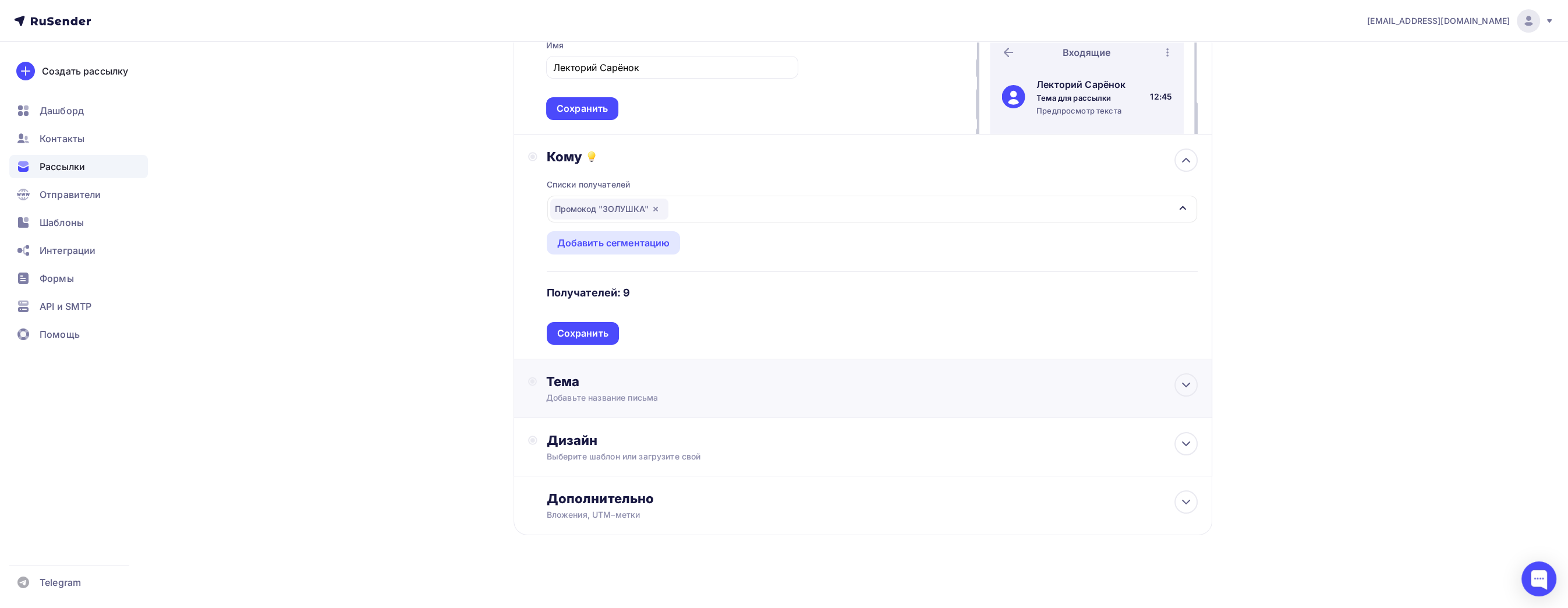
click at [624, 375] on div "Тема" at bounding box center [661, 381] width 230 height 16
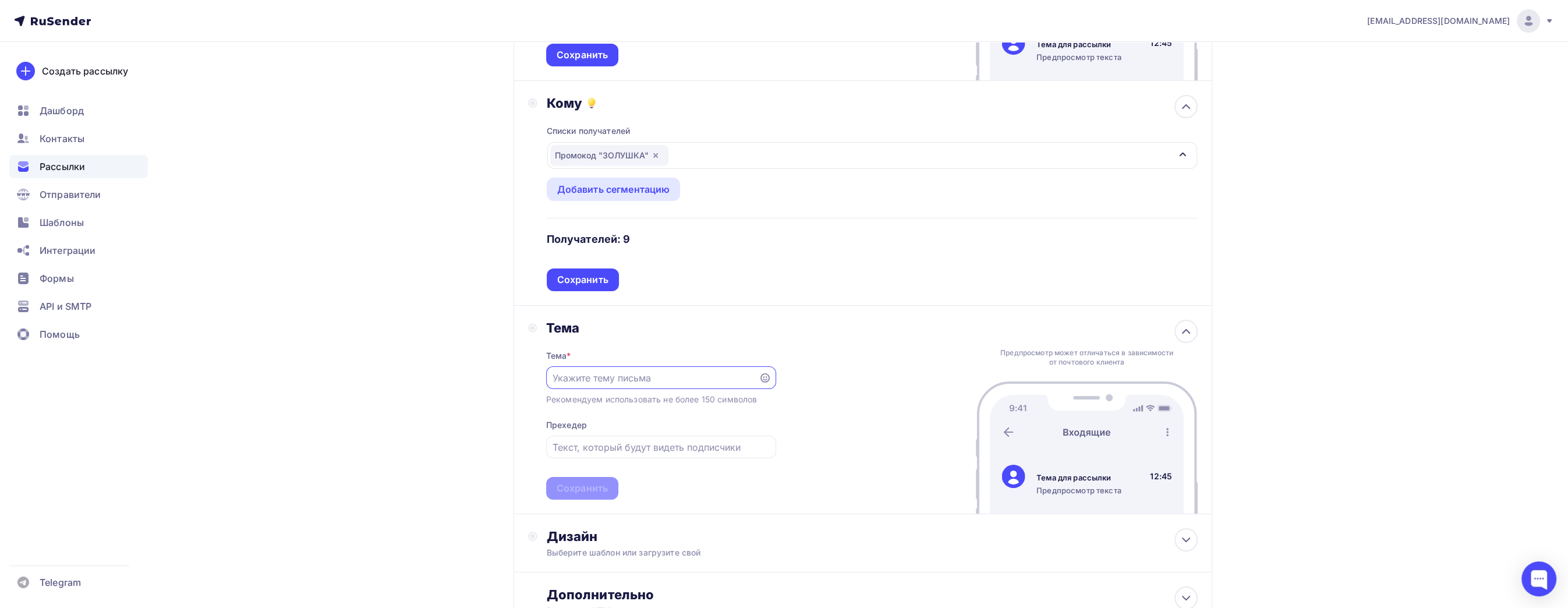
scroll to position [247, 0]
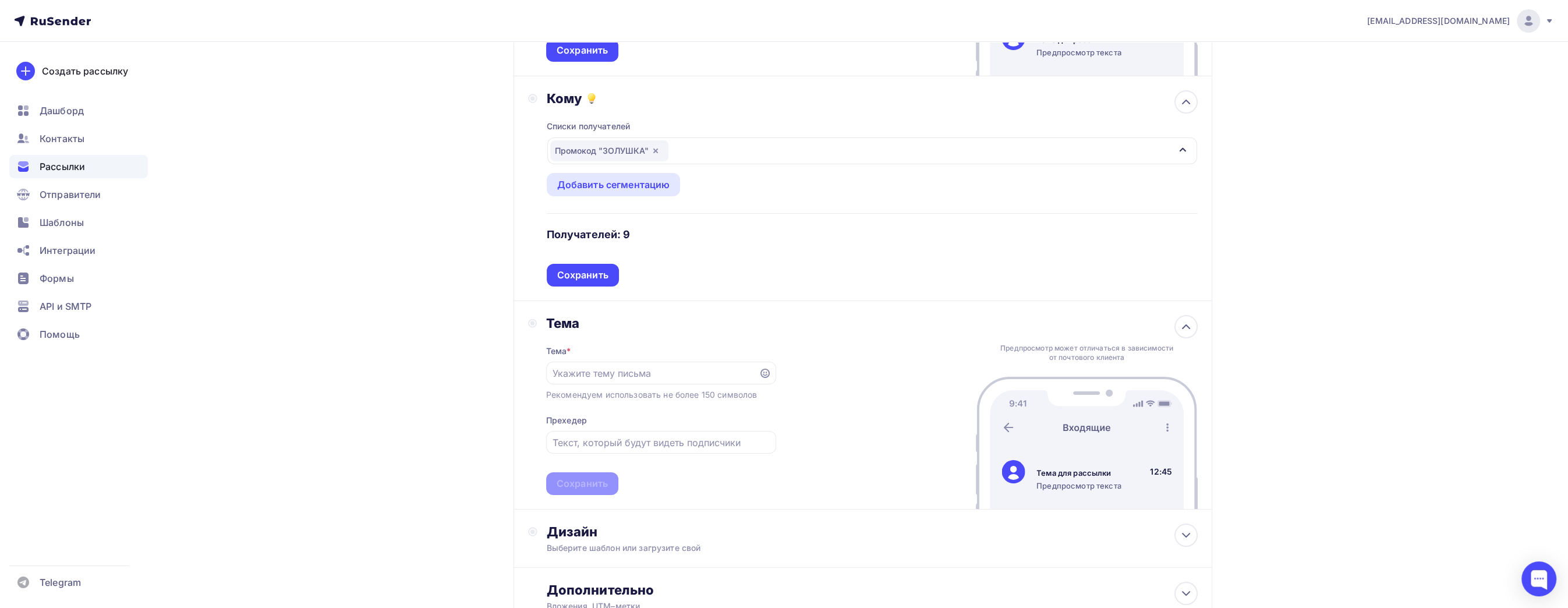
click at [1407, 258] on div "[EMAIL_ADDRESS][DOMAIN_NAME] Аккаунт Тарифы Выйти Создать рассылку [GEOGRAPHIC_…" at bounding box center [784, 227] width 1568 height 949
drag, startPoint x: 654, startPoint y: 424, endPoint x: 662, endPoint y: 436, distance: 14.4
click at [655, 425] on div "Тема * Рекомендуем использовать не более 150 символов Прехедер Сохранить" at bounding box center [661, 413] width 230 height 163
click at [663, 438] on input "text" at bounding box center [660, 442] width 216 height 14
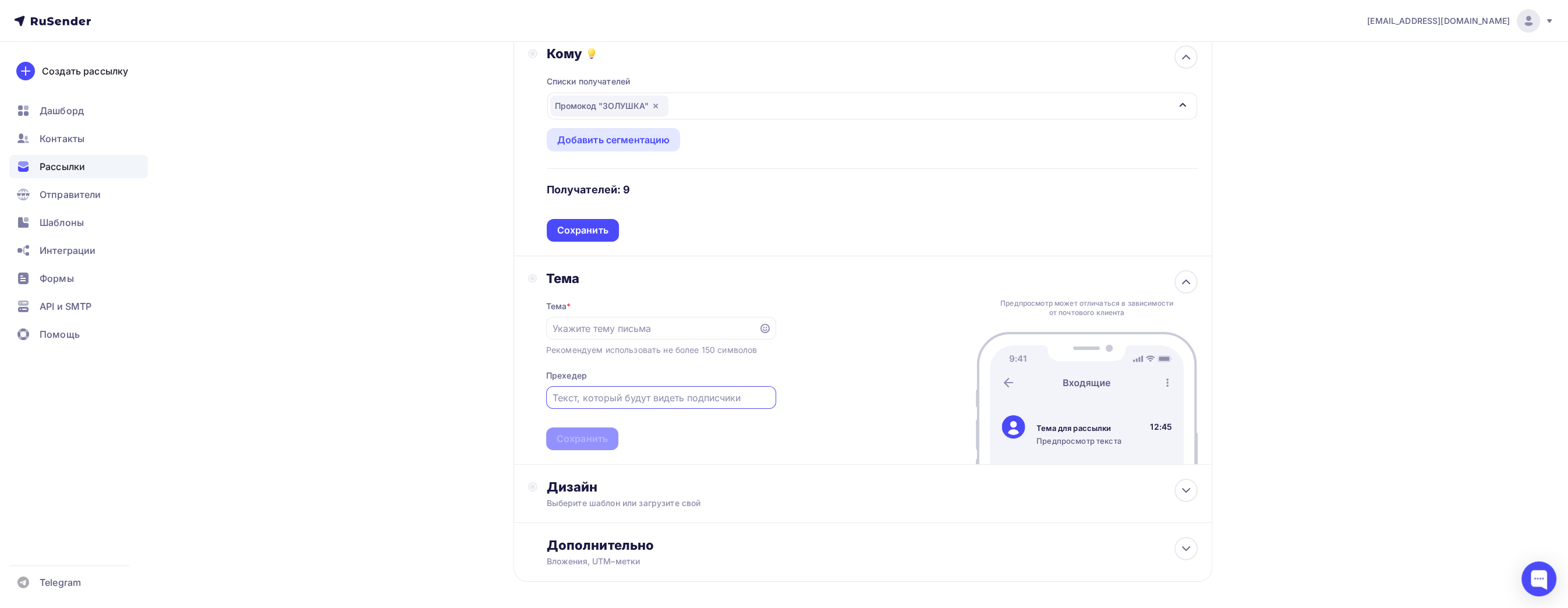
scroll to position [337, 0]
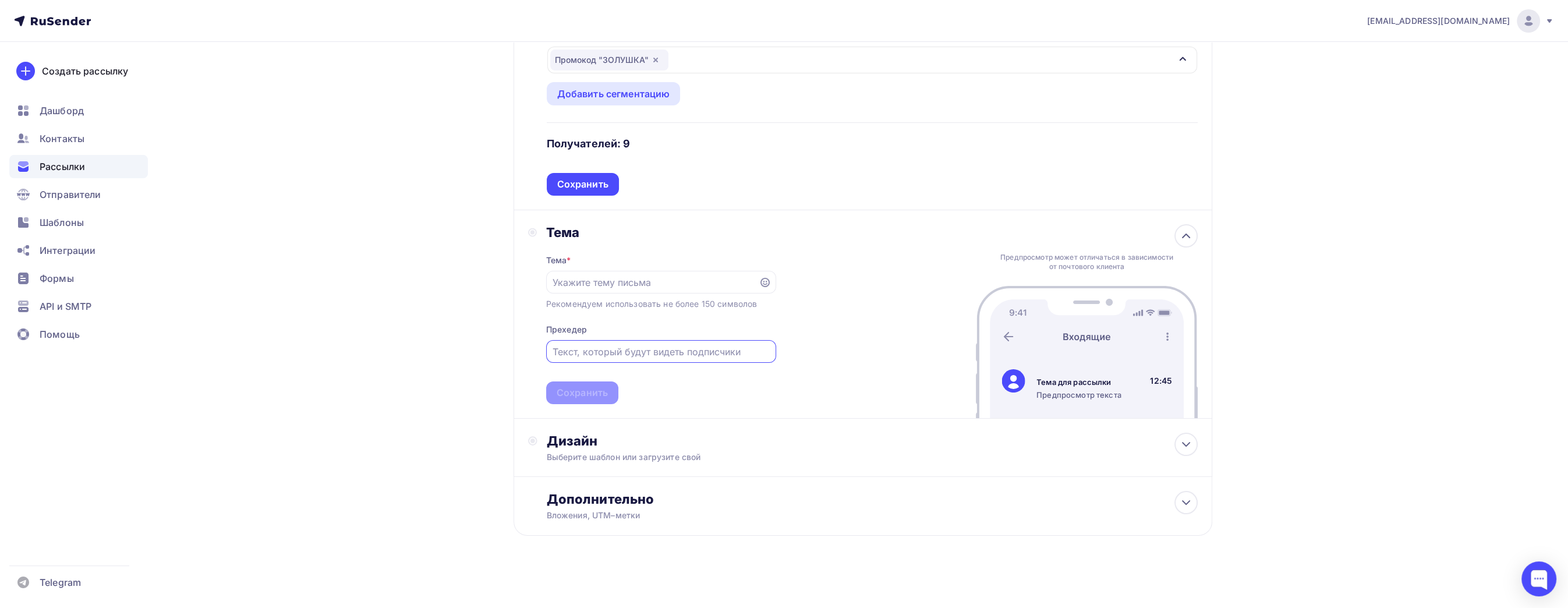
click at [707, 305] on div "Рекомендуем использовать не более 150 символов" at bounding box center [651, 304] width 211 height 12
click at [724, 285] on input "text" at bounding box center [652, 282] width 199 height 14
paste input "Здравствуйте! Приносим извинения за доставленные неудобства, в связи с изменени…"
type input "Здравствуйте! Приносим извинения за доставленные неудобства, в связи с изменени…"
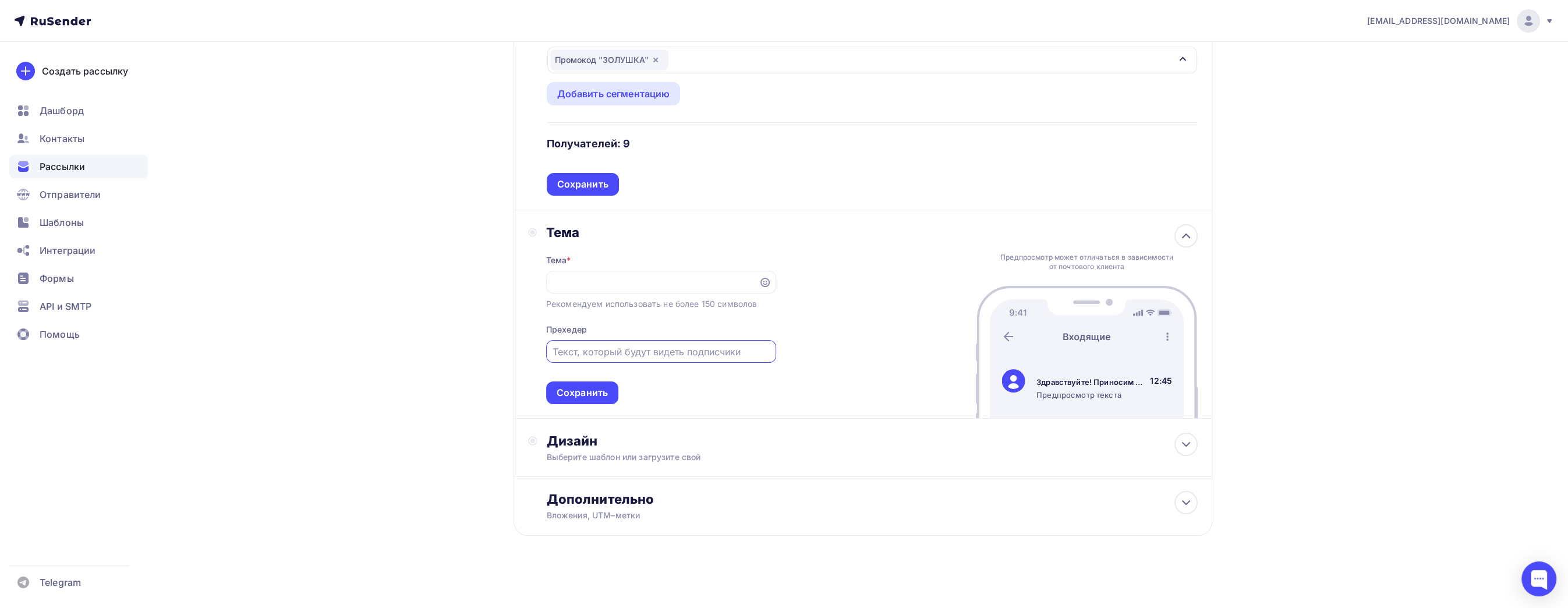
scroll to position [0, 0]
click at [715, 350] on input "text" at bounding box center [660, 351] width 216 height 14
paste input "Здравствуйте! Приносим извинения за доставленные неудобства, в связи с изменени…"
type input "Здравствуйте! Приносим извинения за доставленные неудобства, в связи с изменени…"
click at [752, 279] on div "Здравствуйте! Приносим извинения за доставленные неудобства, в связи с изменени…" at bounding box center [661, 282] width 230 height 23
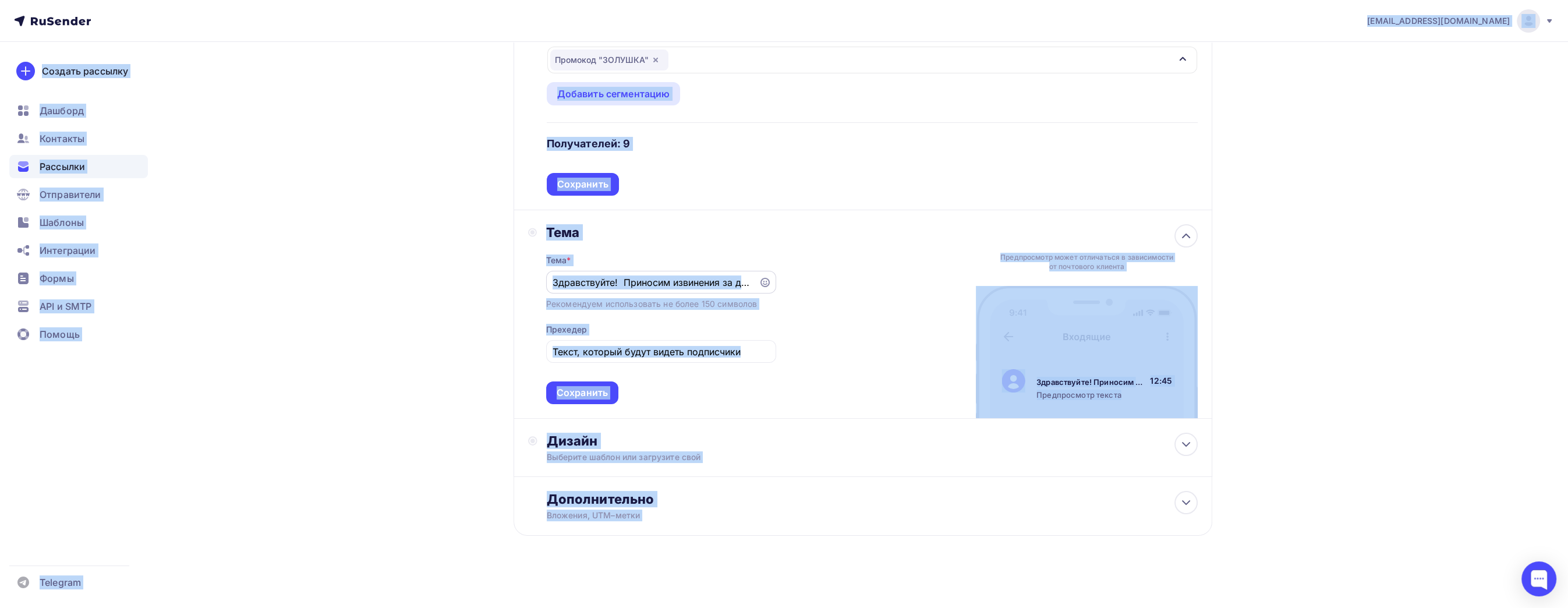
click at [734, 278] on input "Здравствуйте! Приносим извинения за доставленные неудобства, в связи с изменени…" at bounding box center [652, 282] width 199 height 14
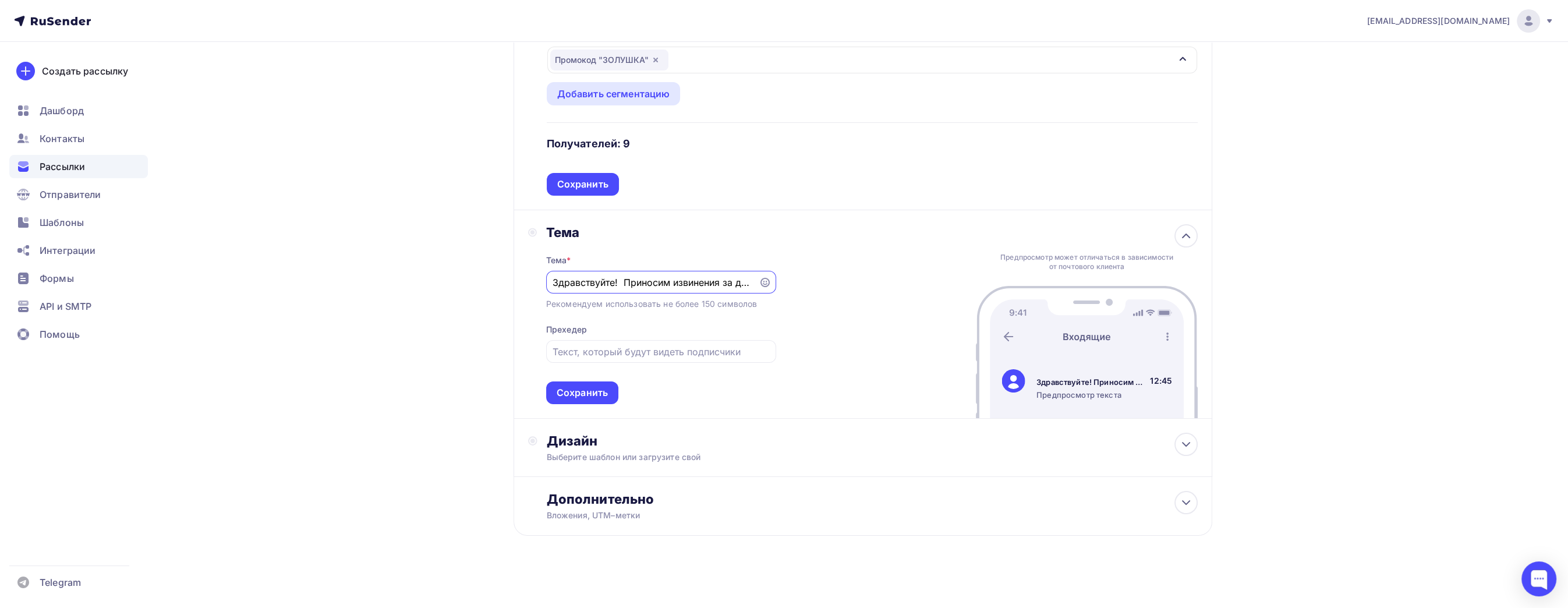
click at [733, 279] on input "Здравствуйте! Приносим извинения за доставленные неудобства, в связи с изменени…" at bounding box center [652, 282] width 199 height 14
click at [624, 288] on div at bounding box center [661, 282] width 230 height 23
click at [649, 348] on input "text" at bounding box center [660, 351] width 216 height 14
paste input "Здравствуйте! Приносим извинения за доставленные неудобства, в связи с изменени…"
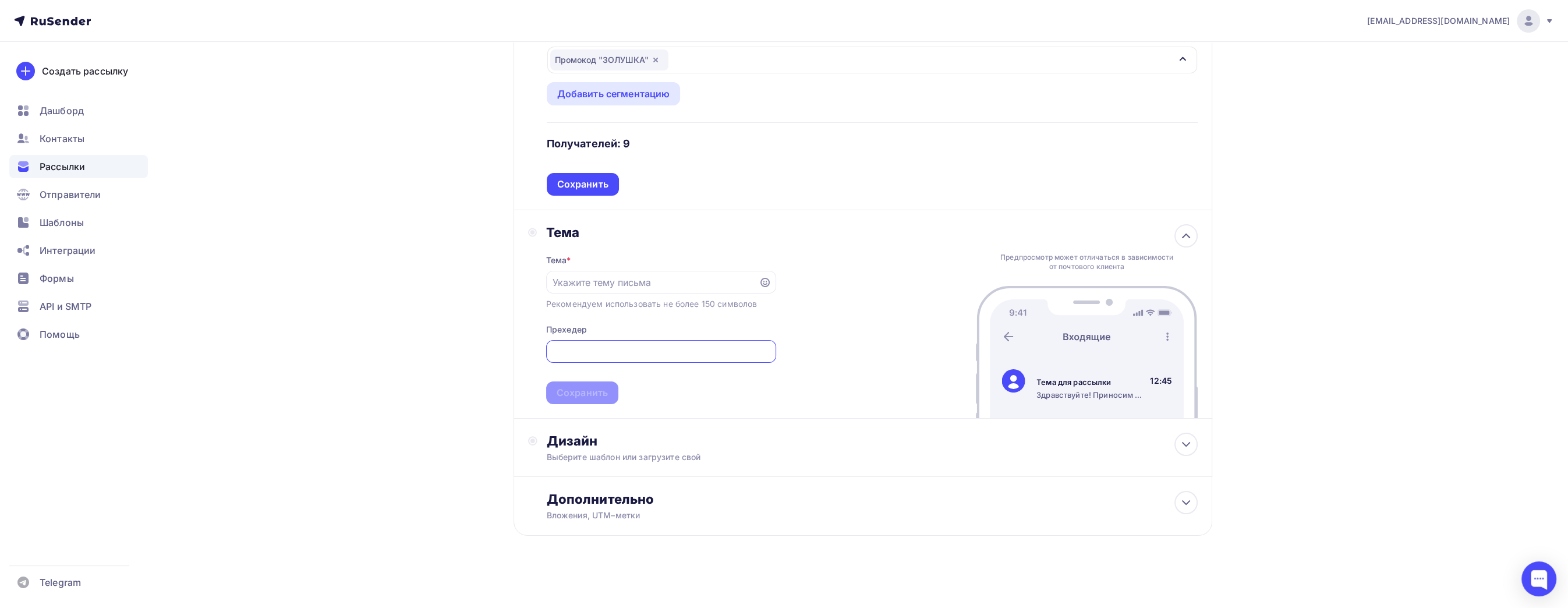
type input "Здравствуйте! Приносим извинения за доставленные неудобства, в связи с изменени…"
click at [689, 305] on div "Рекомендуем использовать не более 150 символов" at bounding box center [651, 304] width 211 height 12
click at [690, 284] on input "text" at bounding box center [652, 282] width 199 height 14
paste input "Для вас – скидка 15% от «Сарёнка»"
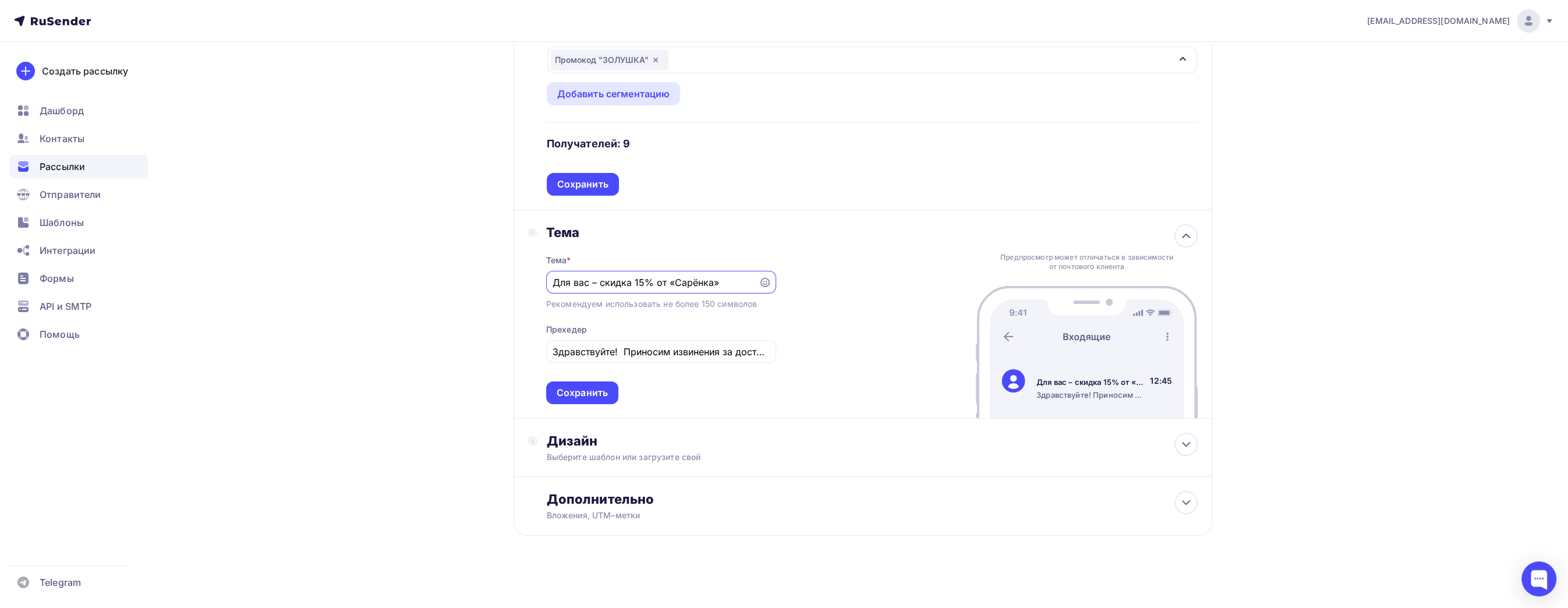
drag, startPoint x: 596, startPoint y: 279, endPoint x: 605, endPoint y: 292, distance: 15.8
click at [598, 283] on input "Для вас – скидка 15% от «Сарёнка»" at bounding box center [652, 282] width 199 height 14
click at [594, 281] on input "Для вас - скидка 15% от «Сарёнка»" at bounding box center [652, 282] width 199 height 14
paste input "–"
type input "Для вас – скидка 15% от «Сарёнка»"
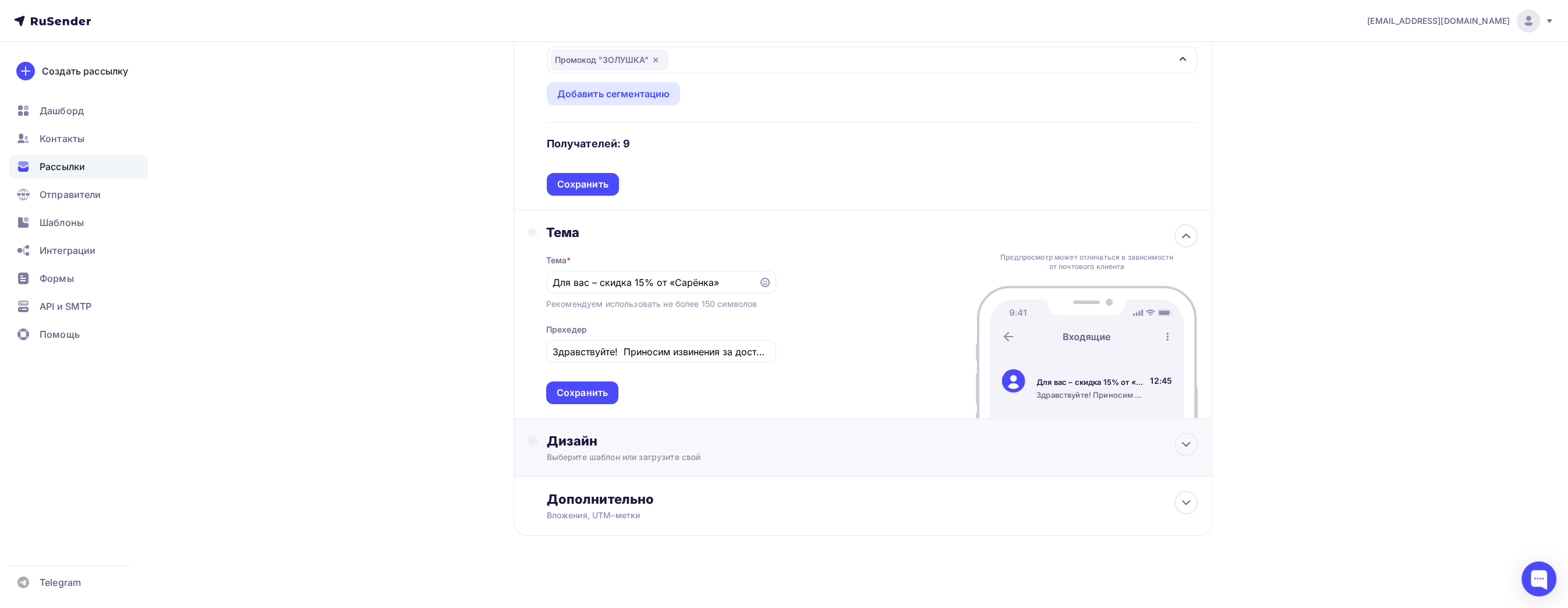
click at [670, 442] on div "Дизайн" at bounding box center [872, 441] width 651 height 16
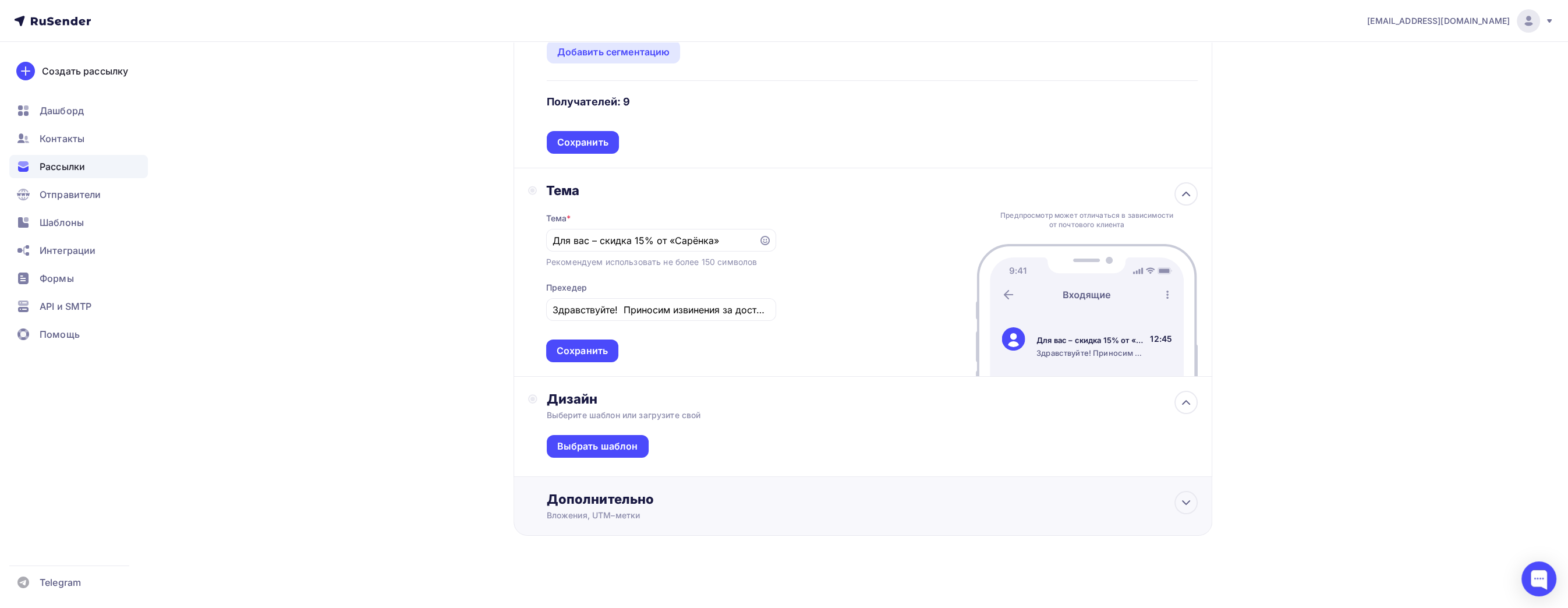
click at [694, 509] on div "Вложения, UTM–метки" at bounding box center [840, 515] width 587 height 12
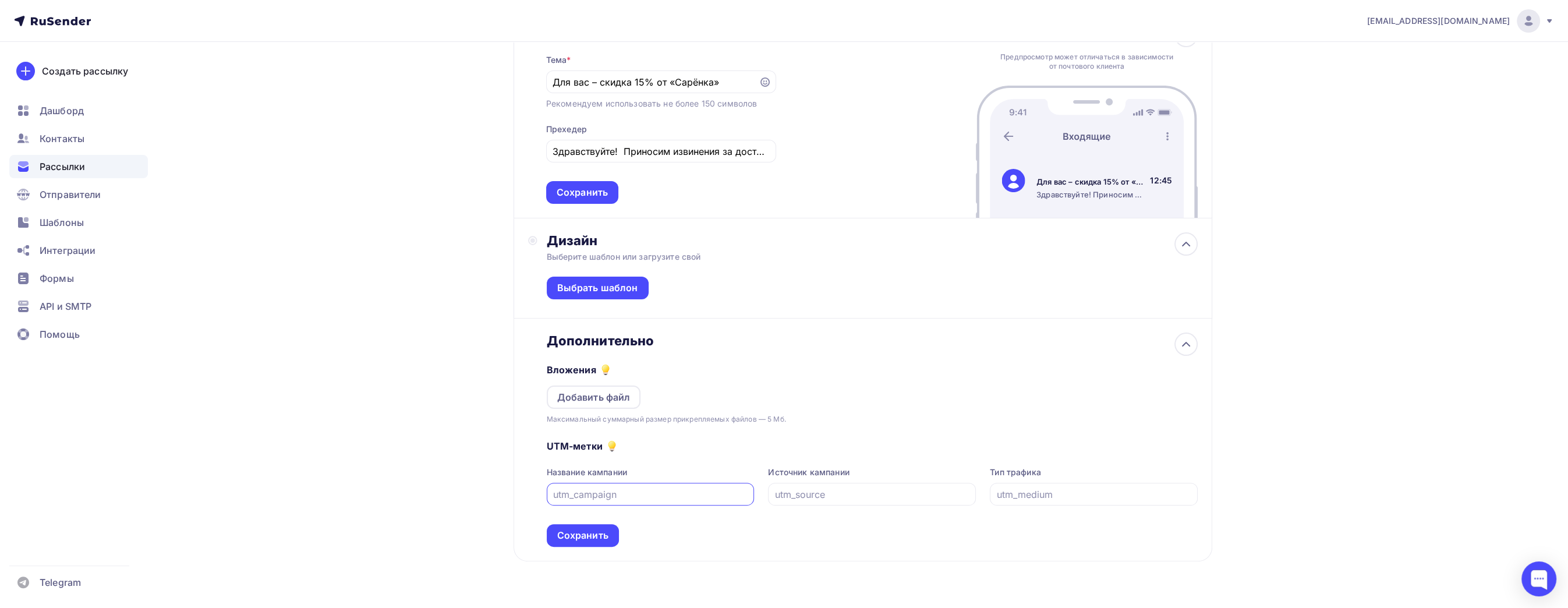
scroll to position [554, 0]
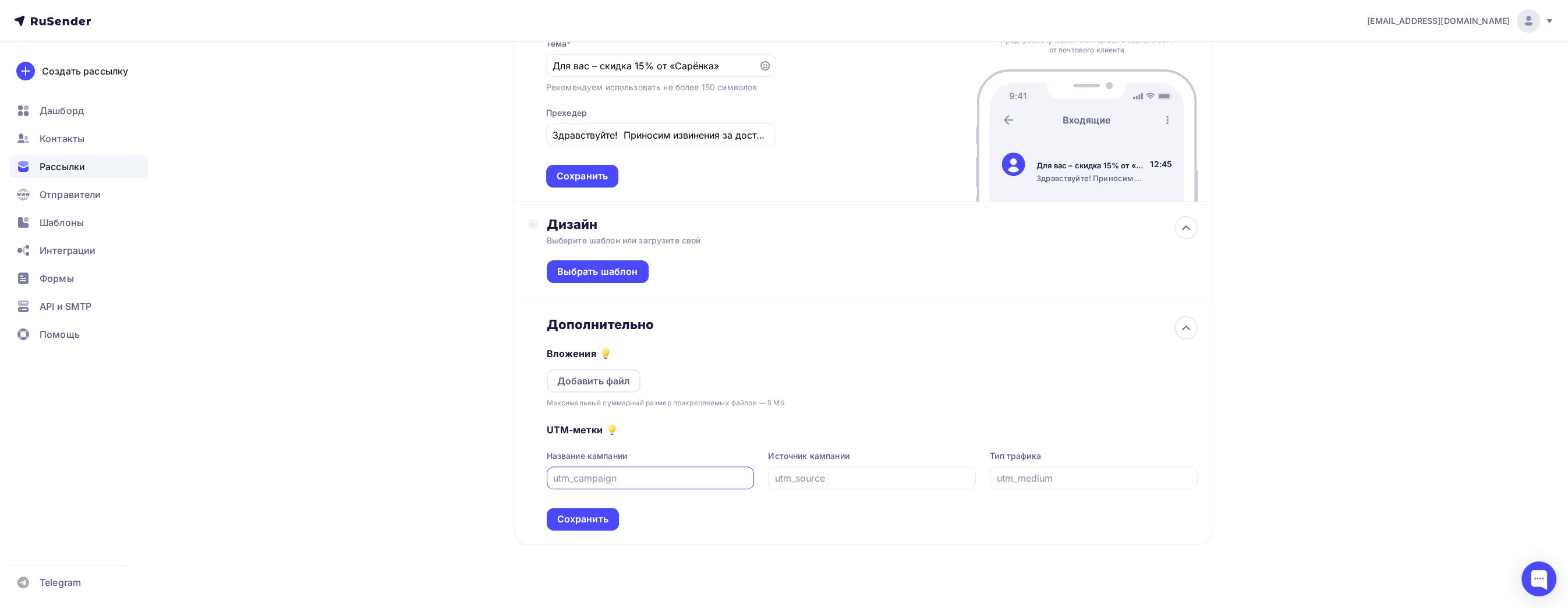
click at [769, 324] on div "Дополнительно" at bounding box center [872, 324] width 651 height 16
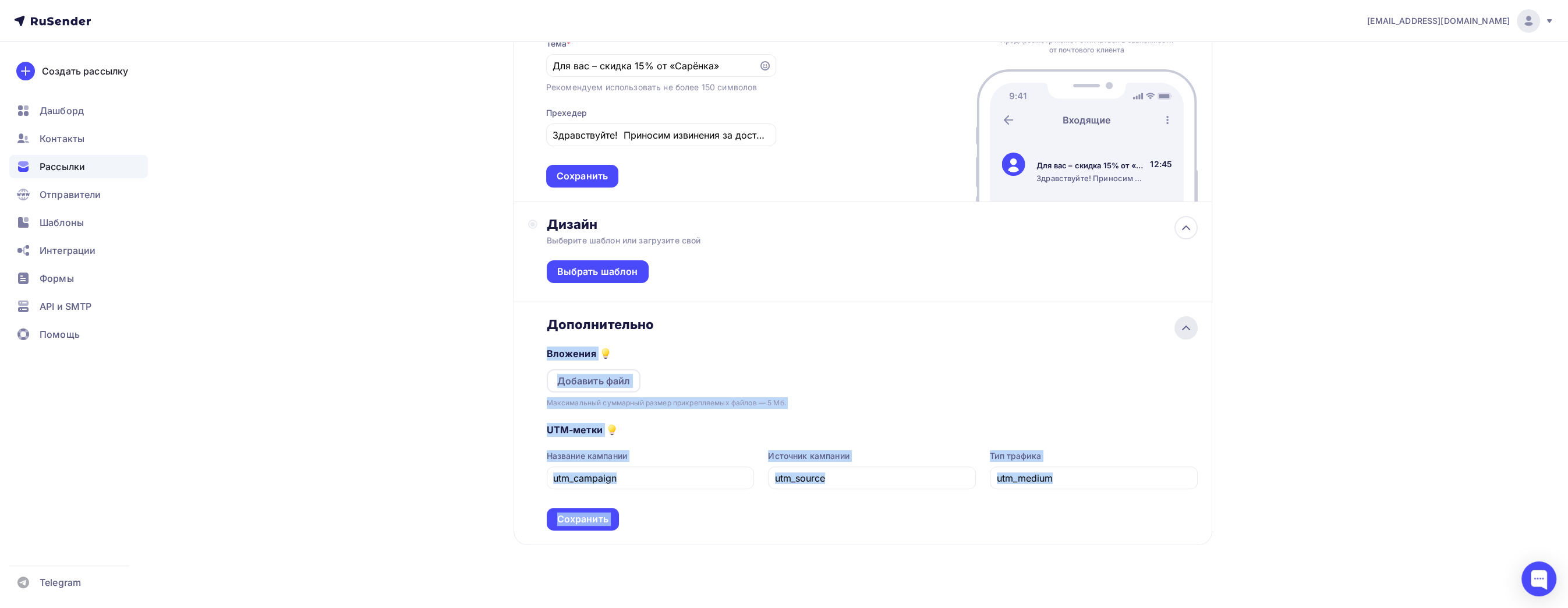
drag, startPoint x: 1177, startPoint y: 314, endPoint x: 1175, endPoint y: 324, distance: 10.2
click at [1175, 324] on div "Дополнительно Вложения Добавить файл Максимальный суммарный размер прикрепляемы…" at bounding box center [862, 423] width 699 height 243
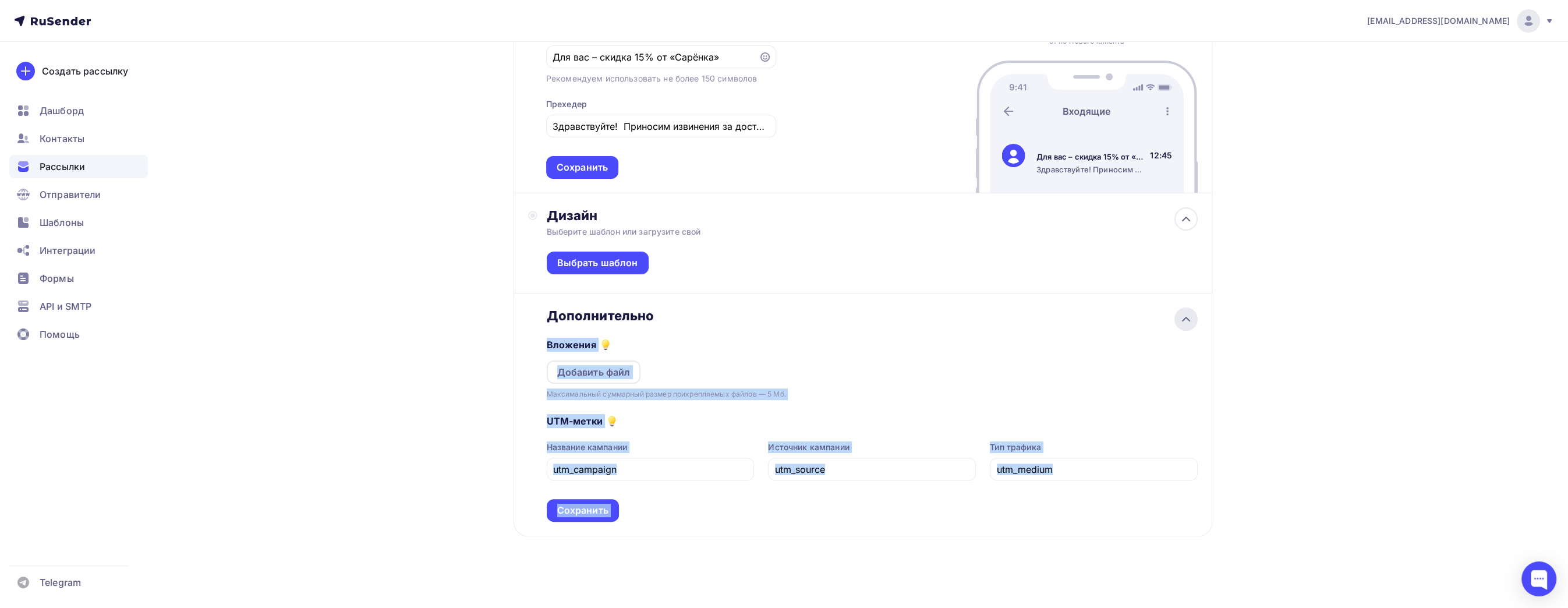
click at [1185, 308] on div at bounding box center [1186, 319] width 24 height 24
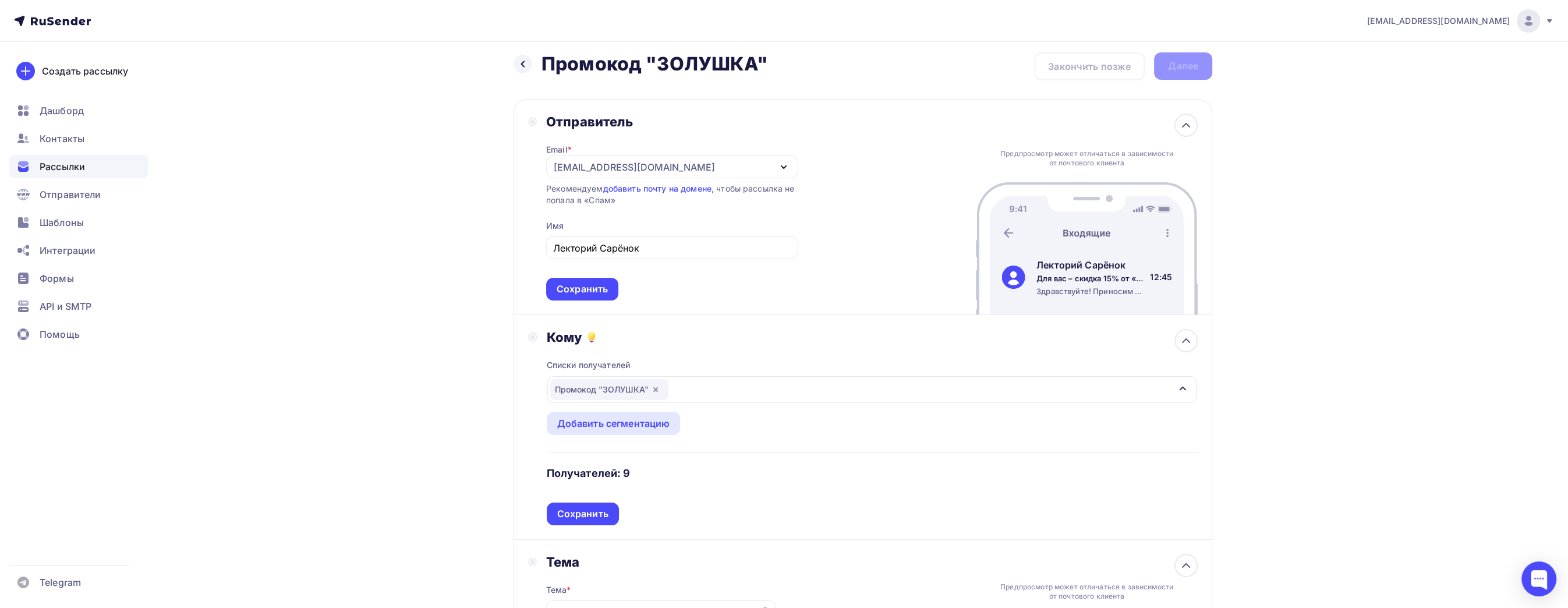
scroll to position [0, 0]
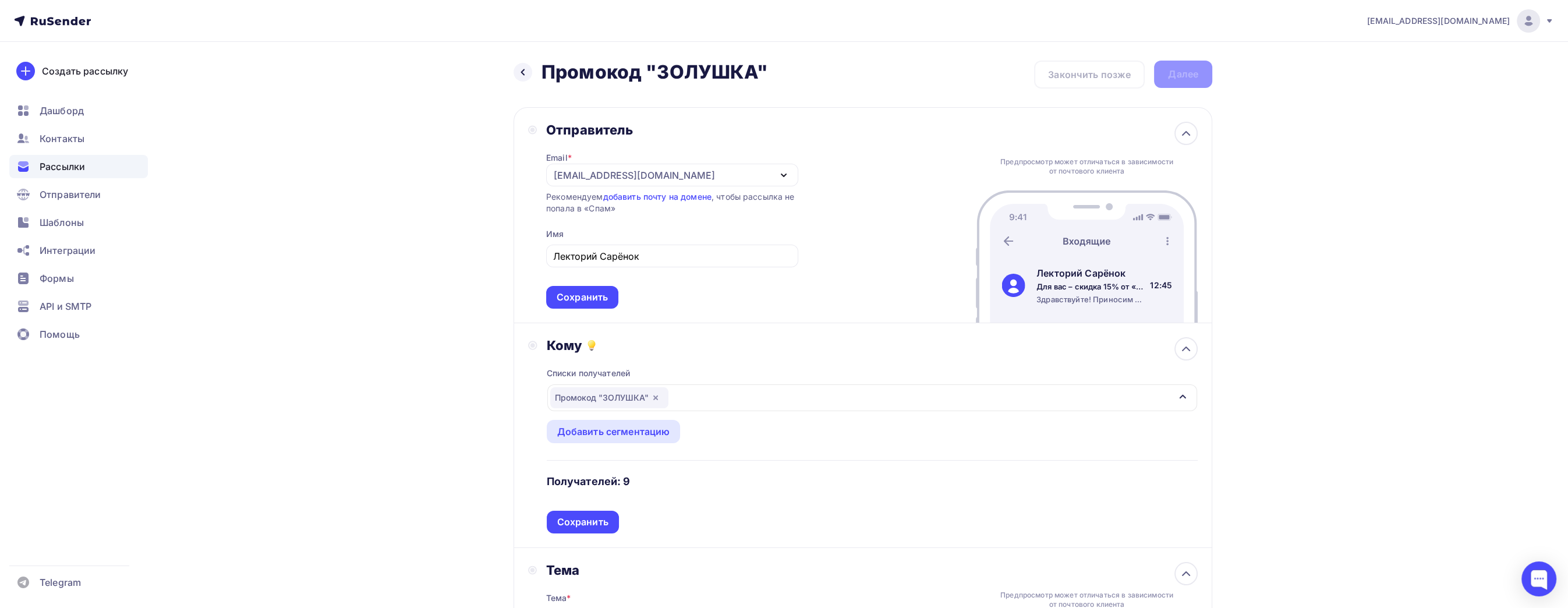
click at [1119, 72] on div "Назад Промокод "ЗОЛУШКА" Промокод "ЗОЛУШКА" Закончить позже Далее" at bounding box center [862, 75] width 699 height 28
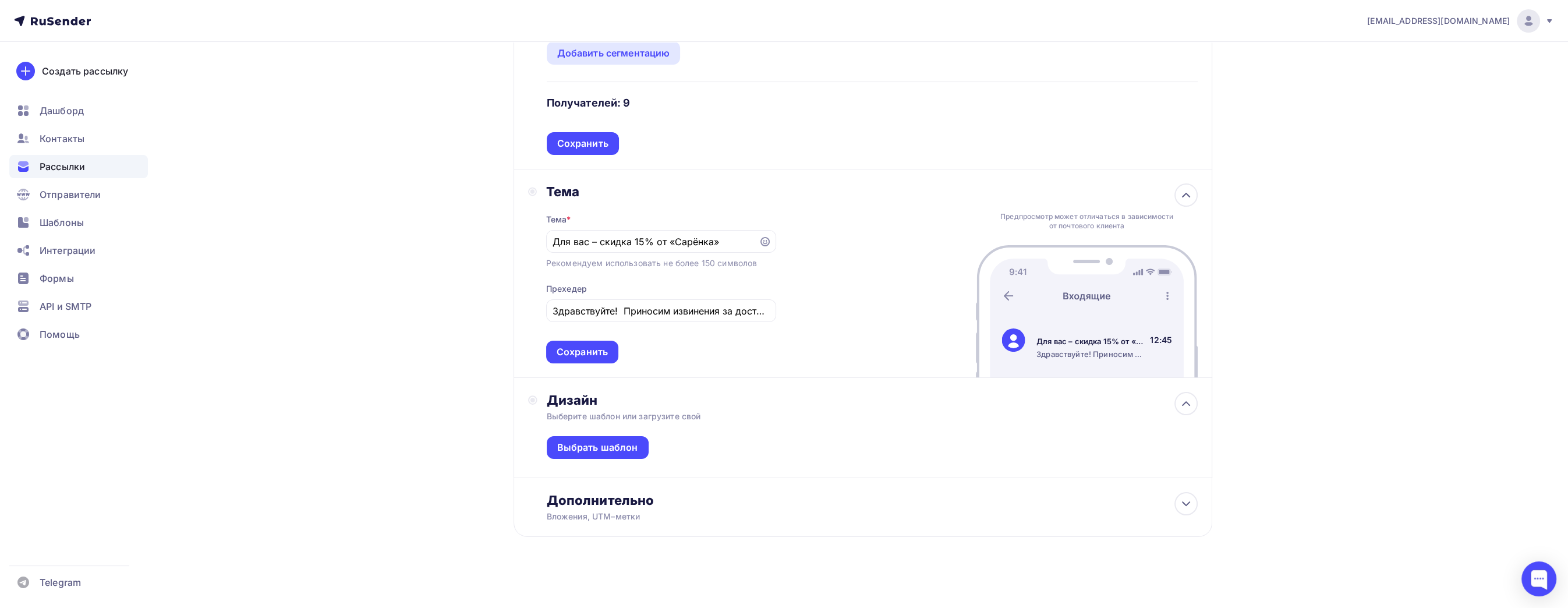
scroll to position [380, 0]
click at [626, 443] on div "Выбрать шаблон" at bounding box center [598, 446] width 81 height 13
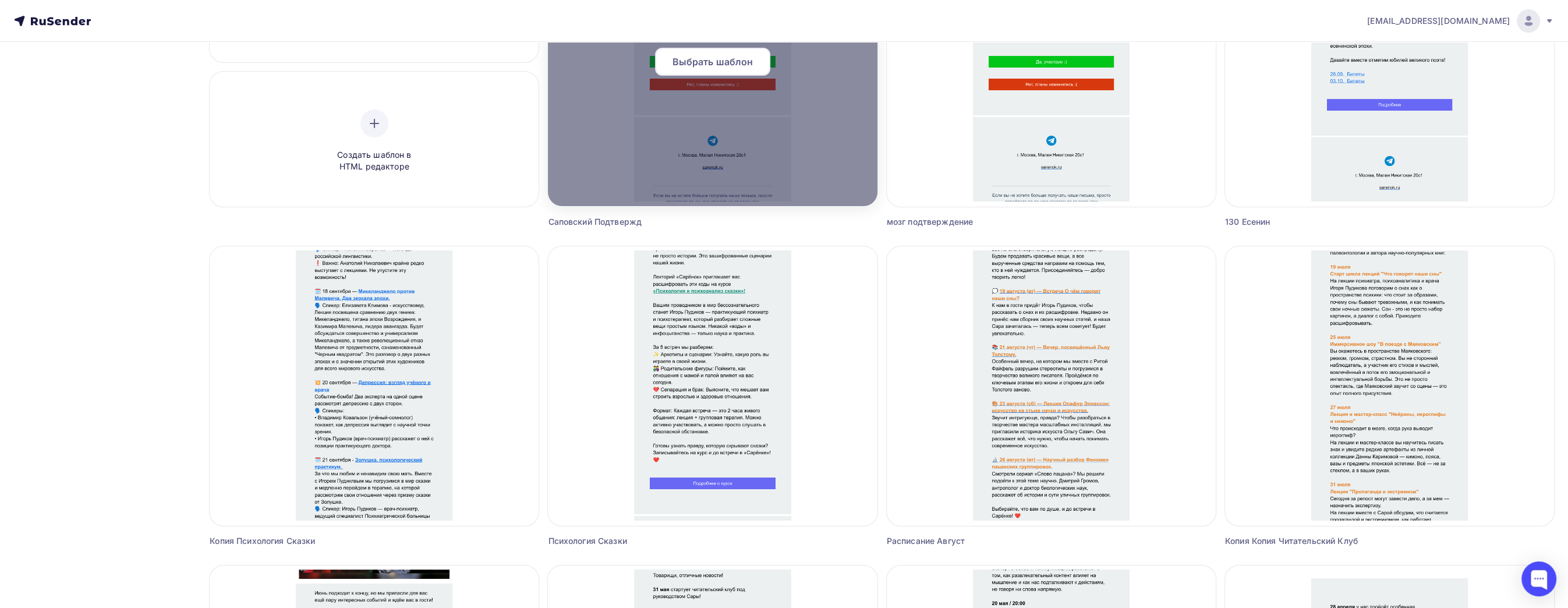
scroll to position [58, 0]
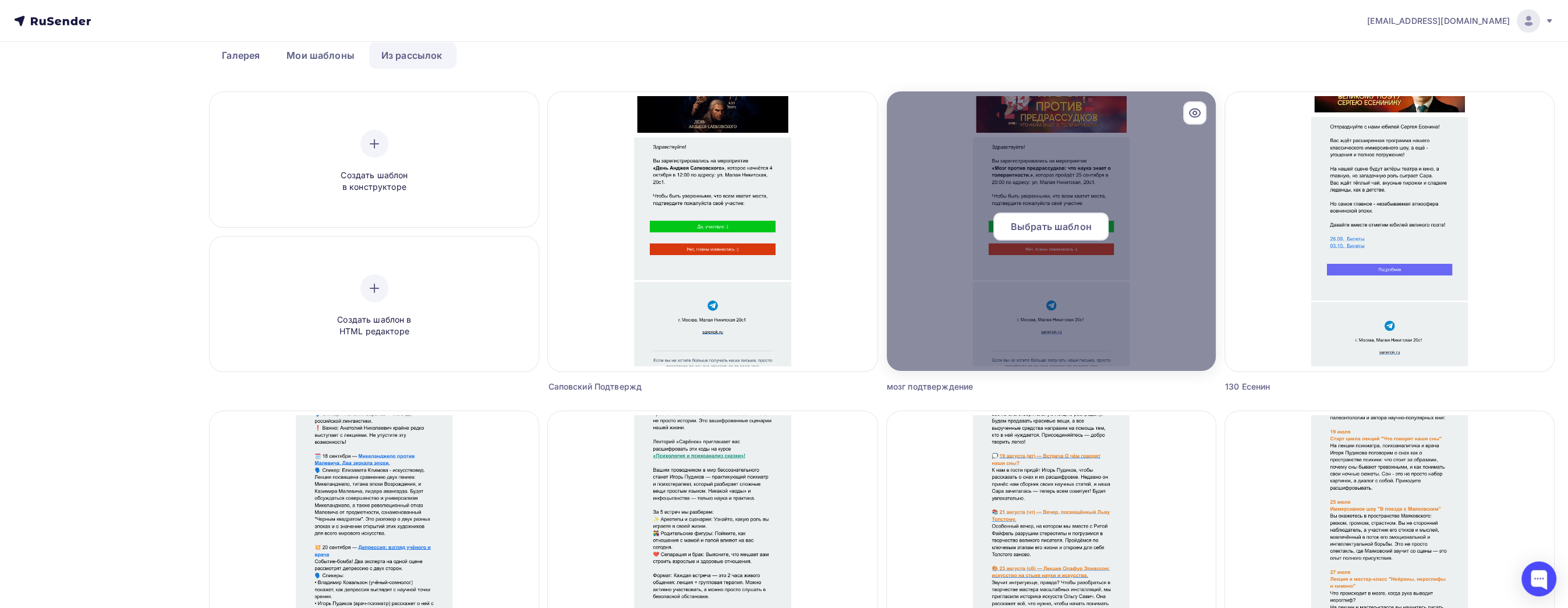
click at [1044, 228] on span "Выбрать шаблон" at bounding box center [1051, 226] width 81 height 14
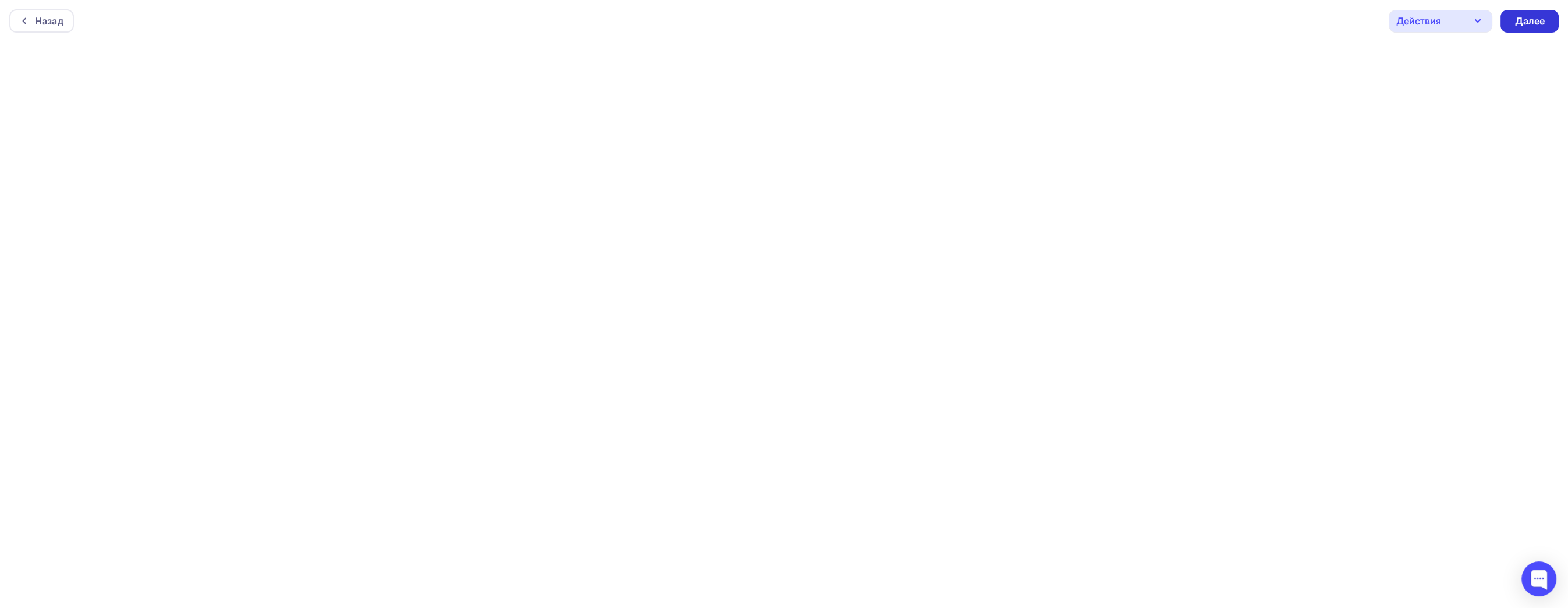
click at [1533, 20] on div "Далее" at bounding box center [1529, 21] width 30 height 13
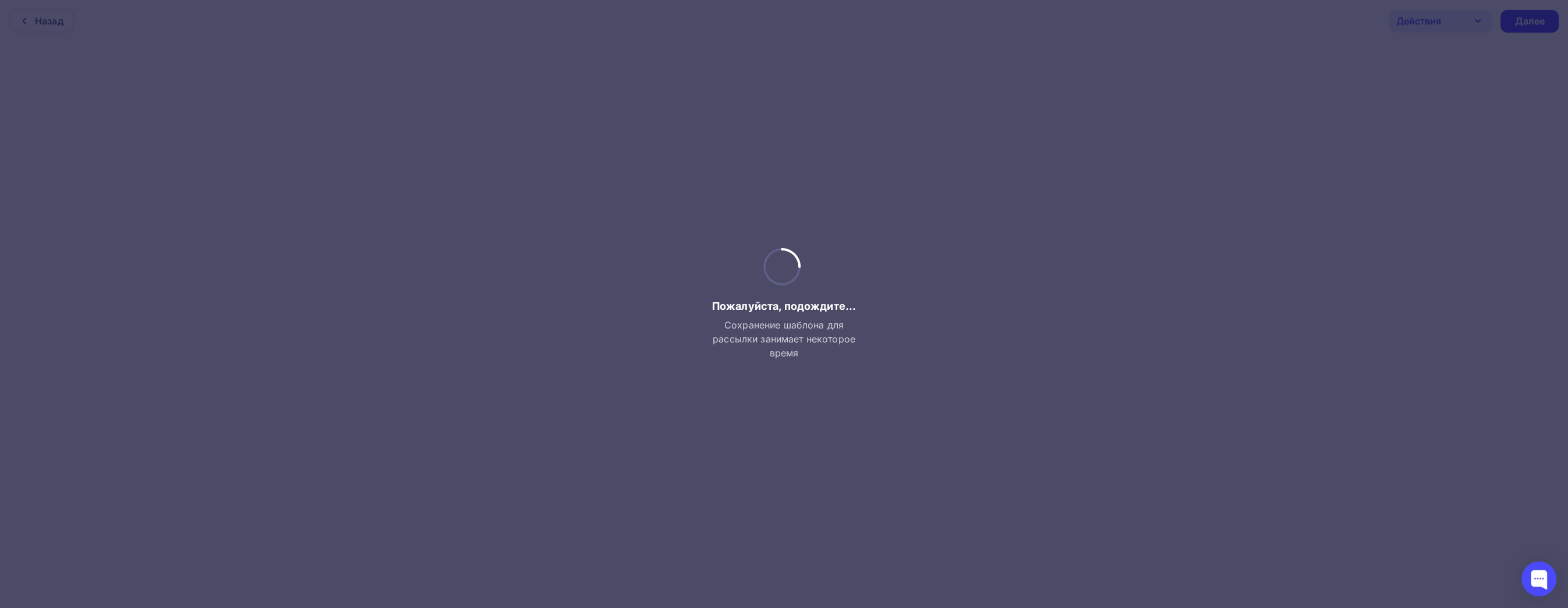
scroll to position [3, 0]
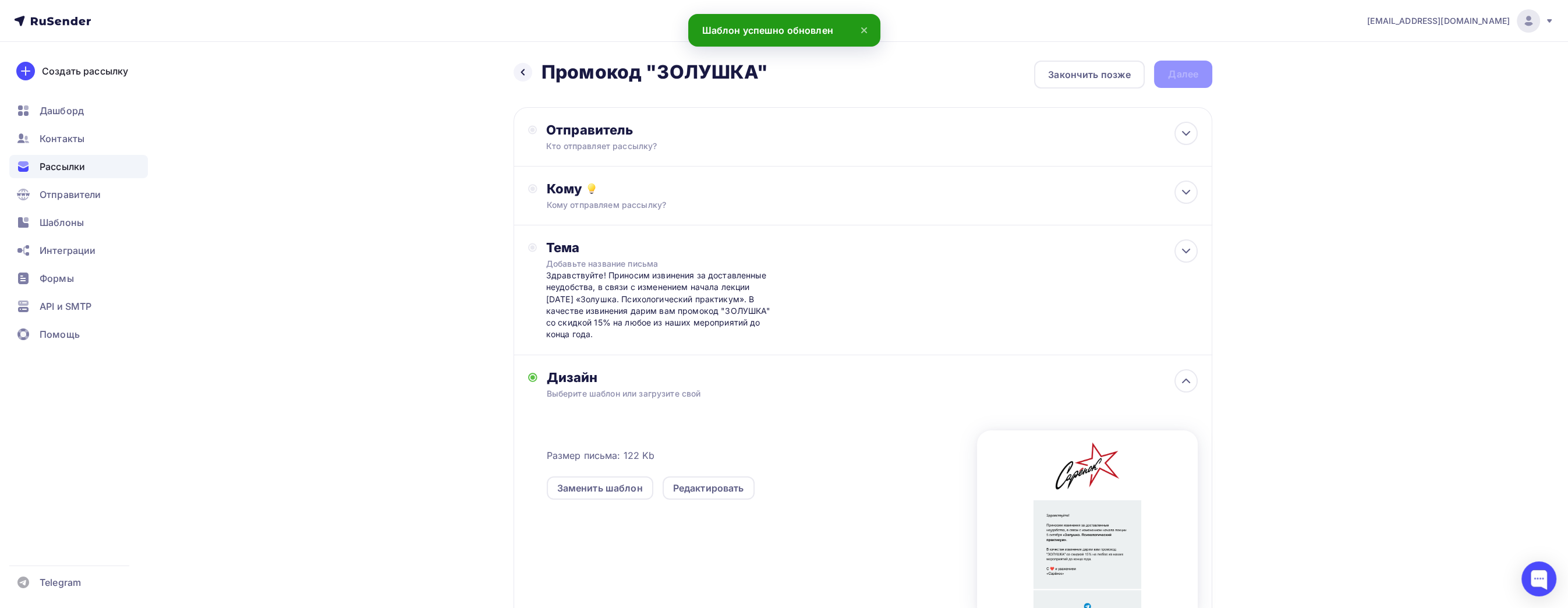
click at [426, 236] on div "Назад Промокод "ЗОЛУШКА" Промокод "ЗОЛУШКА" Закончить позже Далее Отправитель К…" at bounding box center [783, 394] width 954 height 704
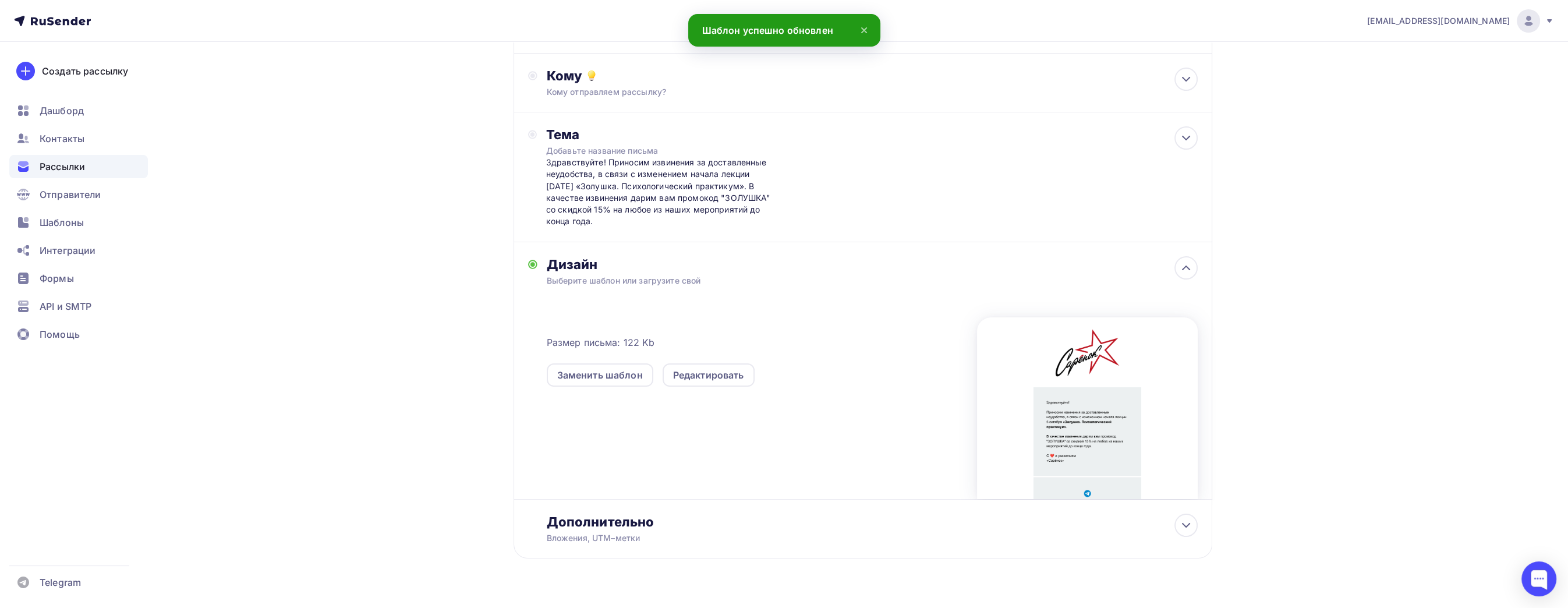
scroll to position [137, 0]
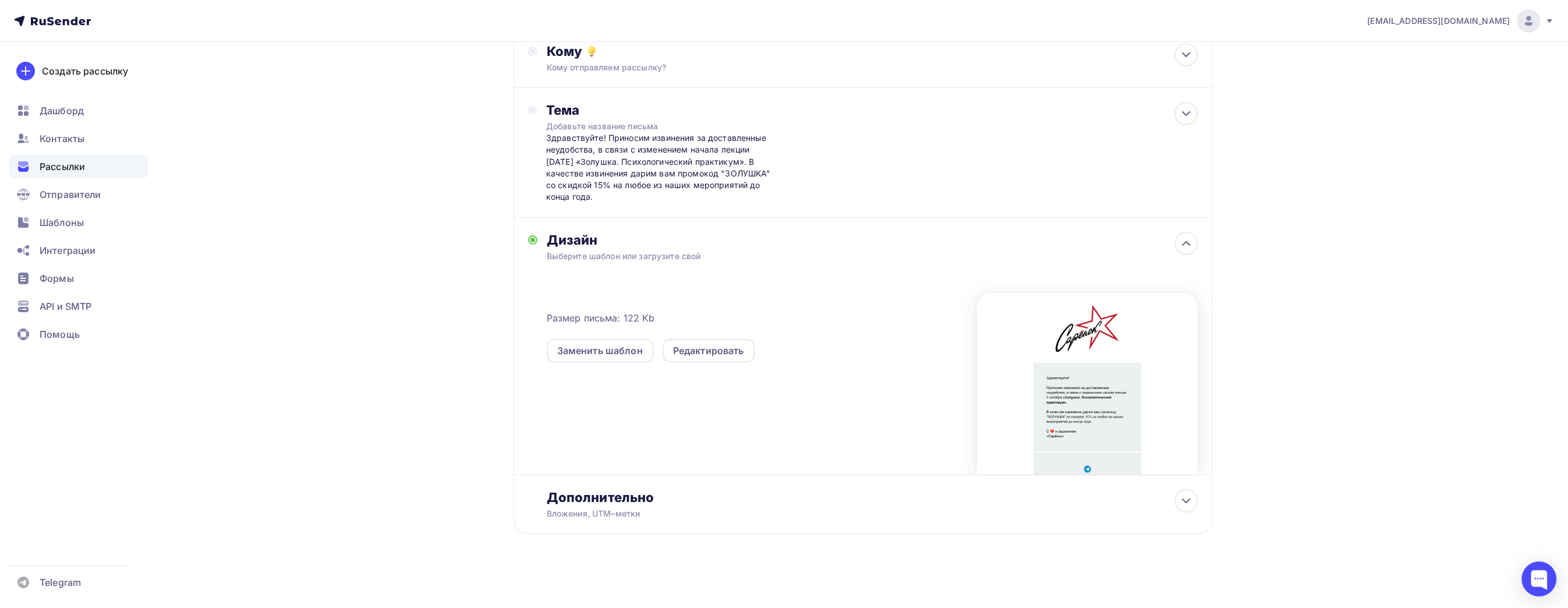
click at [444, 231] on div "Назад Промокод "ЗОЛУШКА" Промокод "ЗОЛУШКА" Закончить позже Далее Отправитель К…" at bounding box center [783, 256] width 954 height 704
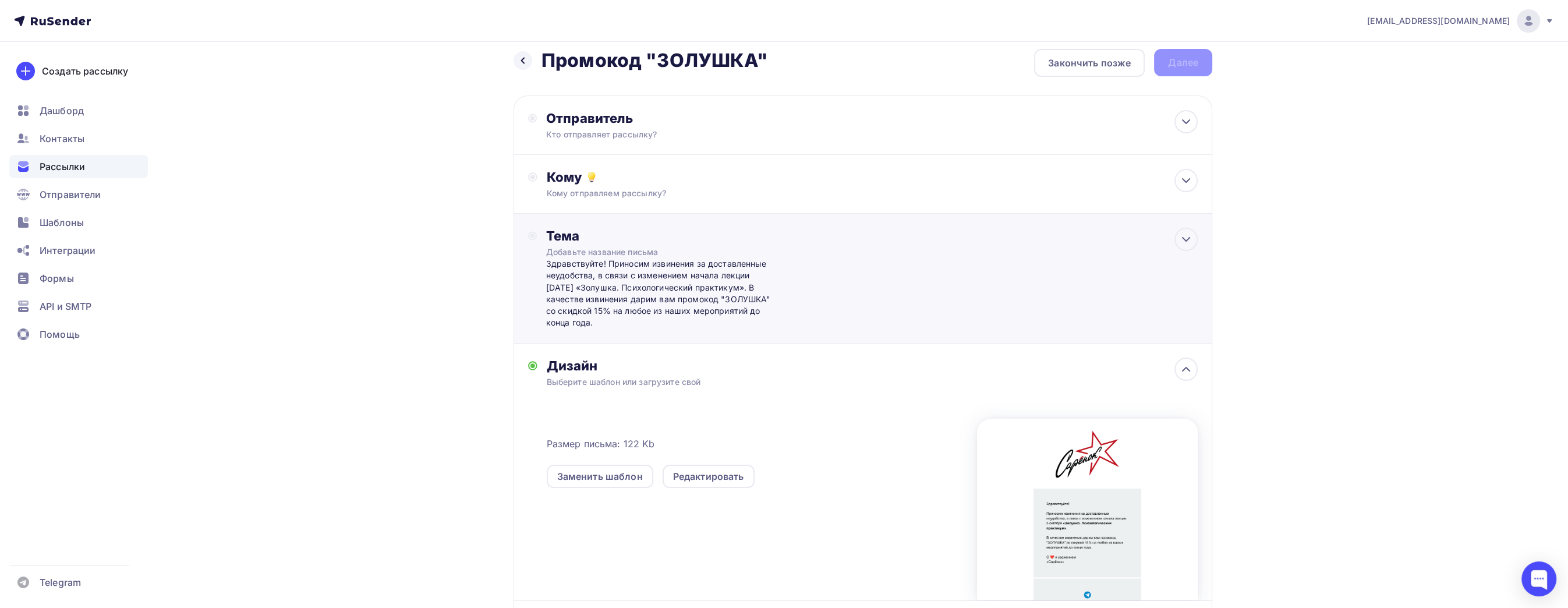
scroll to position [0, 0]
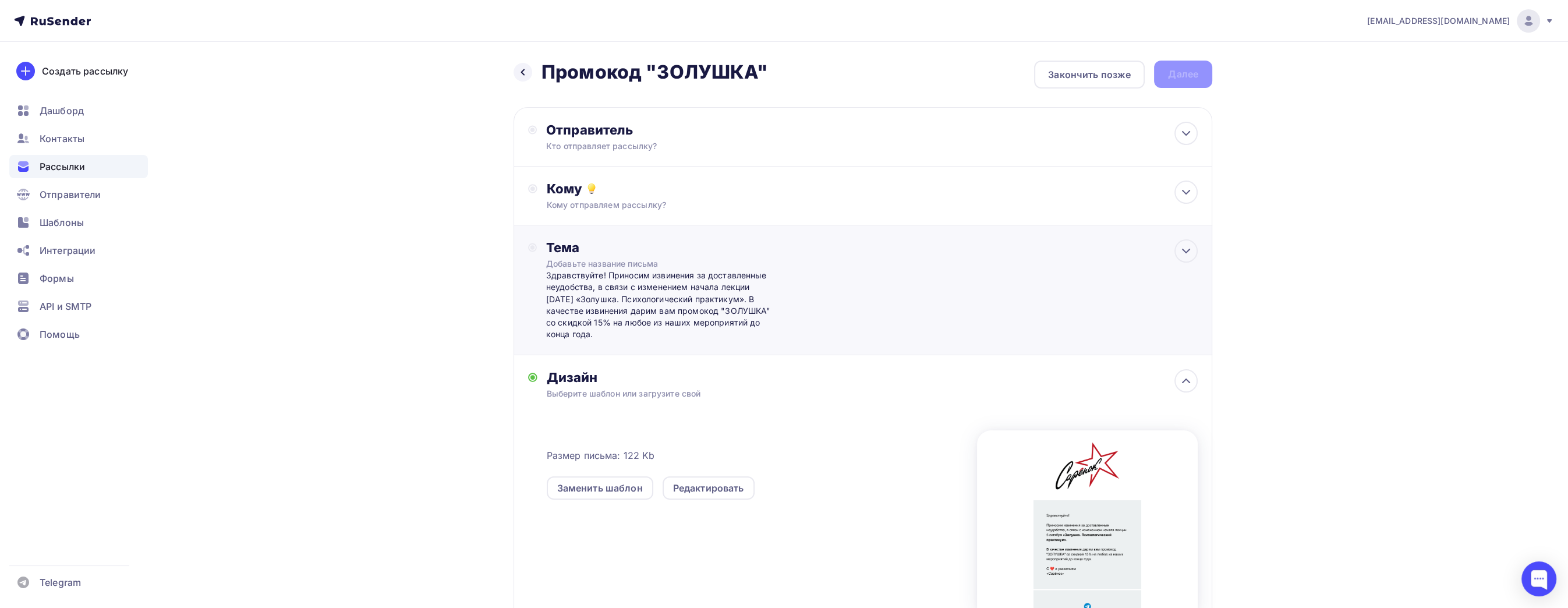
click at [798, 288] on div "Тема Добавьте название письма Здравствуйте! Приносим извинения за доставленные …" at bounding box center [862, 290] width 699 height 130
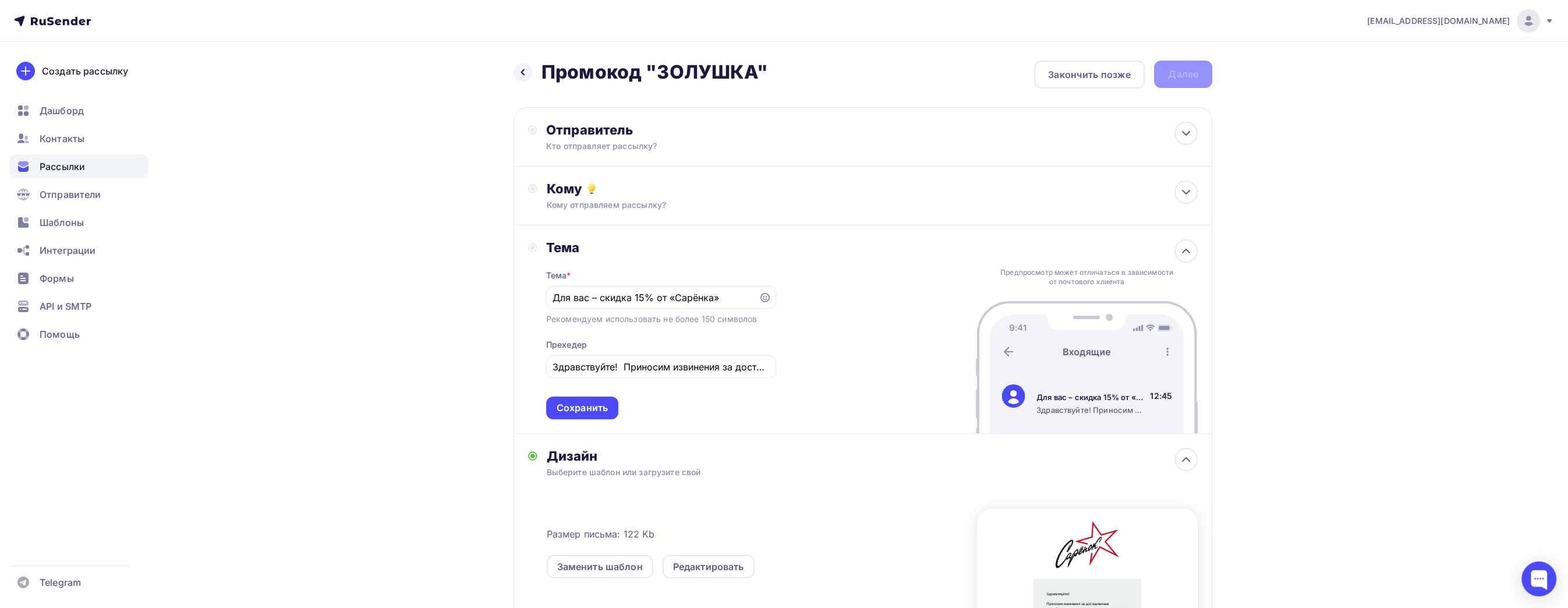
click at [534, 247] on icon at bounding box center [532, 247] width 9 height 9
click at [610, 400] on div "Сохранить" at bounding box center [582, 407] width 72 height 23
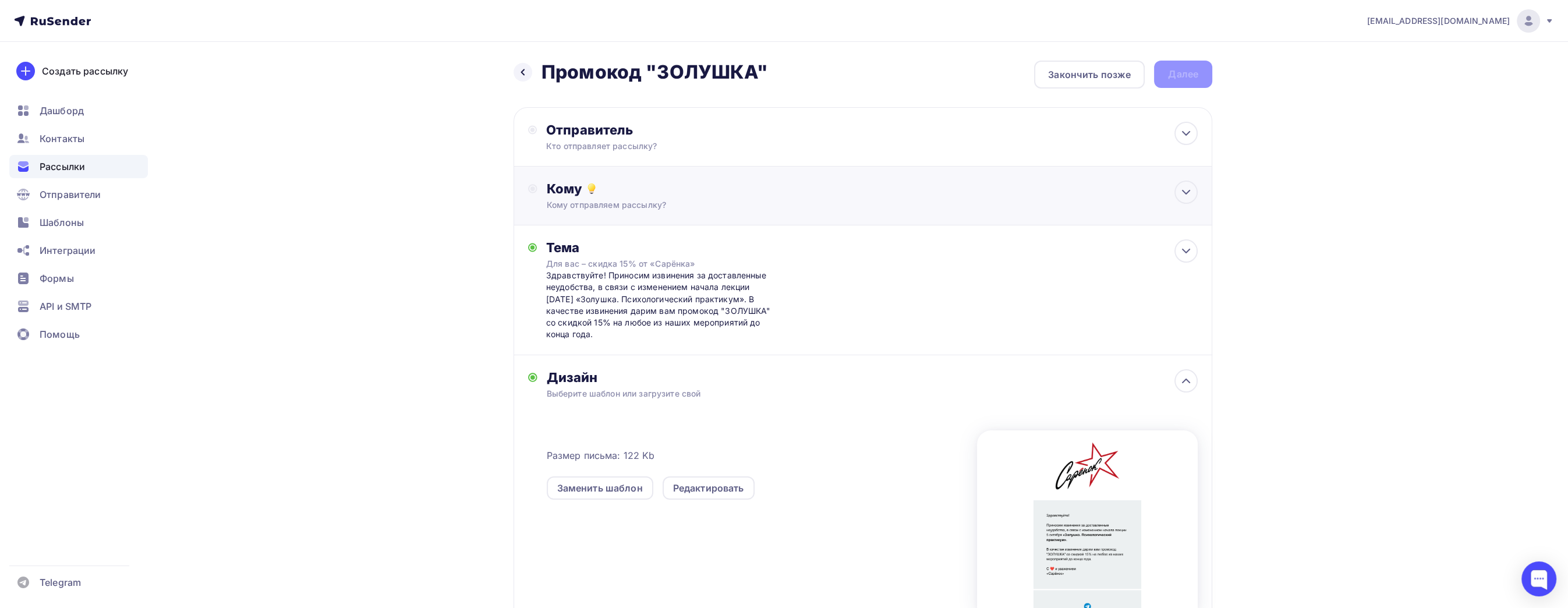
click at [704, 203] on div "Кому отправляем рассылку?" at bounding box center [840, 205] width 587 height 12
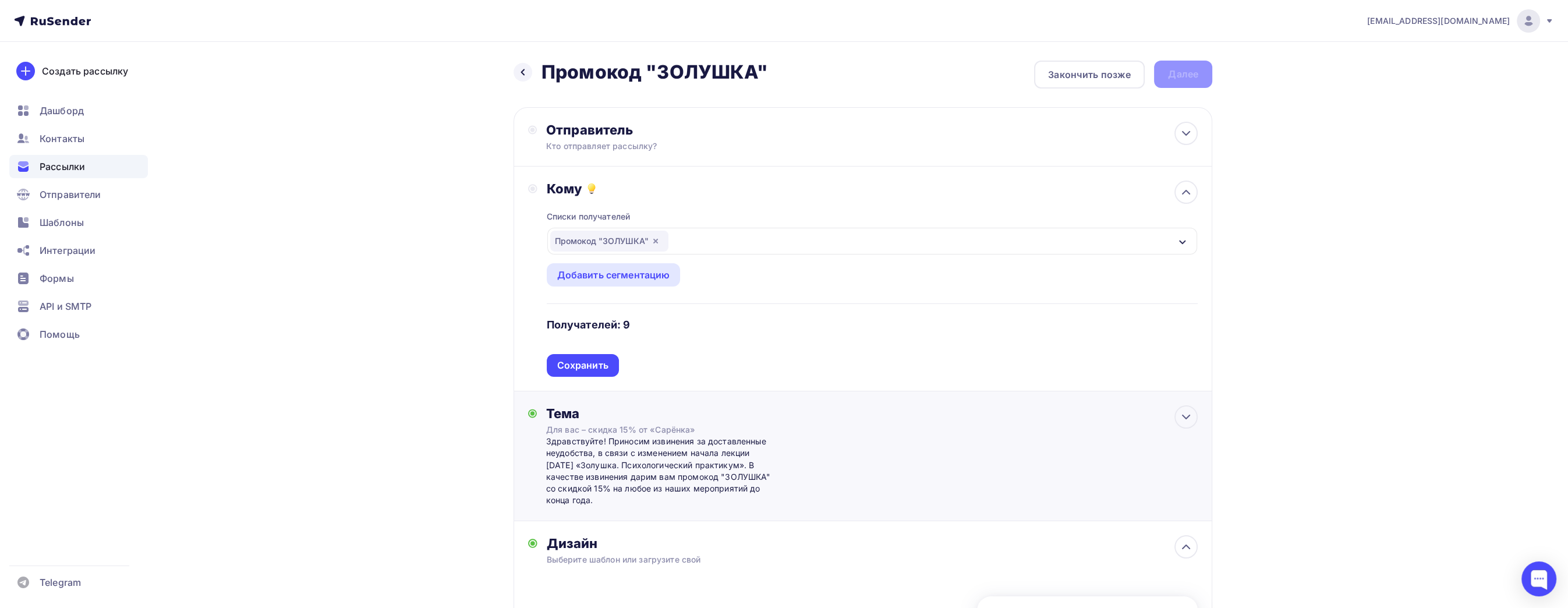
click at [608, 358] on div "Сохранить" at bounding box center [583, 365] width 72 height 23
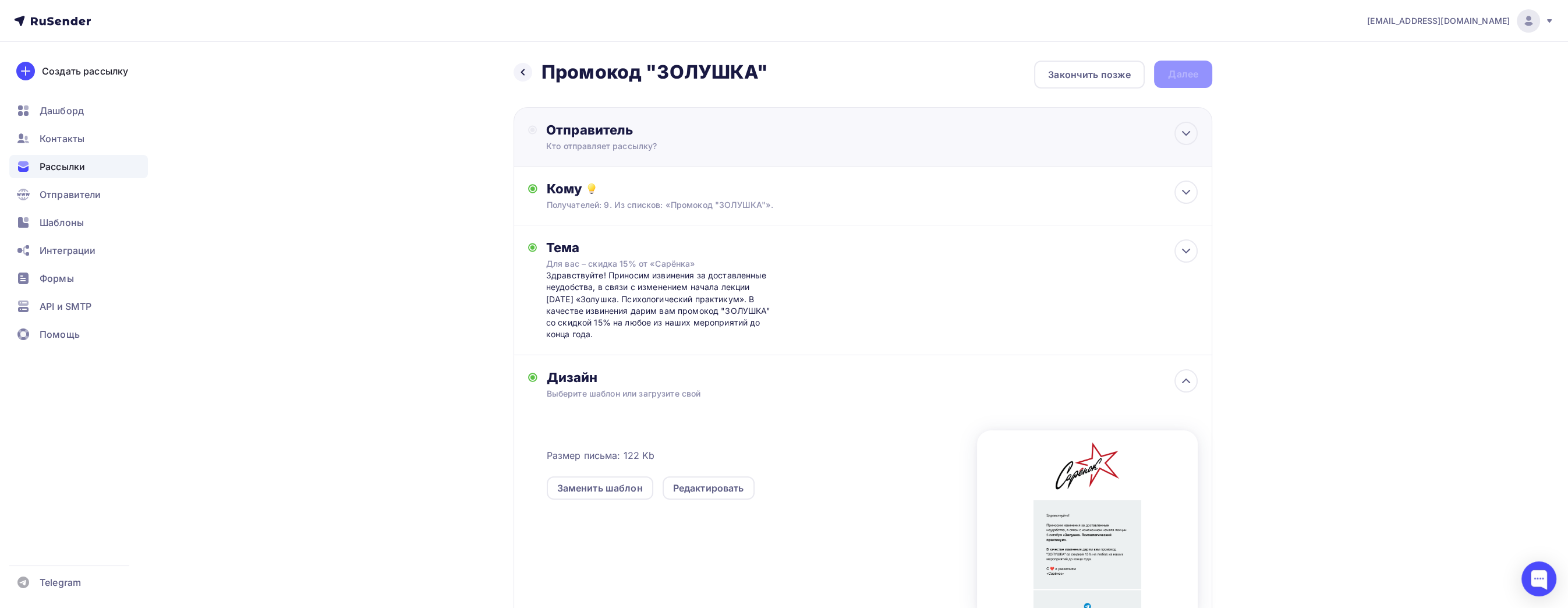
click at [654, 125] on div "Отправитель" at bounding box center [672, 129] width 252 height 16
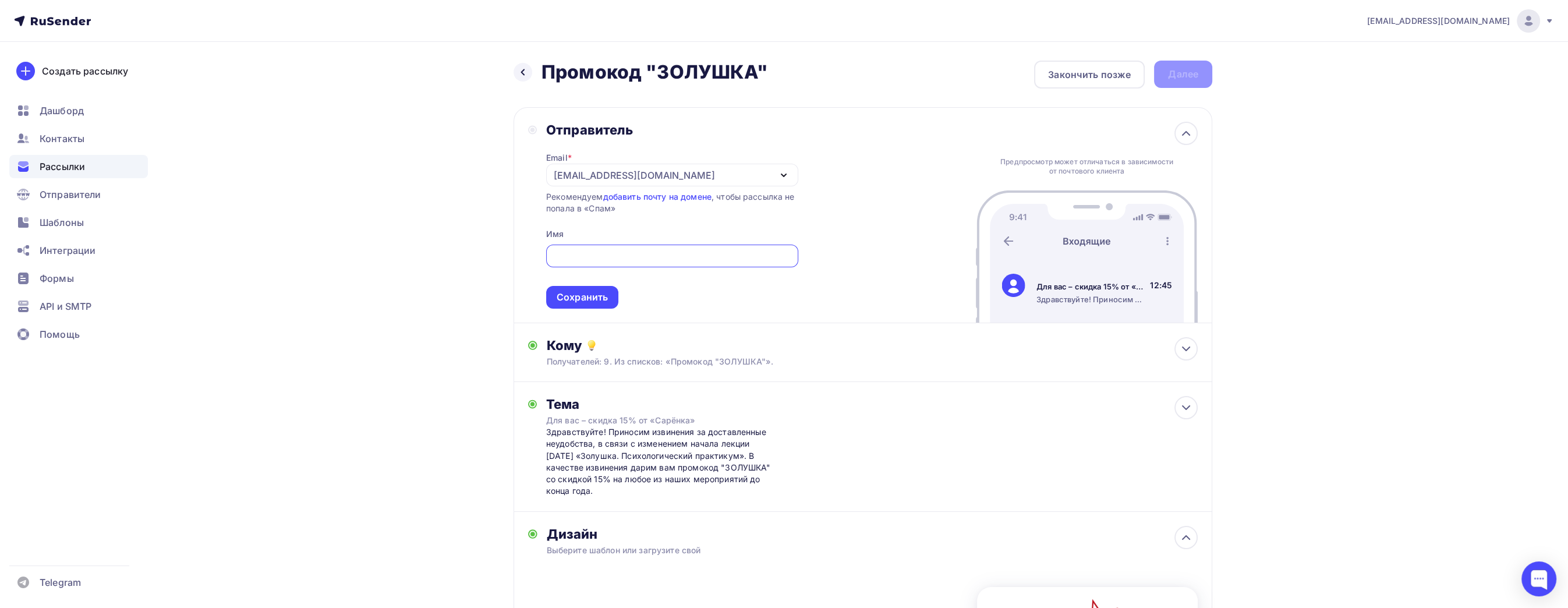
click at [875, 125] on div "Отправитель Email * [EMAIL_ADDRESS][DOMAIN_NAME] [EMAIL_ADDRESS][DOMAIN_NAME] […" at bounding box center [862, 215] width 699 height 216
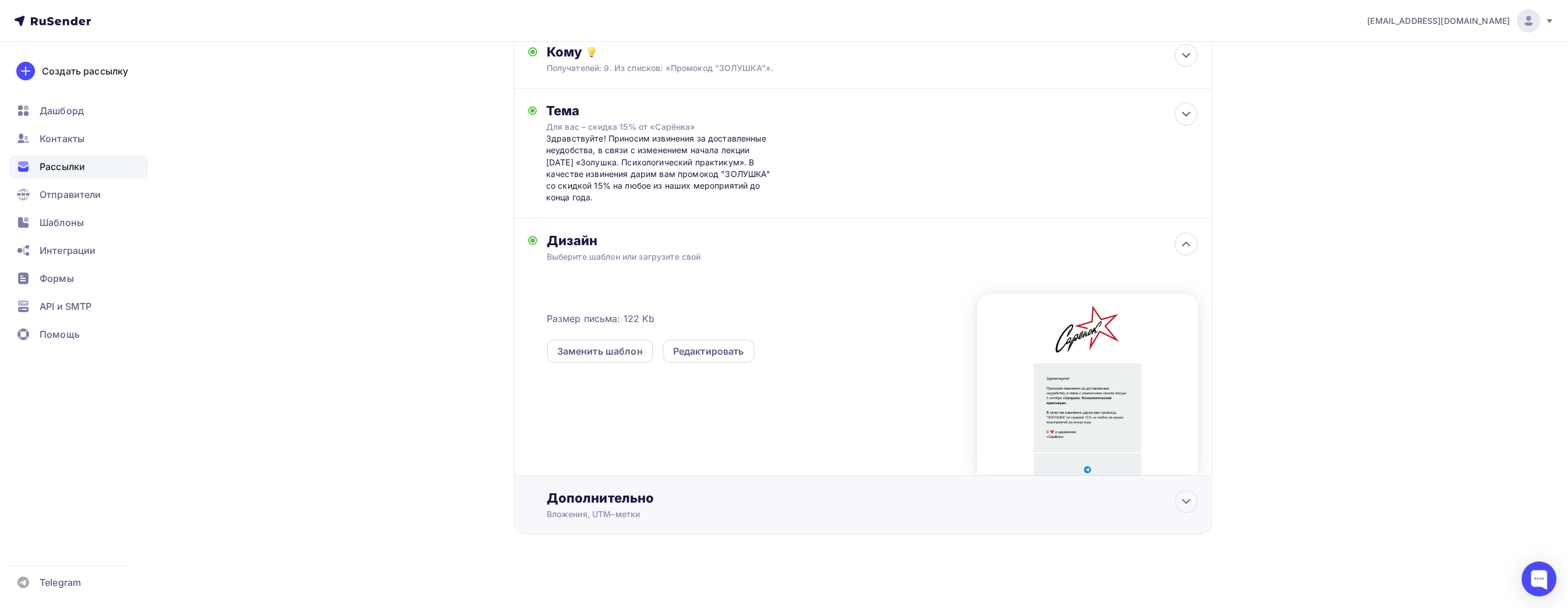
click at [747, 511] on div "Вложения, UTM–метки" at bounding box center [840, 514] width 587 height 12
click at [757, 499] on div "Дополнительно" at bounding box center [872, 498] width 651 height 16
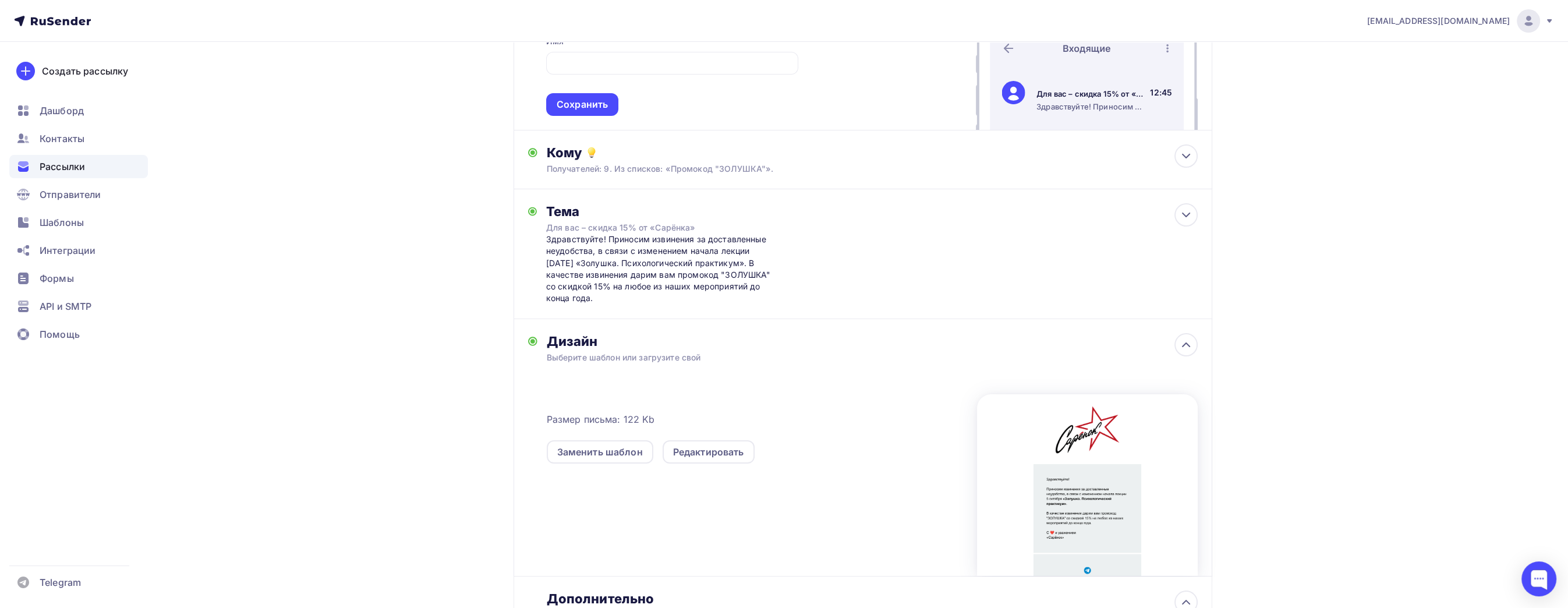
scroll to position [2, 0]
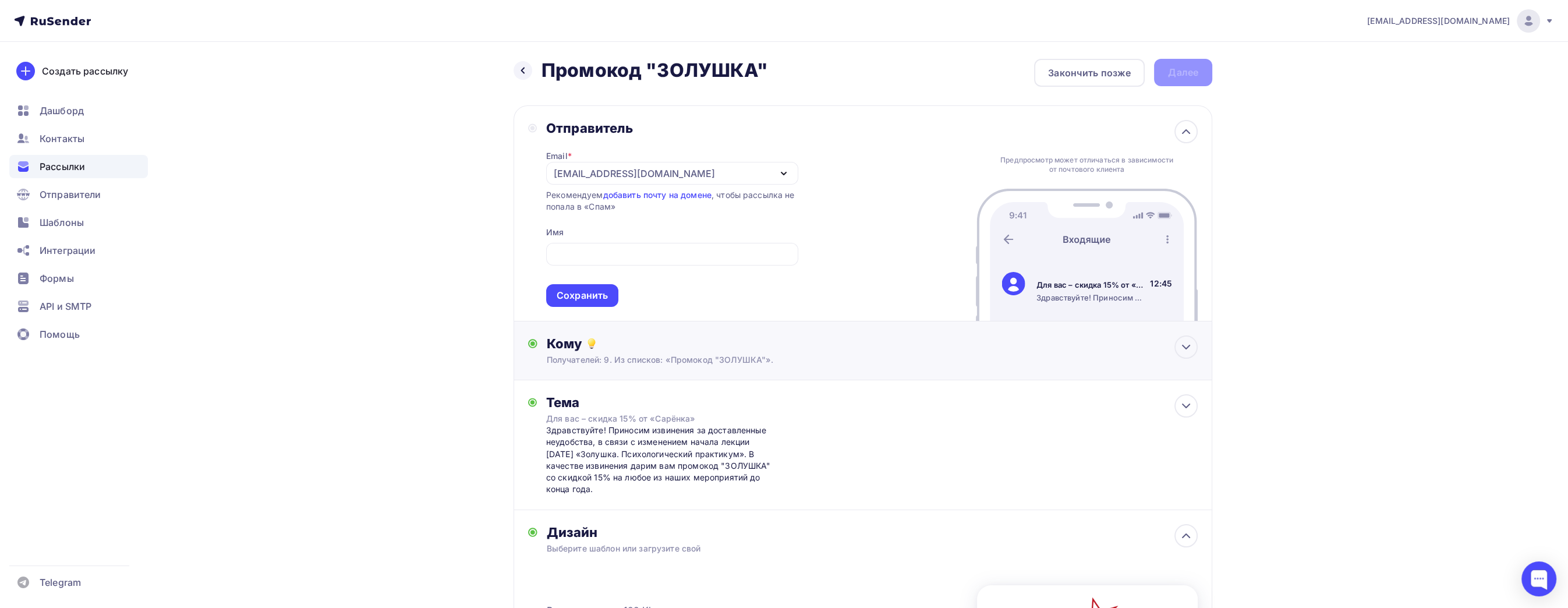
click at [850, 343] on div "Кому" at bounding box center [872, 343] width 651 height 16
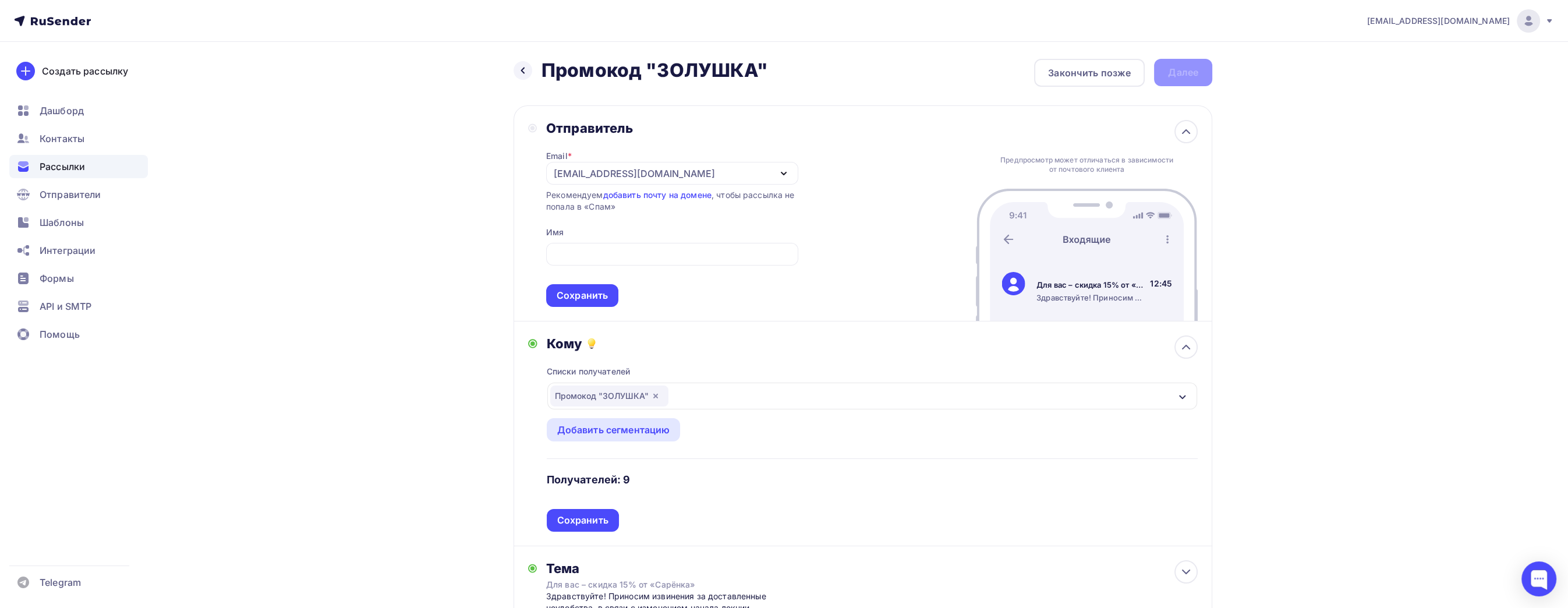
click at [611, 399] on div "Промокод "ЗОЛУШКА"" at bounding box center [609, 396] width 118 height 21
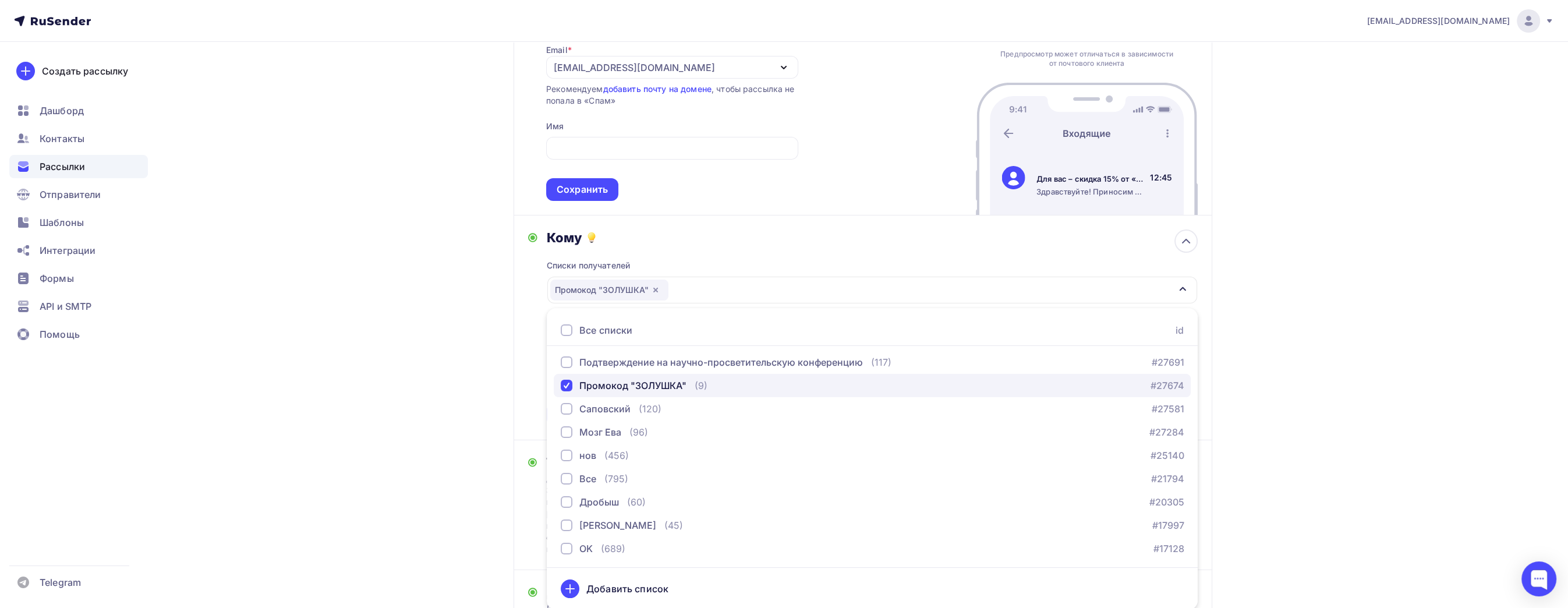
scroll to position [0, 0]
click at [629, 382] on div "Промокод "ЗОЛУШКА"" at bounding box center [633, 387] width 107 height 14
click at [1335, 439] on div "[EMAIL_ADDRESS][DOMAIN_NAME] Аккаунт Тарифы Выйти Создать рассылку [GEOGRAPHIC_…" at bounding box center [784, 518] width 1568 height 1253
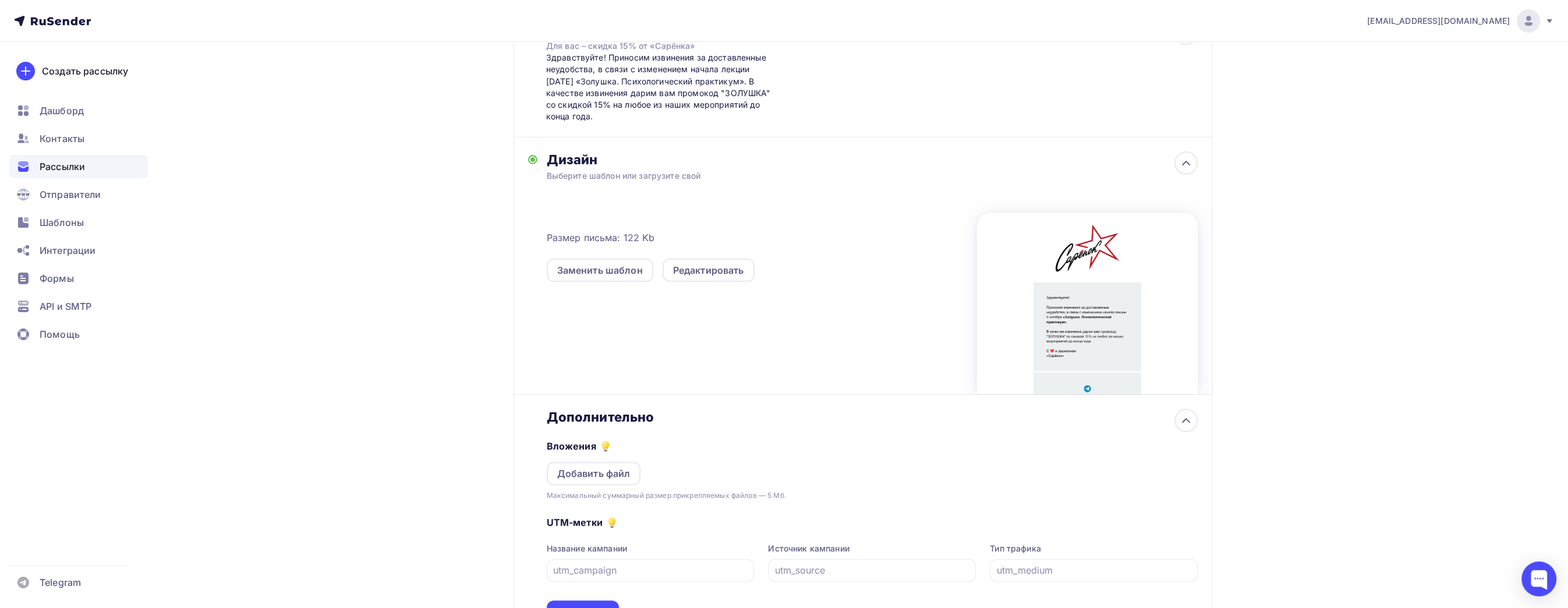
scroll to position [526, 0]
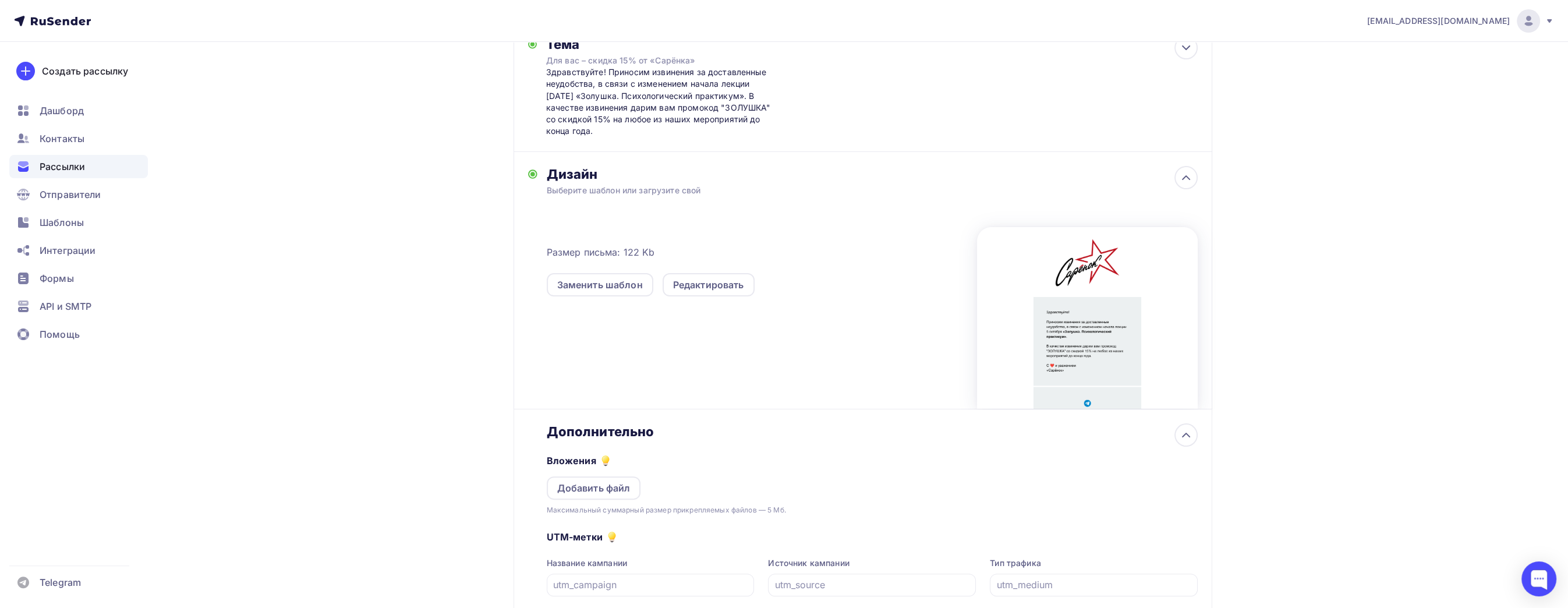
click at [1087, 339] on div at bounding box center [1087, 318] width 220 height 182
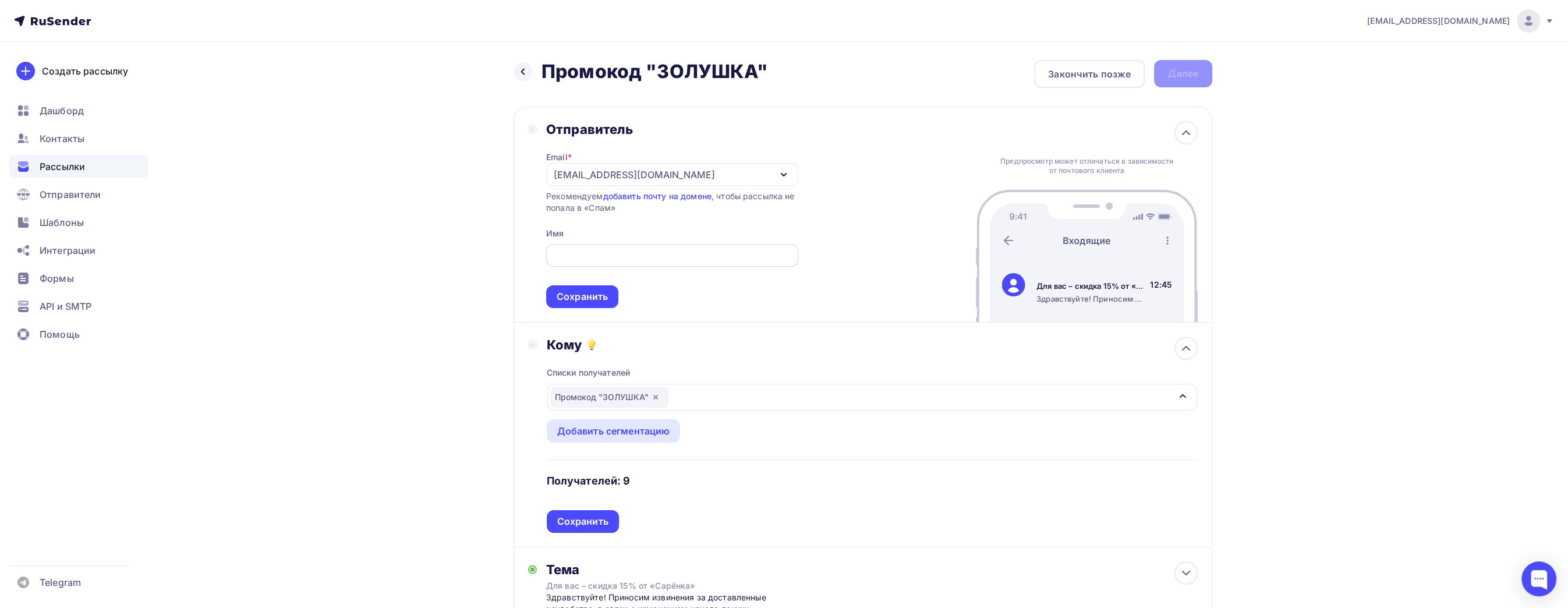
scroll to position [0, 0]
click at [641, 258] on input "text" at bounding box center [672, 256] width 239 height 14
click at [752, 228] on div "Email * [EMAIL_ADDRESS][DOMAIN_NAME] [EMAIL_ADDRESS][DOMAIN_NAME] [EMAIL_ADDRES…" at bounding box center [672, 223] width 252 height 171
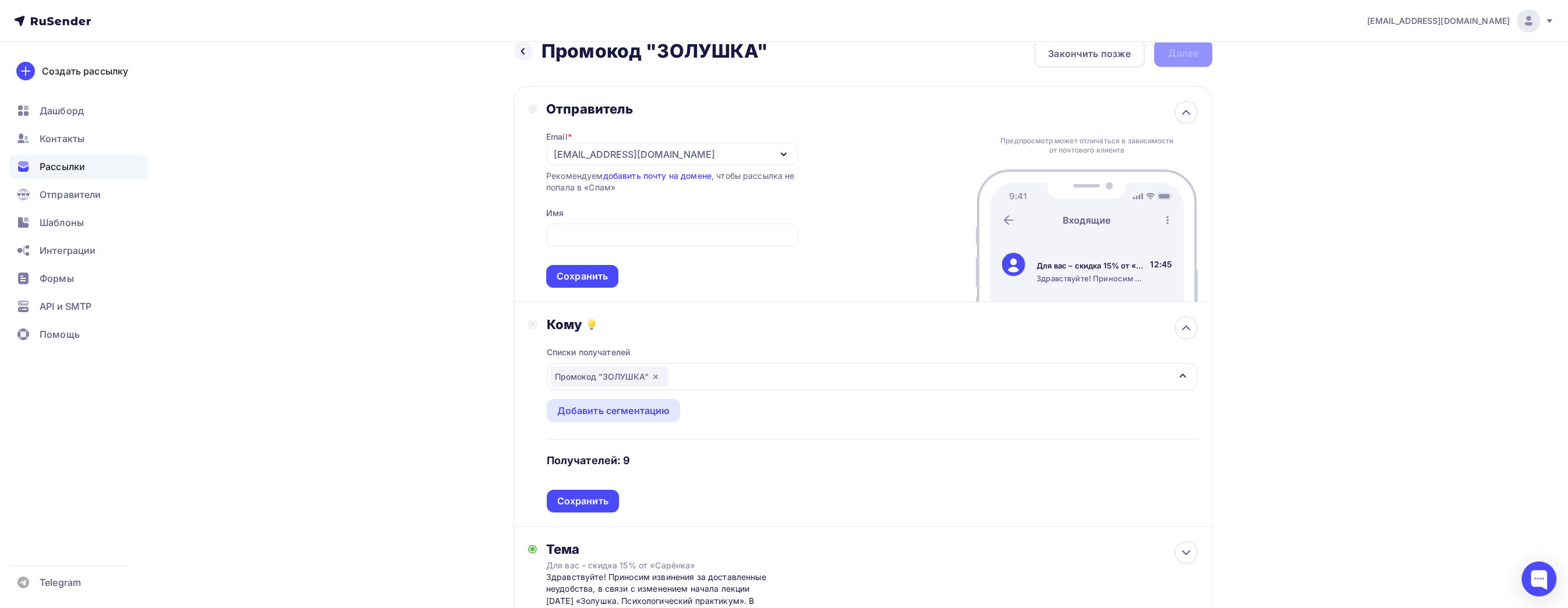
scroll to position [58, 0]
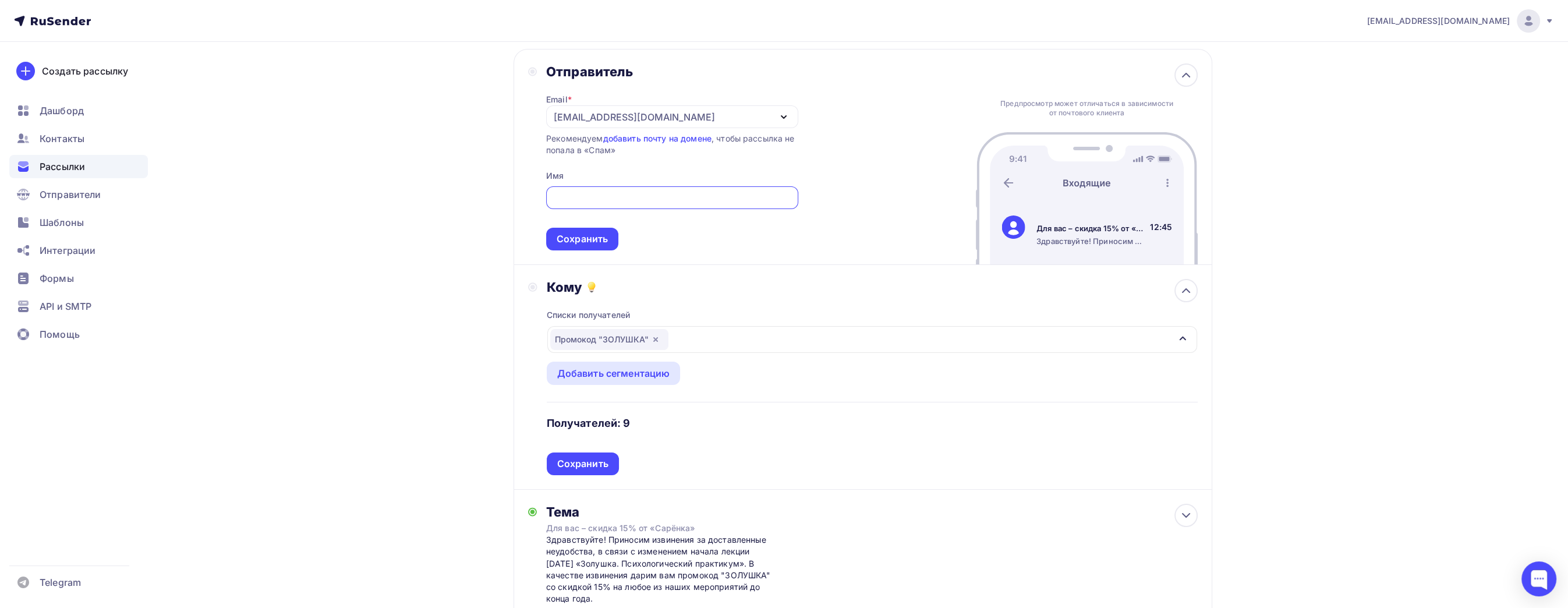
click at [687, 191] on input "text" at bounding box center [672, 197] width 239 height 14
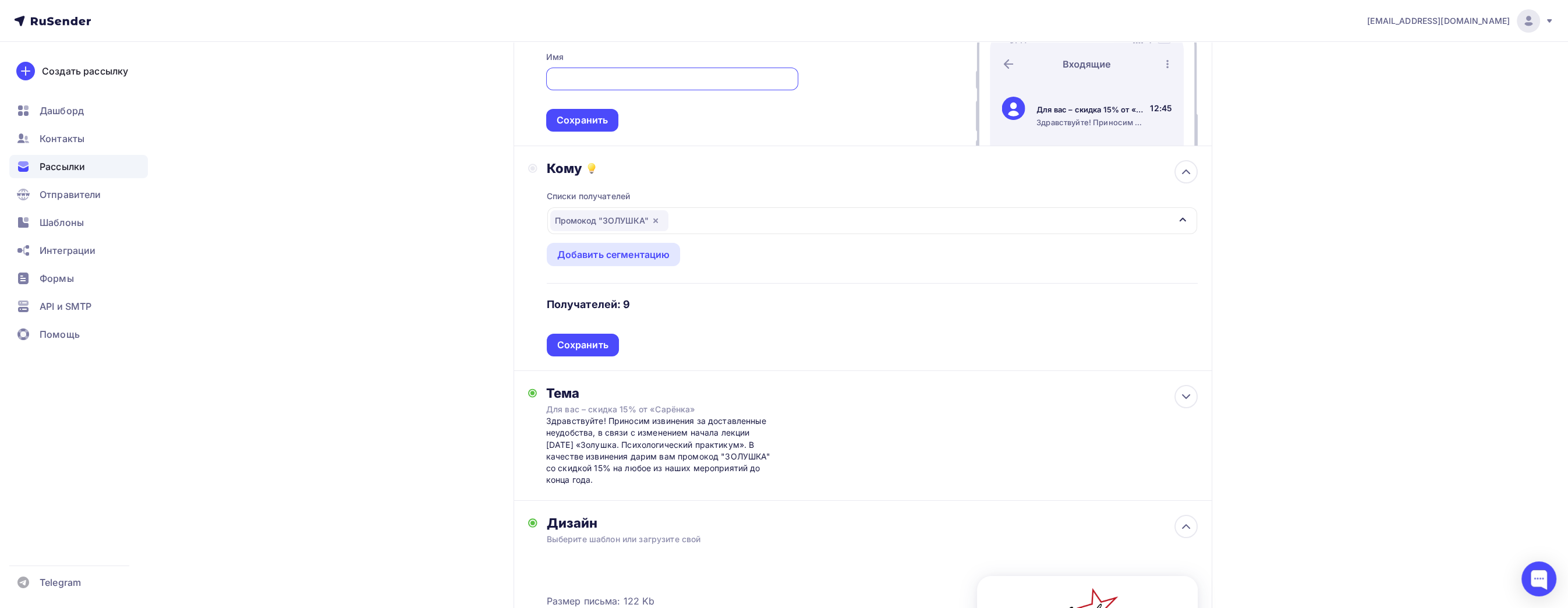
scroll to position [177, 0]
click at [724, 418] on div "Здравствуйте! Приносим извинения за доставленные неудобства, в связи с изменени…" at bounding box center [661, 451] width 230 height 71
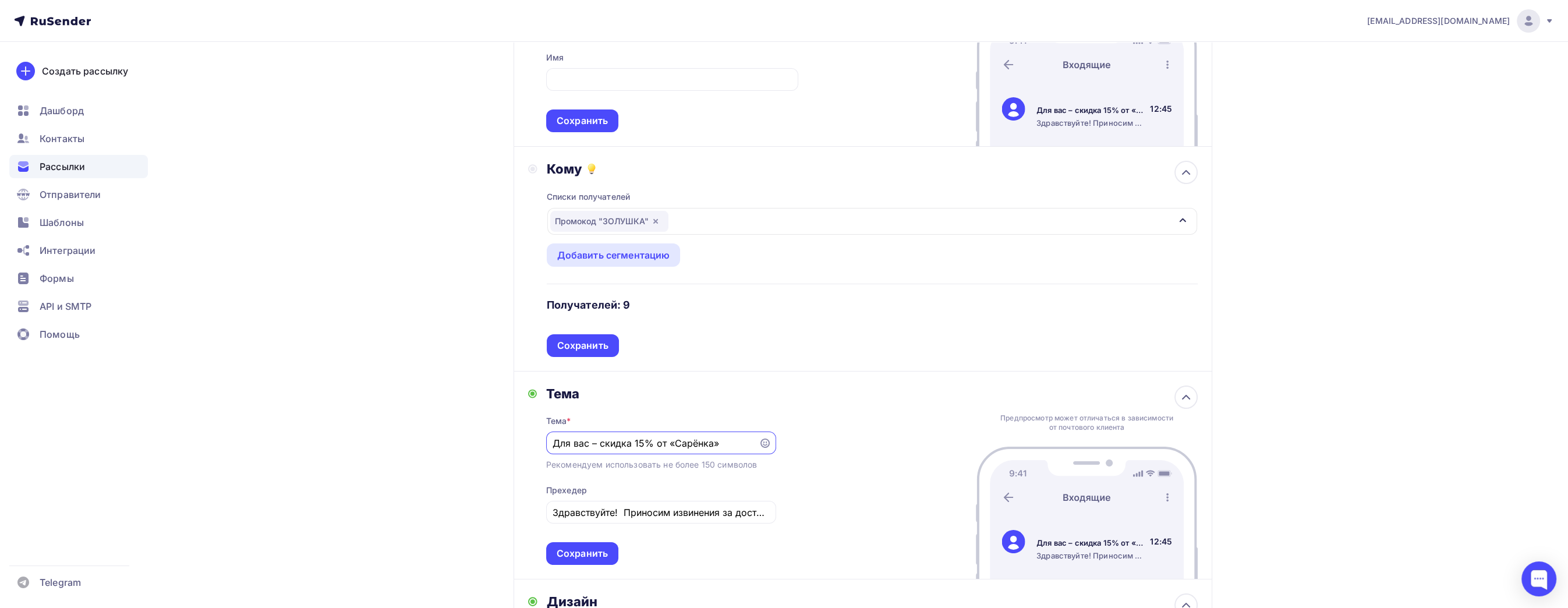
scroll to position [0, 0]
click at [694, 450] on div "Для вас – скидка 15% от «Сарёнка»" at bounding box center [661, 443] width 230 height 23
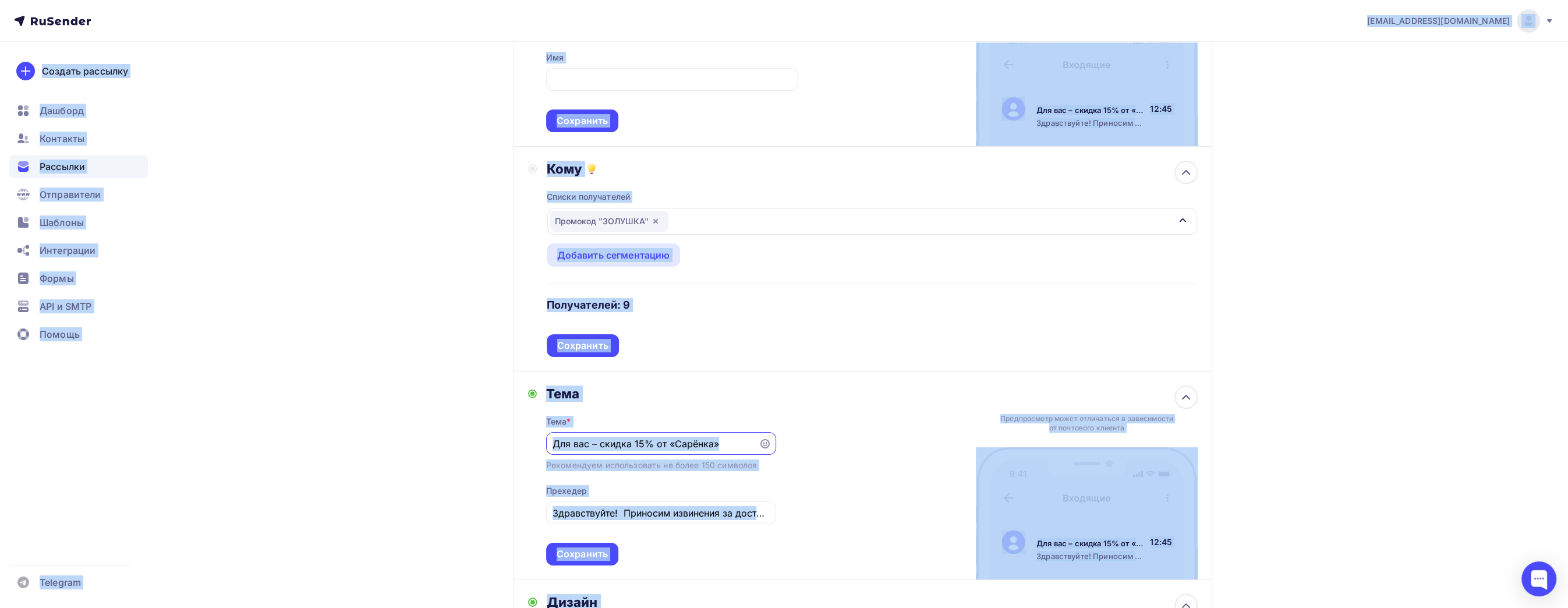
click at [707, 441] on input "Для вас – скидка 15% от «Сарёнка»" at bounding box center [652, 443] width 199 height 14
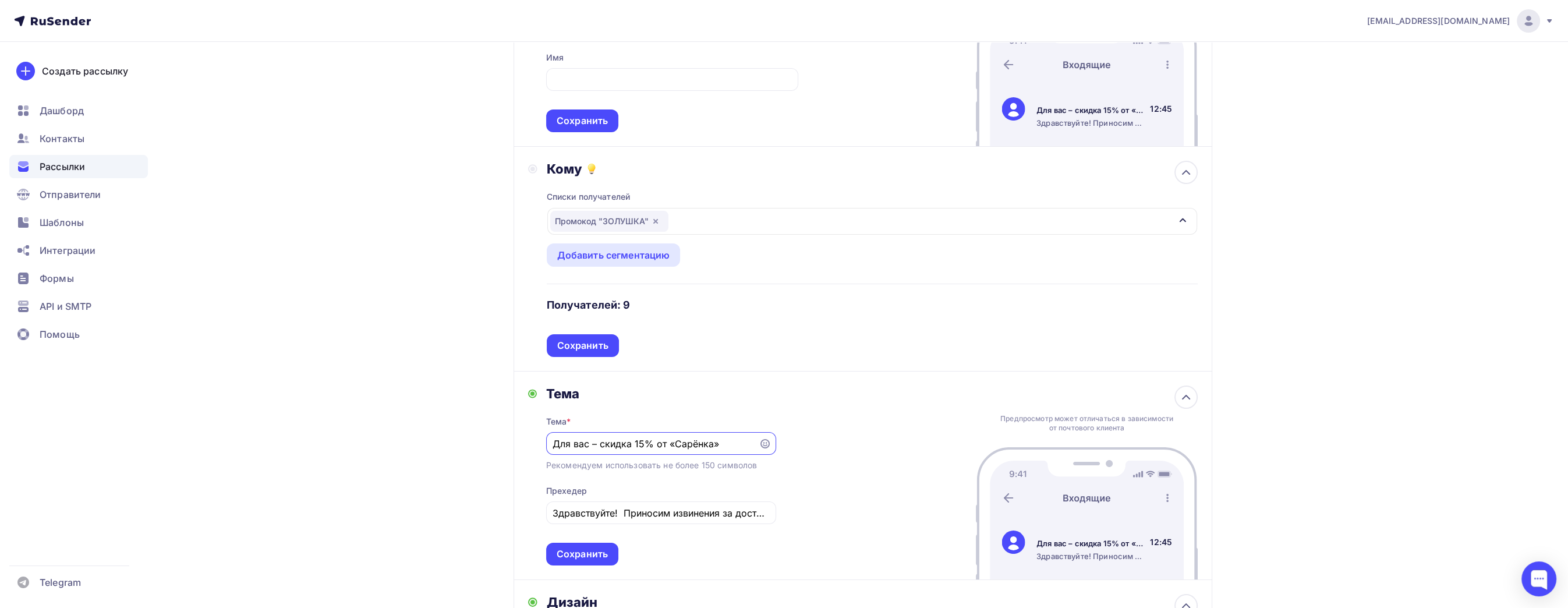
paste input "извинениями от «Сарёнка» ❤️"
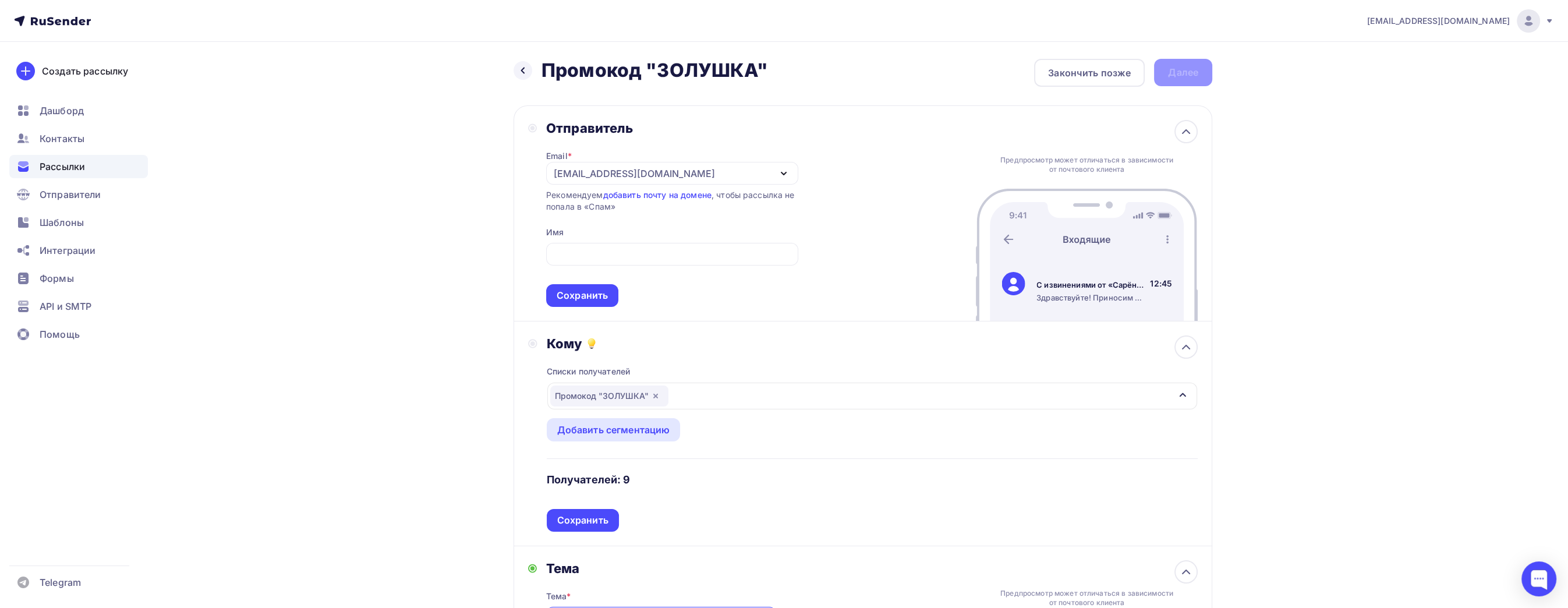
type input "С извинениями от «Сарёнка» ❤️"
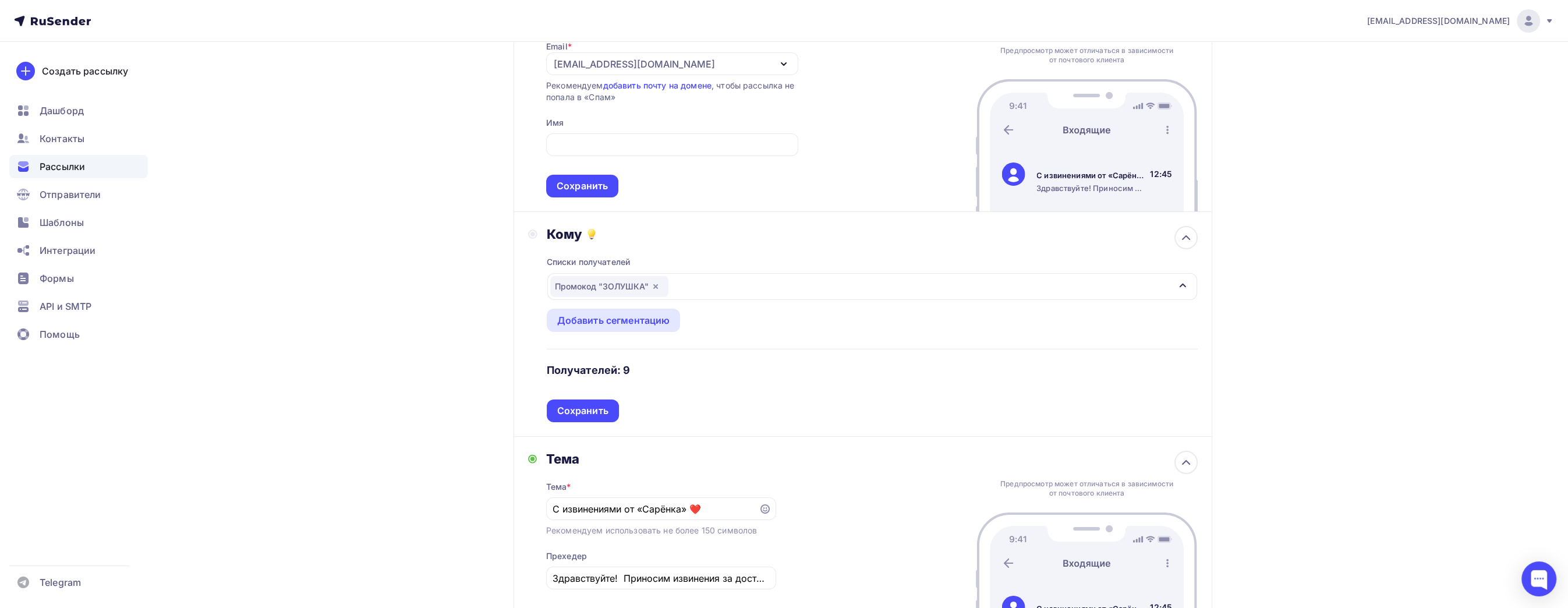
scroll to position [177, 0]
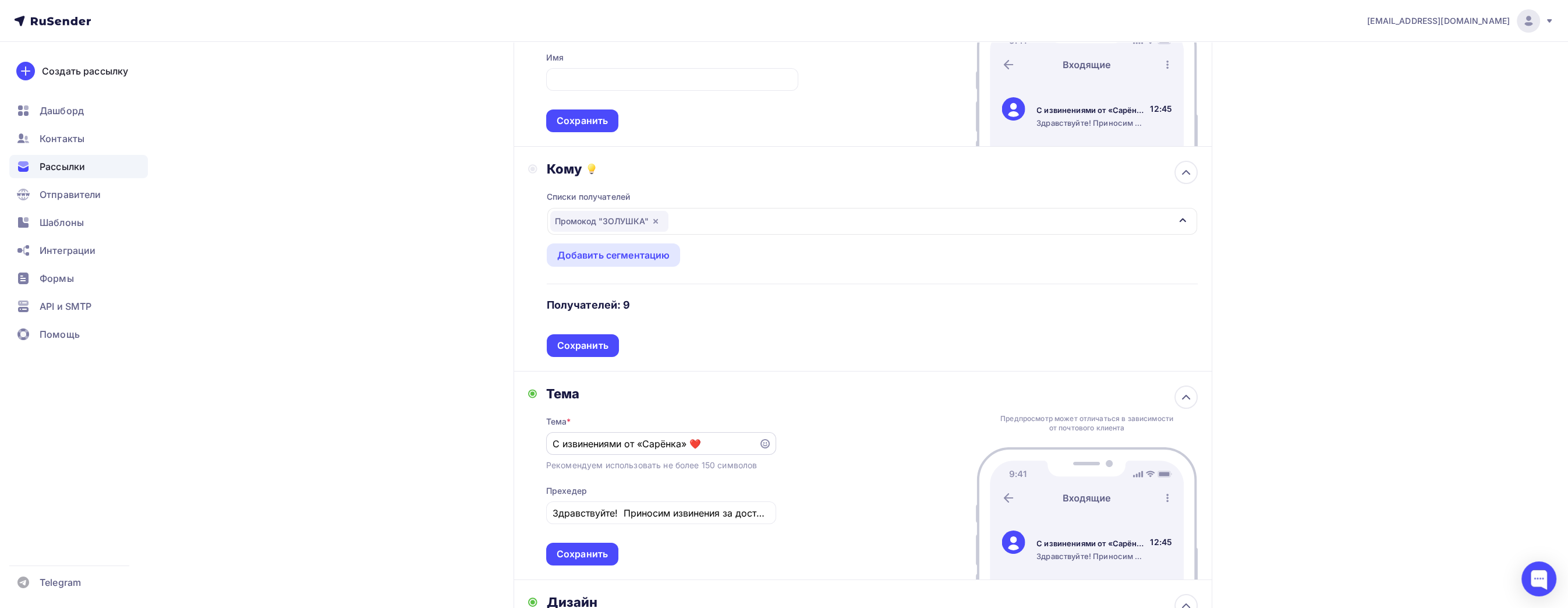
click at [707, 445] on input "С извинениями от «Сарёнка» ❤️" at bounding box center [652, 443] width 199 height 14
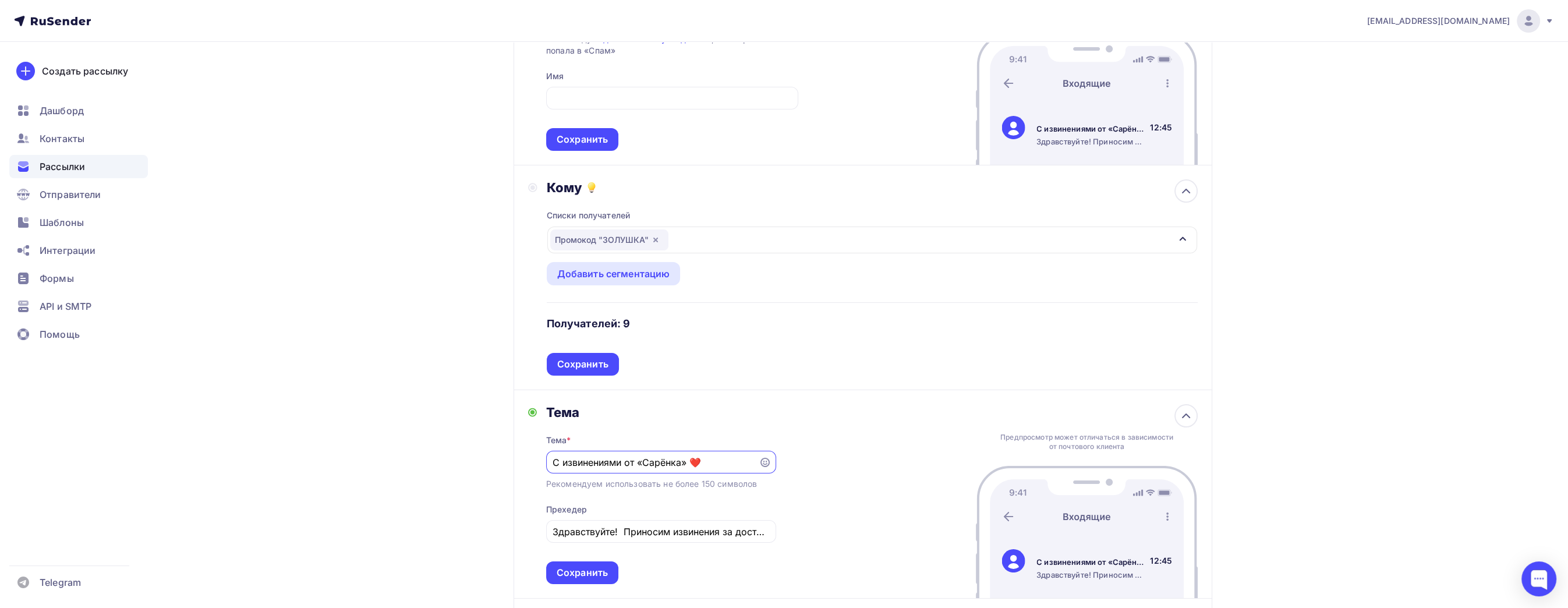
scroll to position [0, 0]
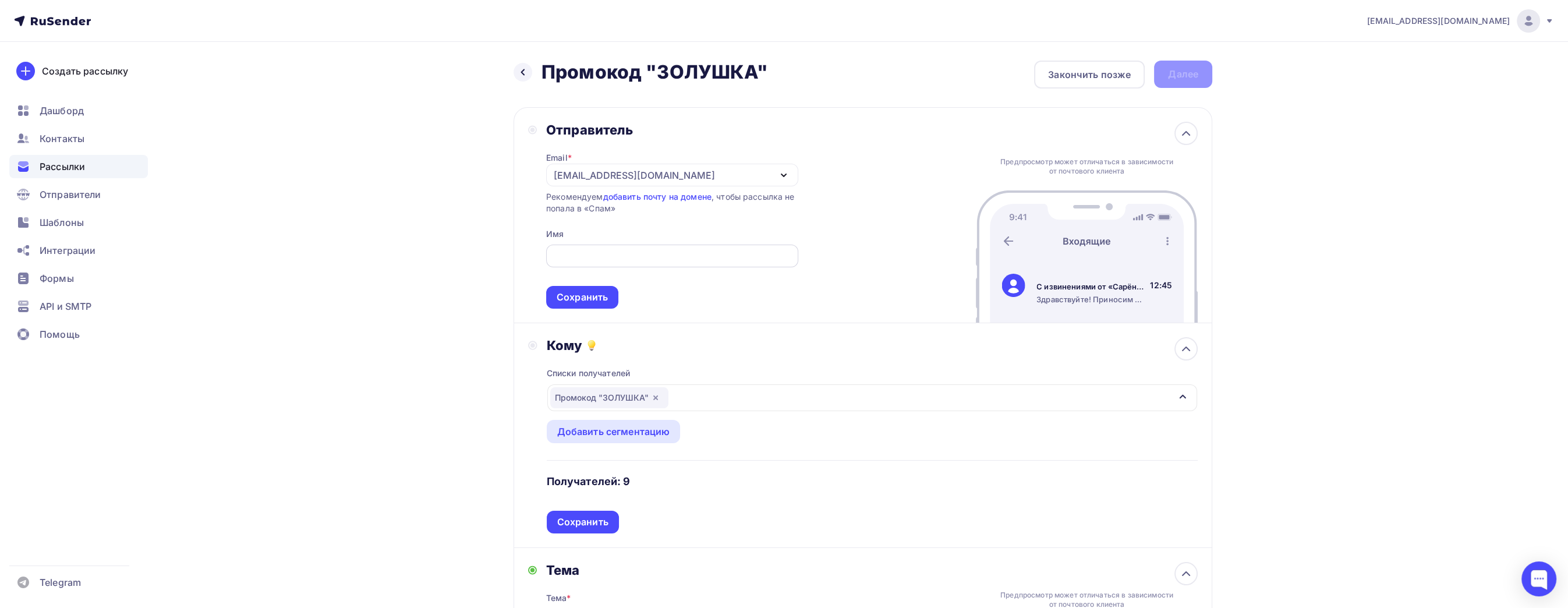
click at [694, 259] on input "text" at bounding box center [672, 256] width 239 height 14
type input "L"
type input "K"
type input "Лекторий Сарёнок"
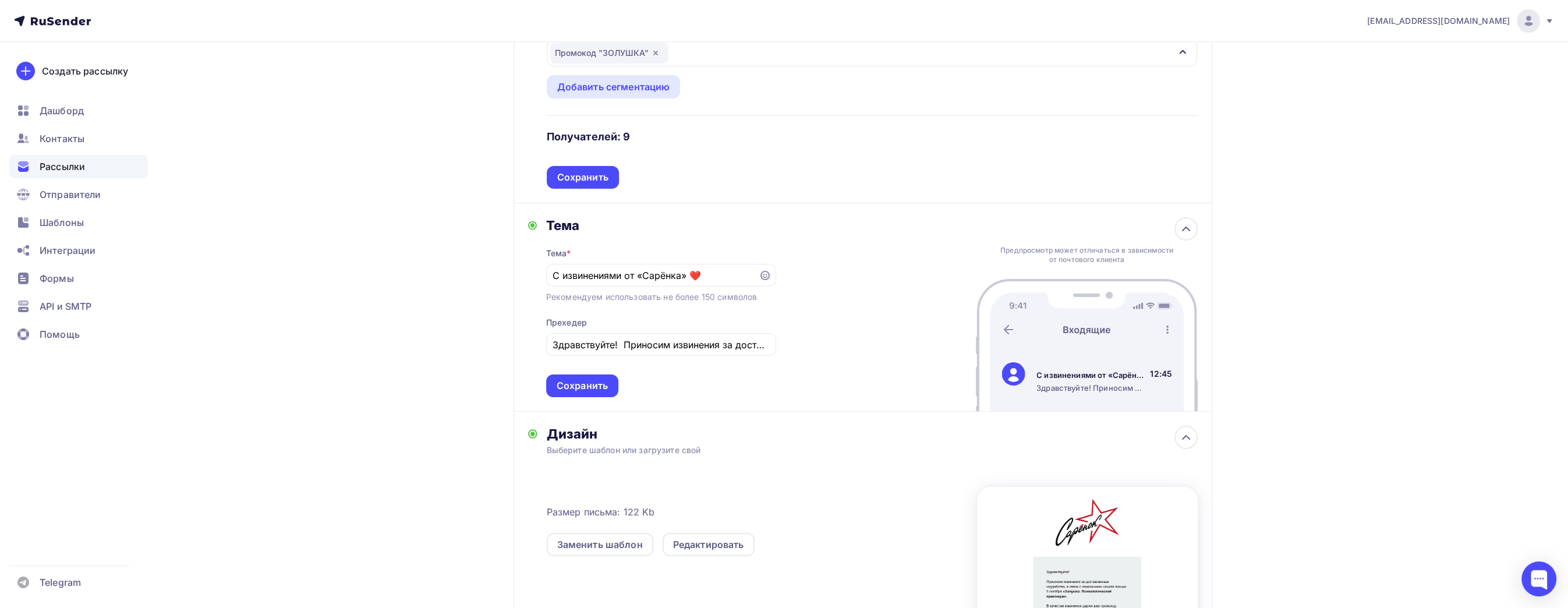
scroll to position [349, 0]
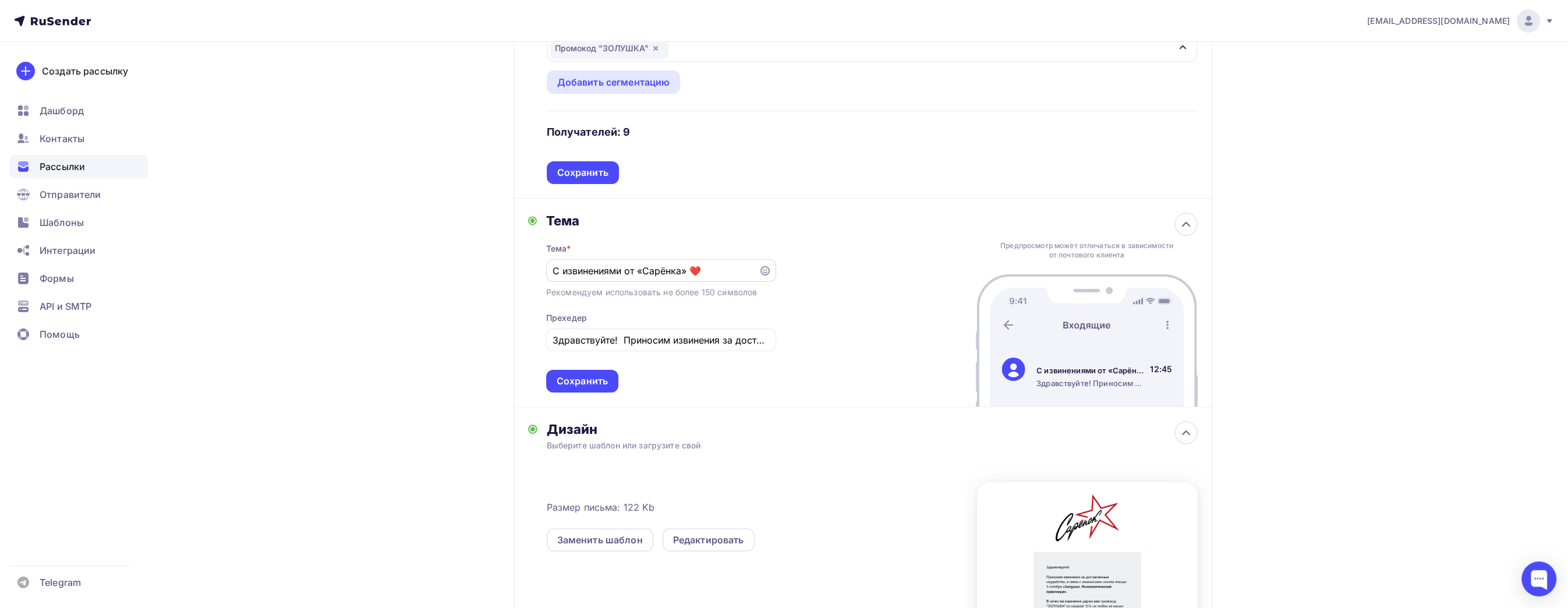
click at [717, 271] on input "С извинениями от «Сарёнка» ❤️" at bounding box center [652, 270] width 199 height 14
click at [1289, 243] on div "[EMAIL_ADDRESS][DOMAIN_NAME] Аккаунт Тарифы Выйти Создать рассылку [GEOGRAPHIC_…" at bounding box center [784, 316] width 1568 height 1331
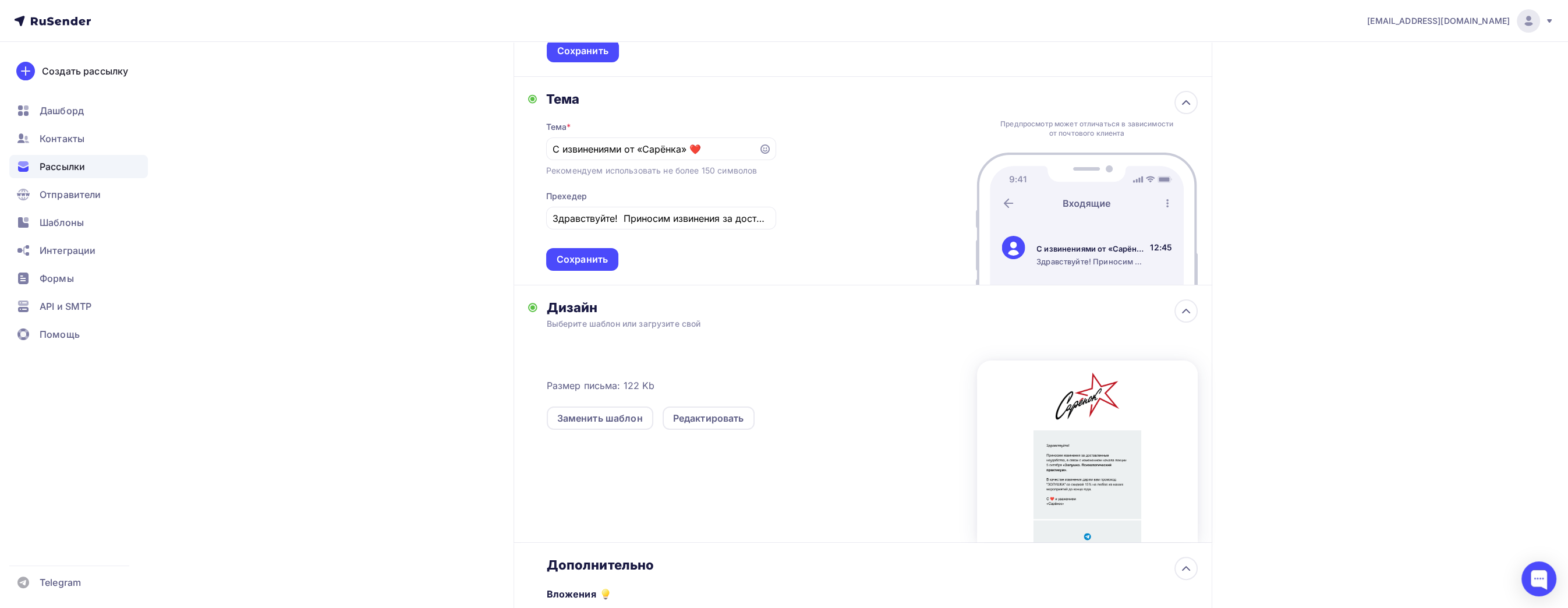
scroll to position [465, 0]
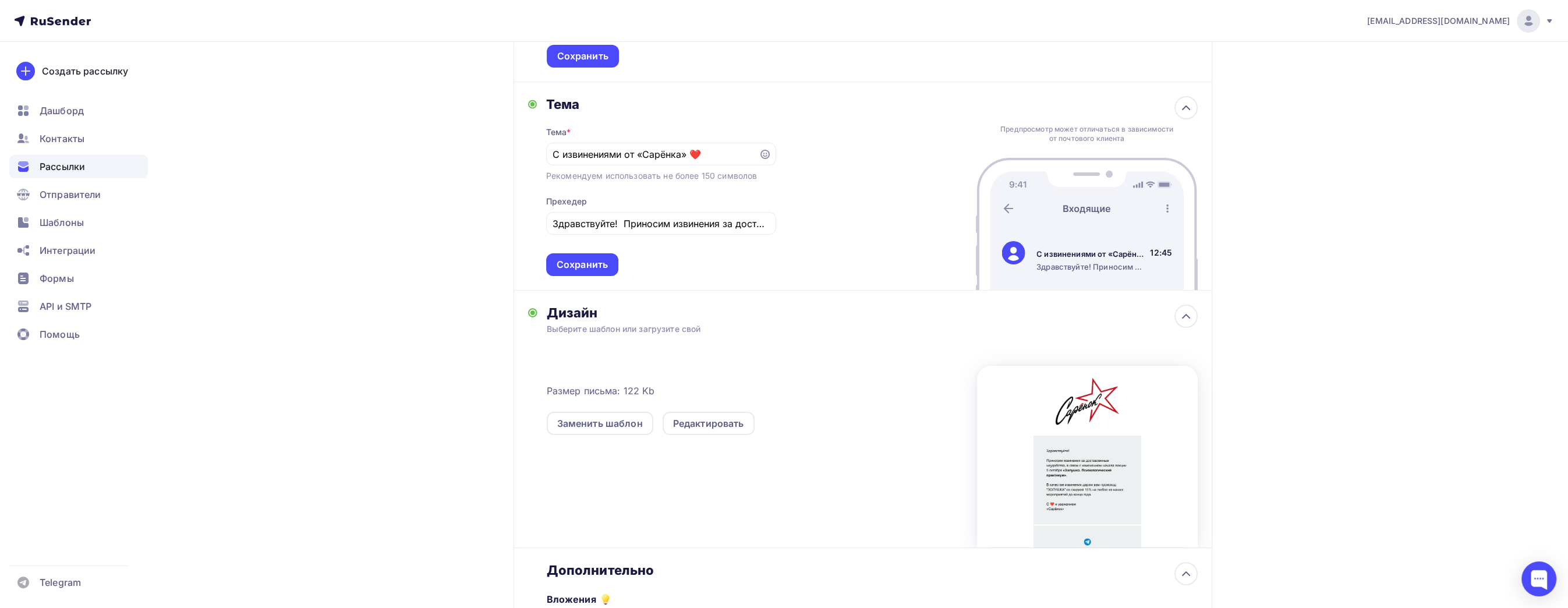
drag, startPoint x: 880, startPoint y: 218, endPoint x: 874, endPoint y: 221, distance: 6.7
click at [880, 218] on div "[PERSON_NAME] * С извинениями от «Сарёнка» ❤️ Рекомендуем использовать не более…" at bounding box center [862, 186] width 699 height 209
click at [583, 271] on div "Сохранить" at bounding box center [582, 264] width 72 height 23
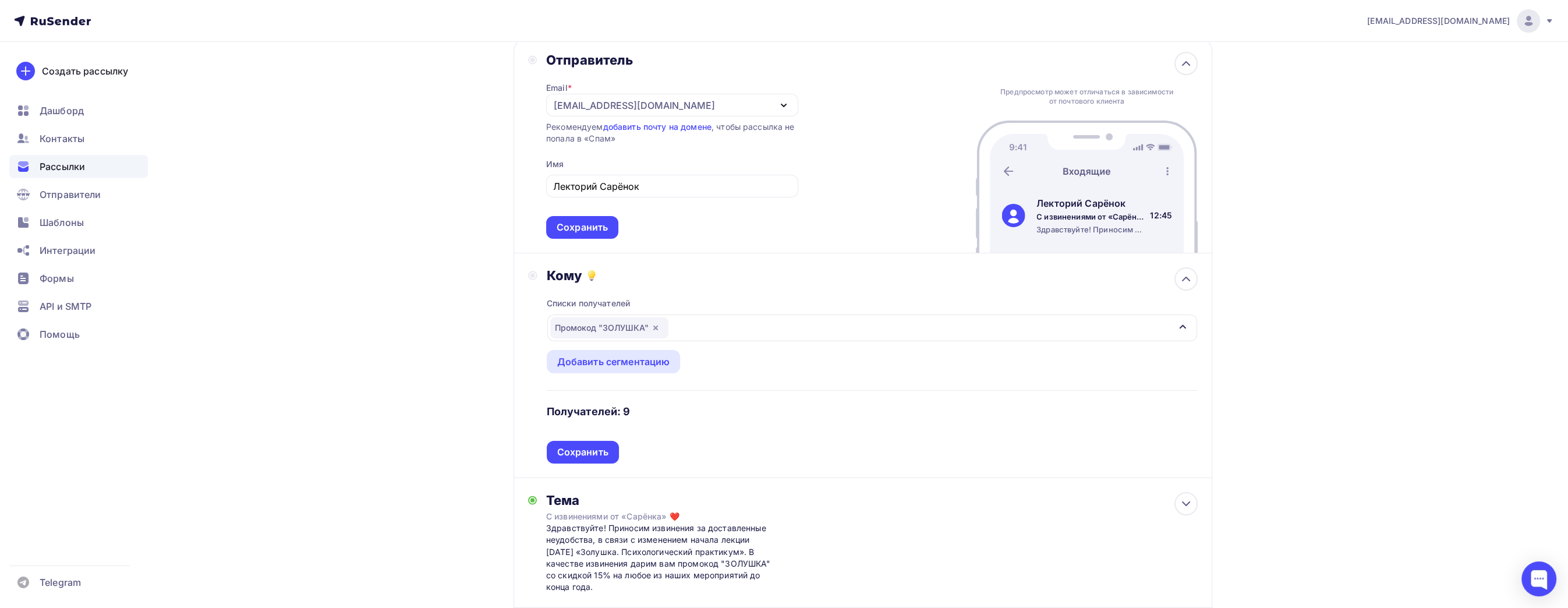
scroll to position [0, 0]
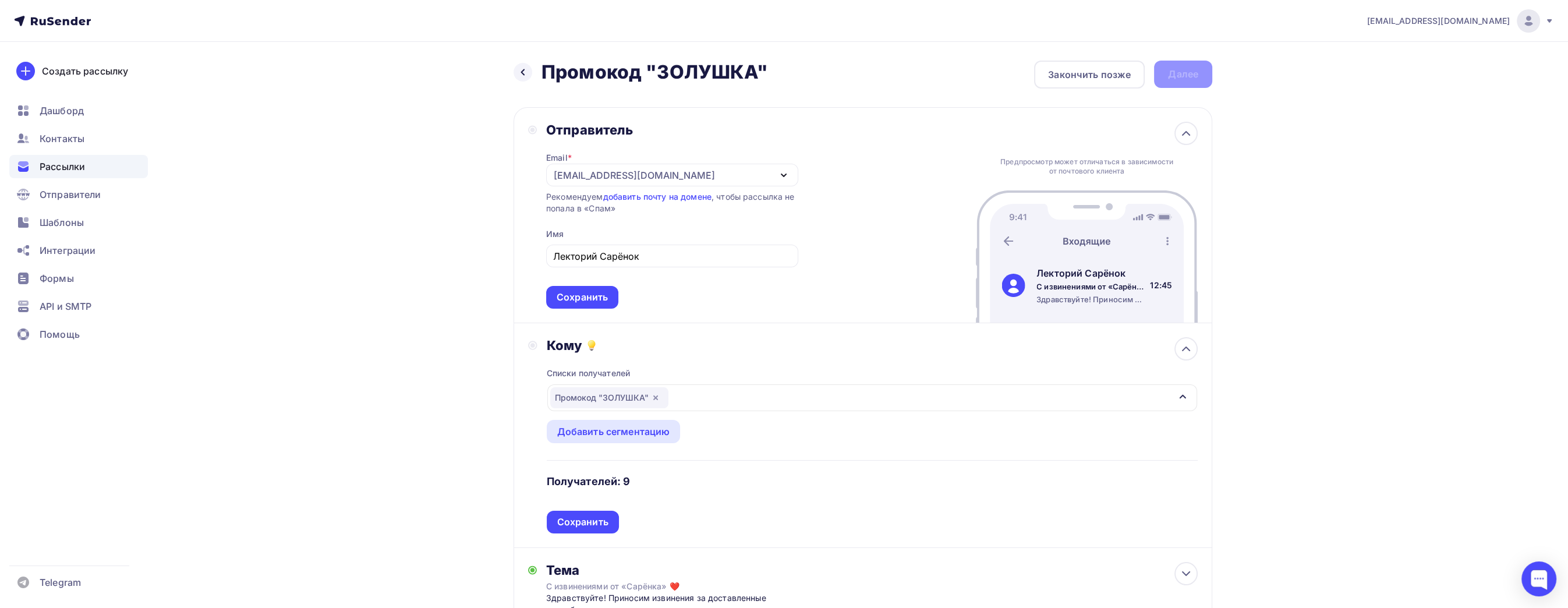
drag, startPoint x: 1395, startPoint y: 403, endPoint x: 1378, endPoint y: 406, distance: 17.3
click at [585, 515] on div "Сохранить" at bounding box center [583, 522] width 51 height 13
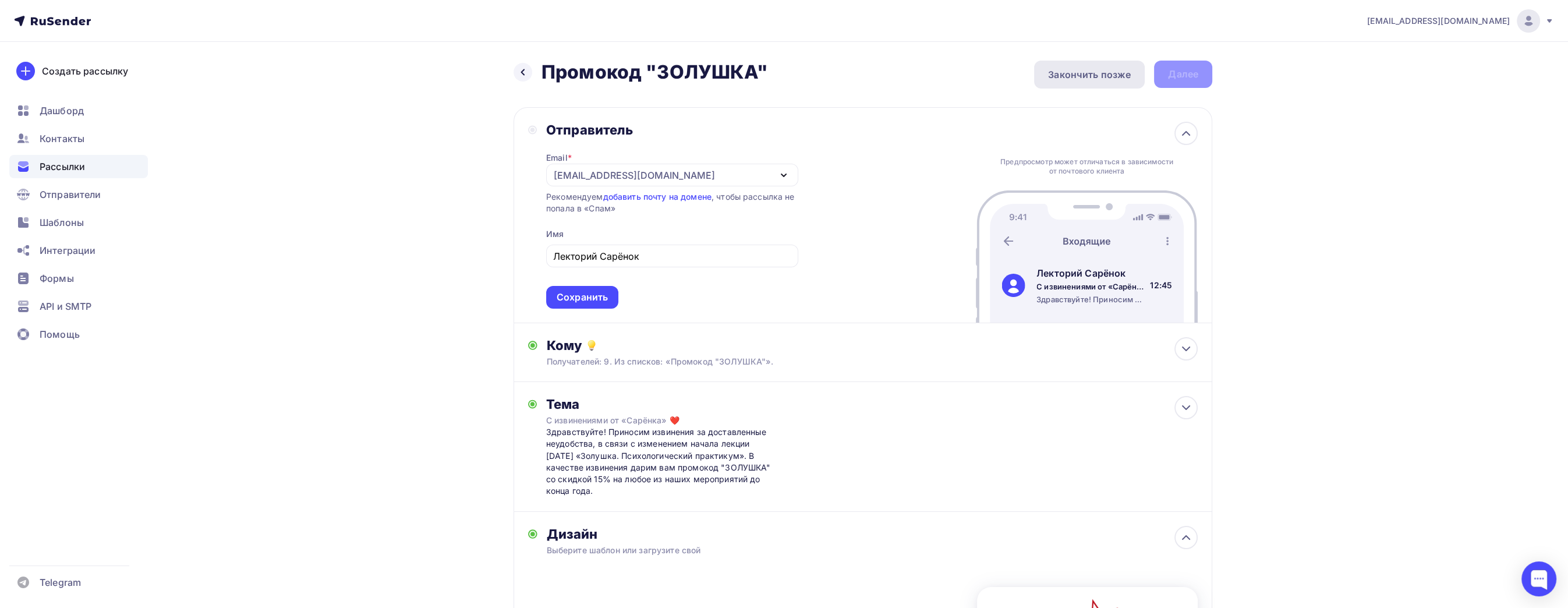
click at [1107, 74] on div "Закончить позже" at bounding box center [1089, 74] width 82 height 14
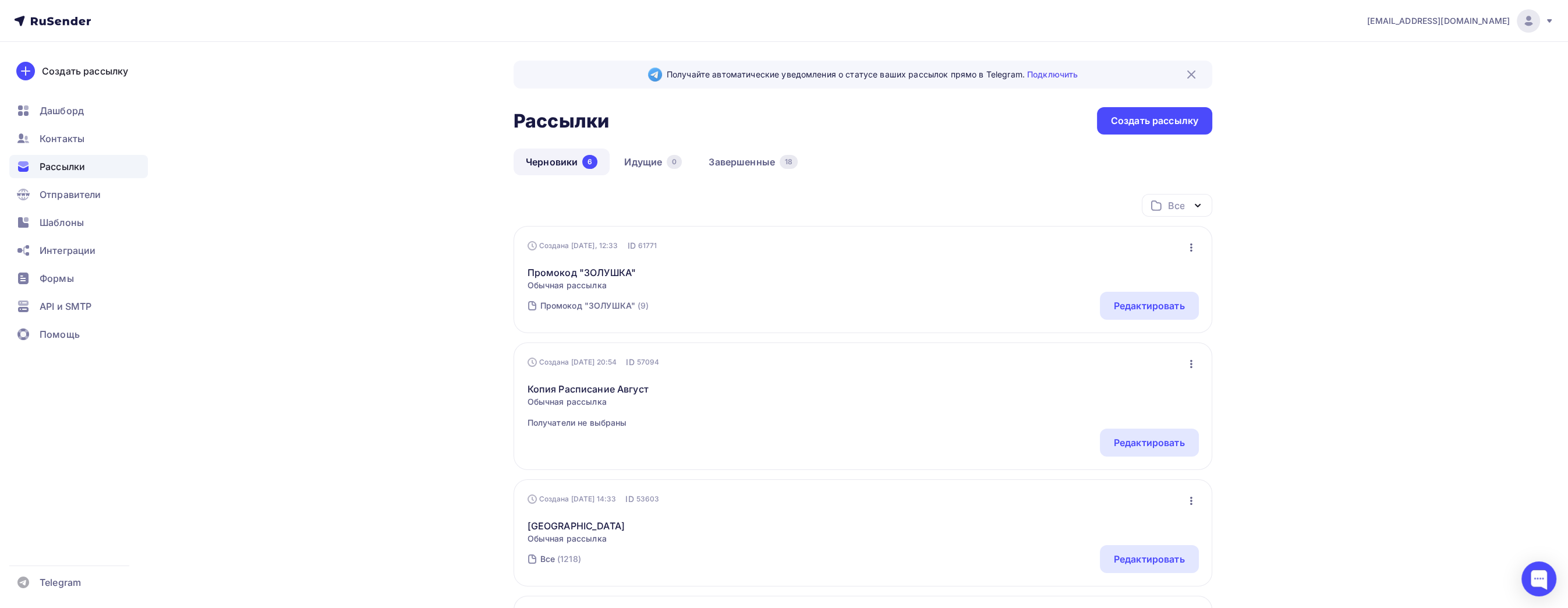
click at [1423, 267] on div "[EMAIL_ADDRESS][DOMAIN_NAME] Аккаунт Тарифы Выйти Создать рассылку [GEOGRAPHIC_…" at bounding box center [784, 558] width 1568 height 1117
click at [1444, 336] on div "[EMAIL_ADDRESS][DOMAIN_NAME] Аккаунт Тарифы Выйти Создать рассылку [GEOGRAPHIC_…" at bounding box center [784, 558] width 1568 height 1117
drag, startPoint x: 1313, startPoint y: 456, endPoint x: 1288, endPoint y: 449, distance: 26.0
click at [1313, 456] on div "[EMAIL_ADDRESS][DOMAIN_NAME] Аккаунт Тарифы Выйти Создать рассылку [GEOGRAPHIC_…" at bounding box center [784, 558] width 1568 height 1117
drag, startPoint x: 1484, startPoint y: 212, endPoint x: 1252, endPoint y: 60, distance: 277.4
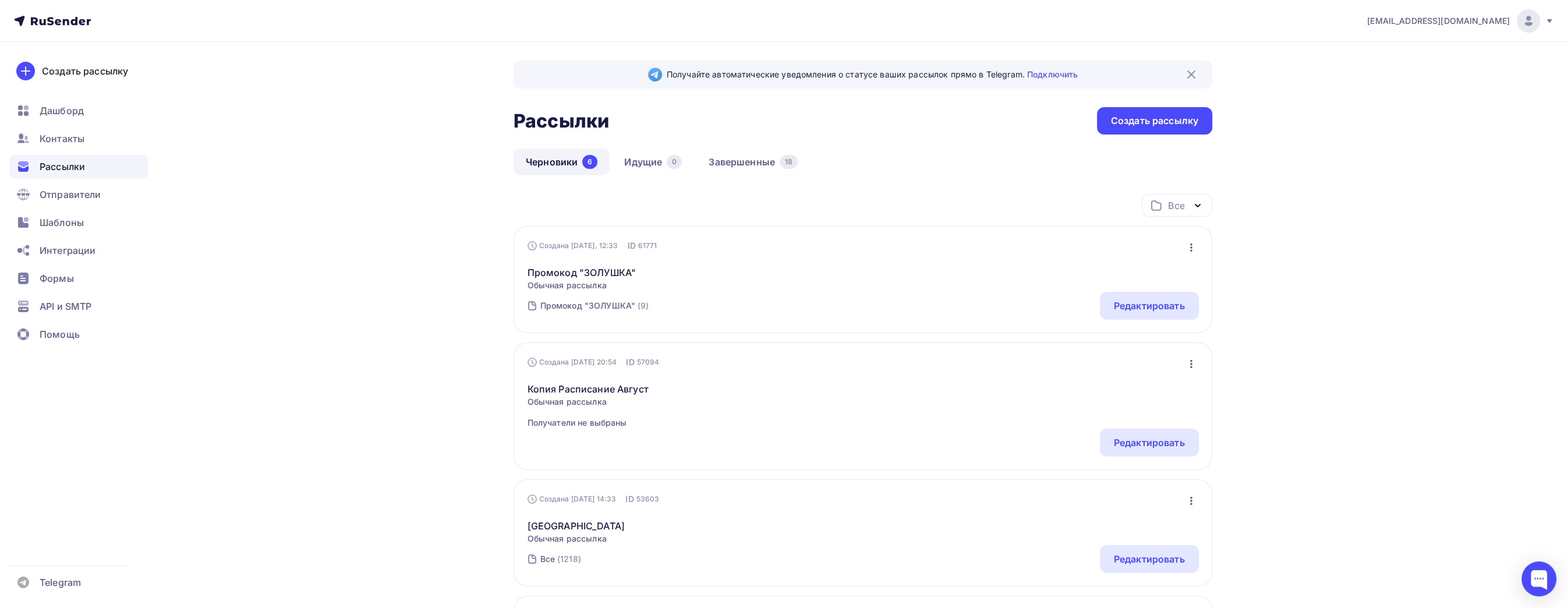
click at [1480, 212] on div "[EMAIL_ADDRESS][DOMAIN_NAME] Аккаунт Тарифы Выйти Создать рассылку [GEOGRAPHIC_…" at bounding box center [784, 558] width 1568 height 1117
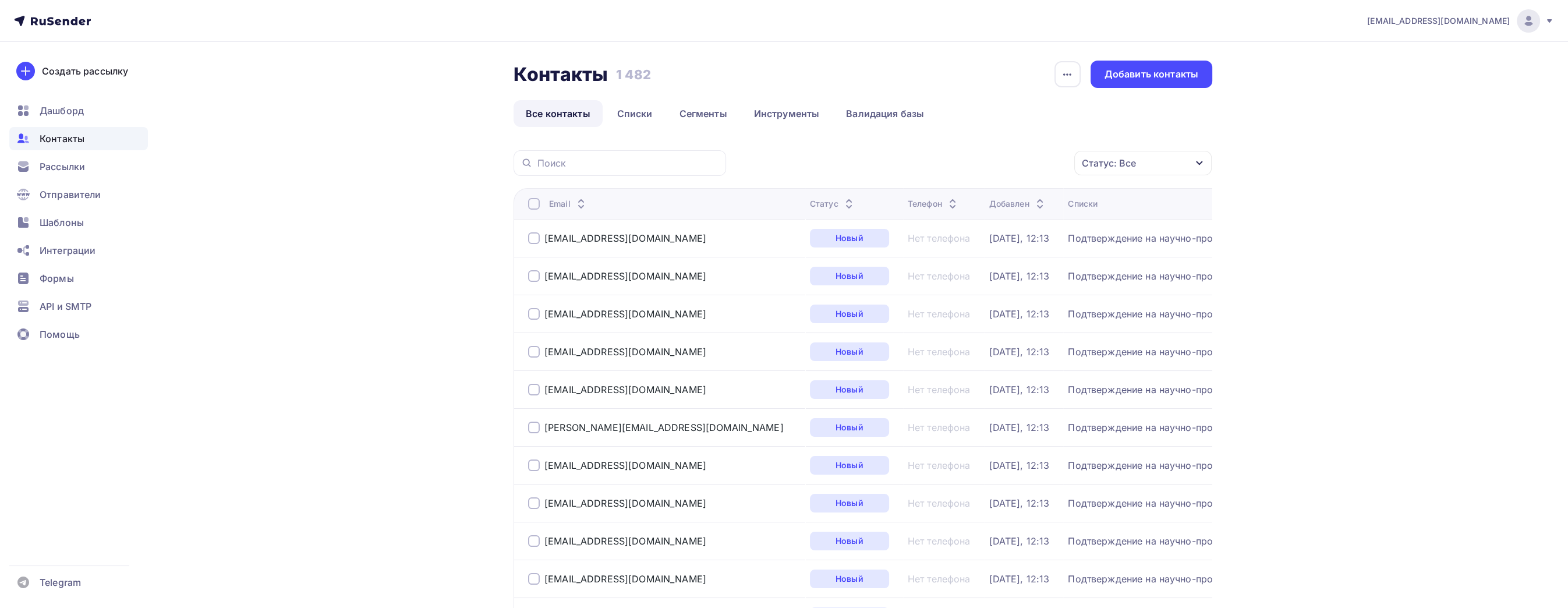
click at [621, 114] on link "Списки" at bounding box center [635, 113] width 60 height 27
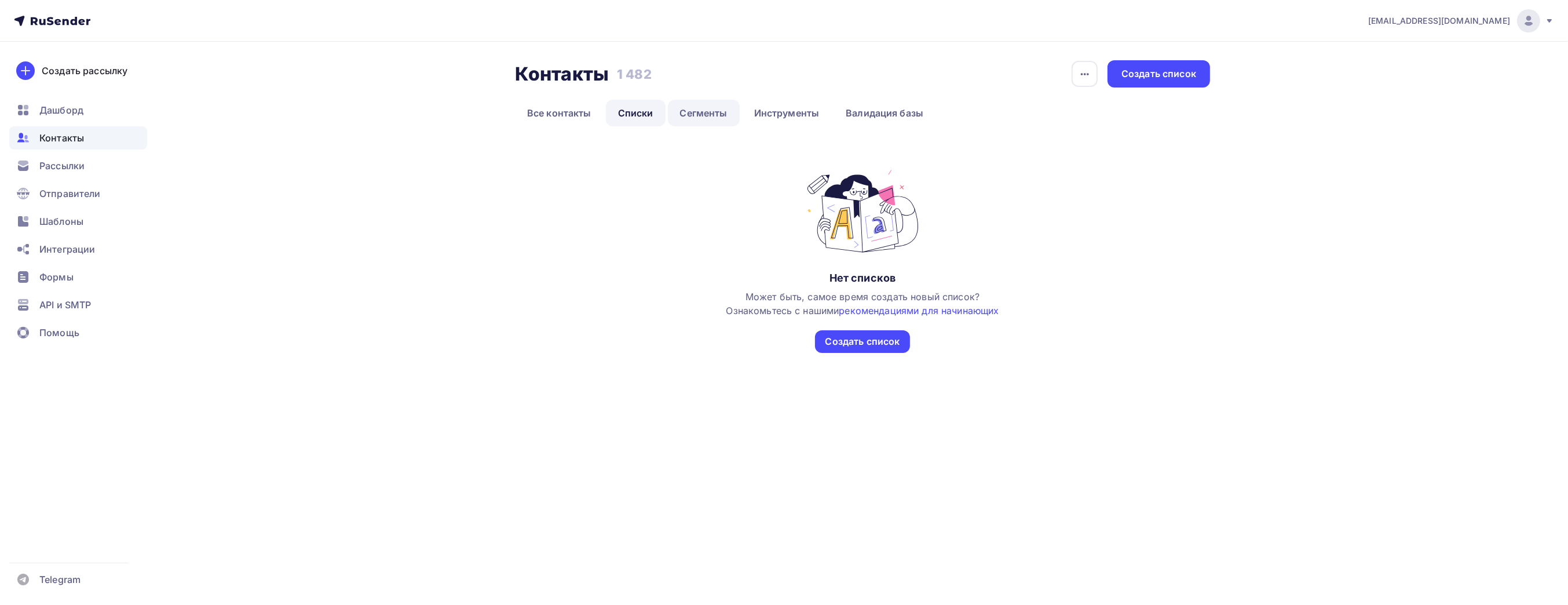
click at [674, 109] on link "Сегменты" at bounding box center [704, 113] width 72 height 27
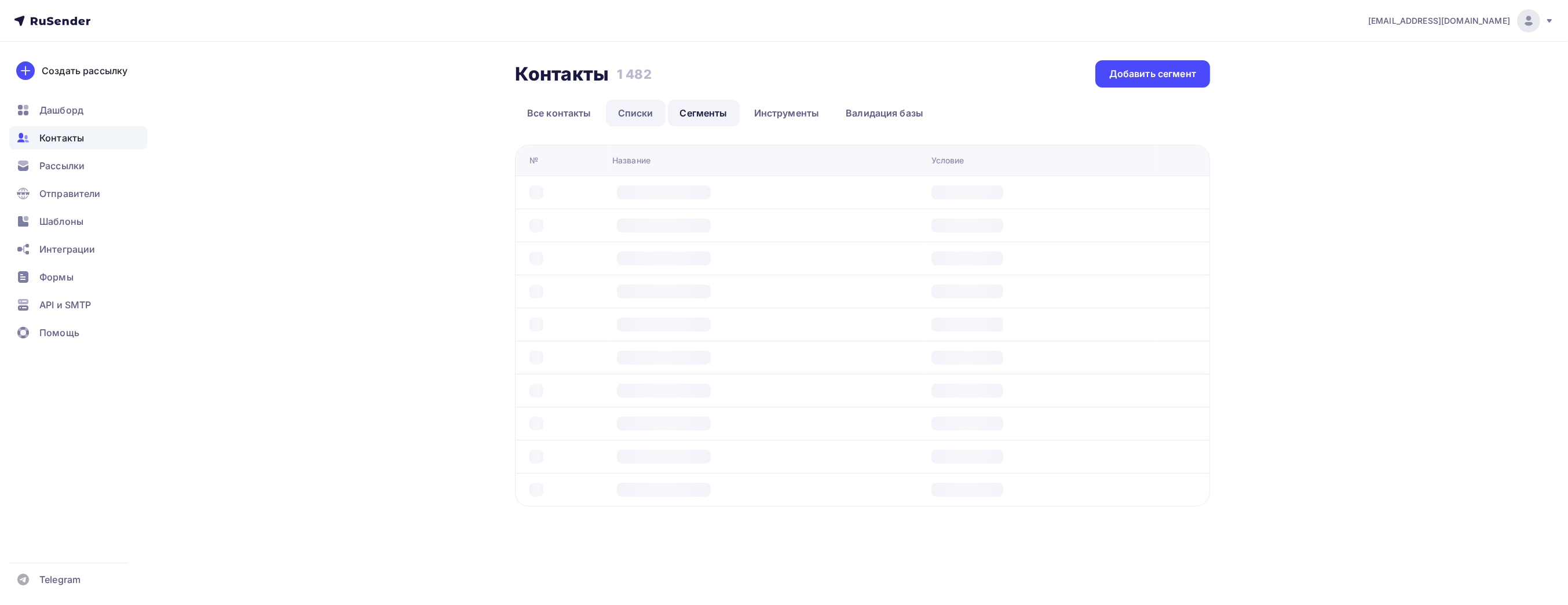
click at [648, 118] on link "Списки" at bounding box center [636, 113] width 60 height 27
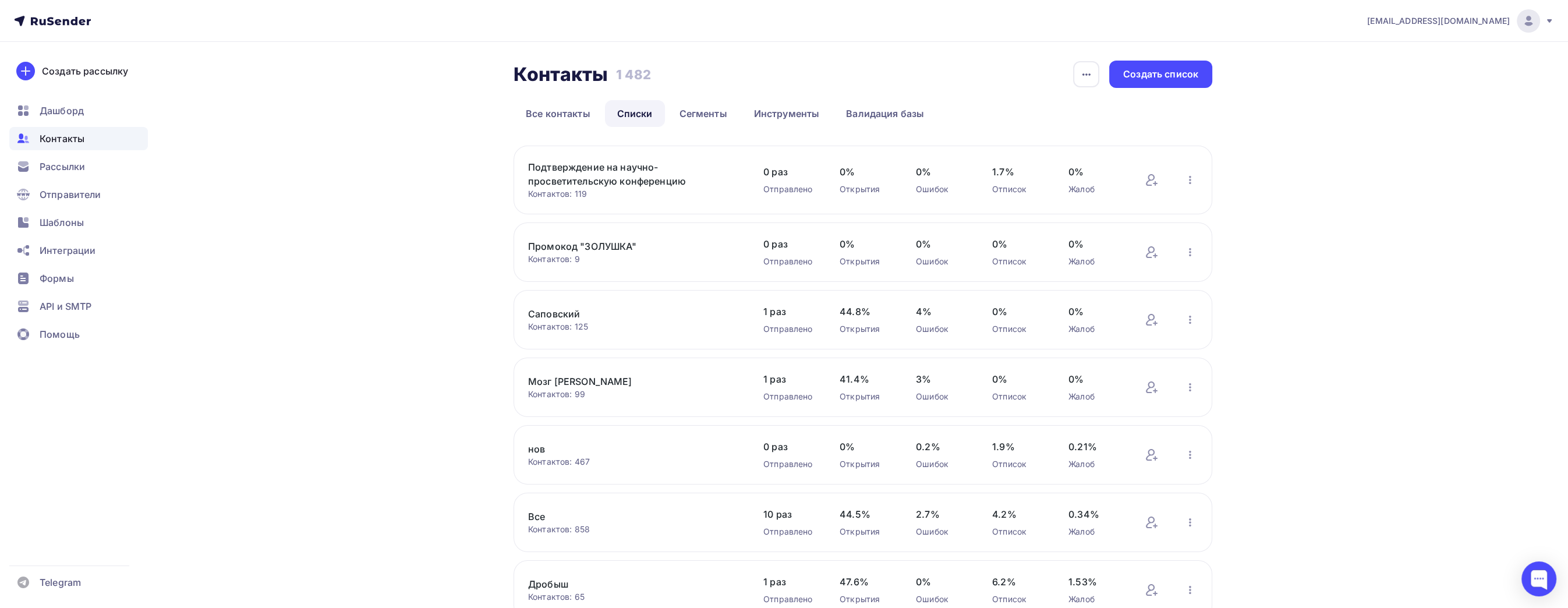
click at [594, 239] on link "Промокод "ЗОЛУШКА"" at bounding box center [627, 246] width 198 height 14
click at [627, 250] on link "Промокод "ЗОЛУШКА"" at bounding box center [627, 246] width 198 height 14
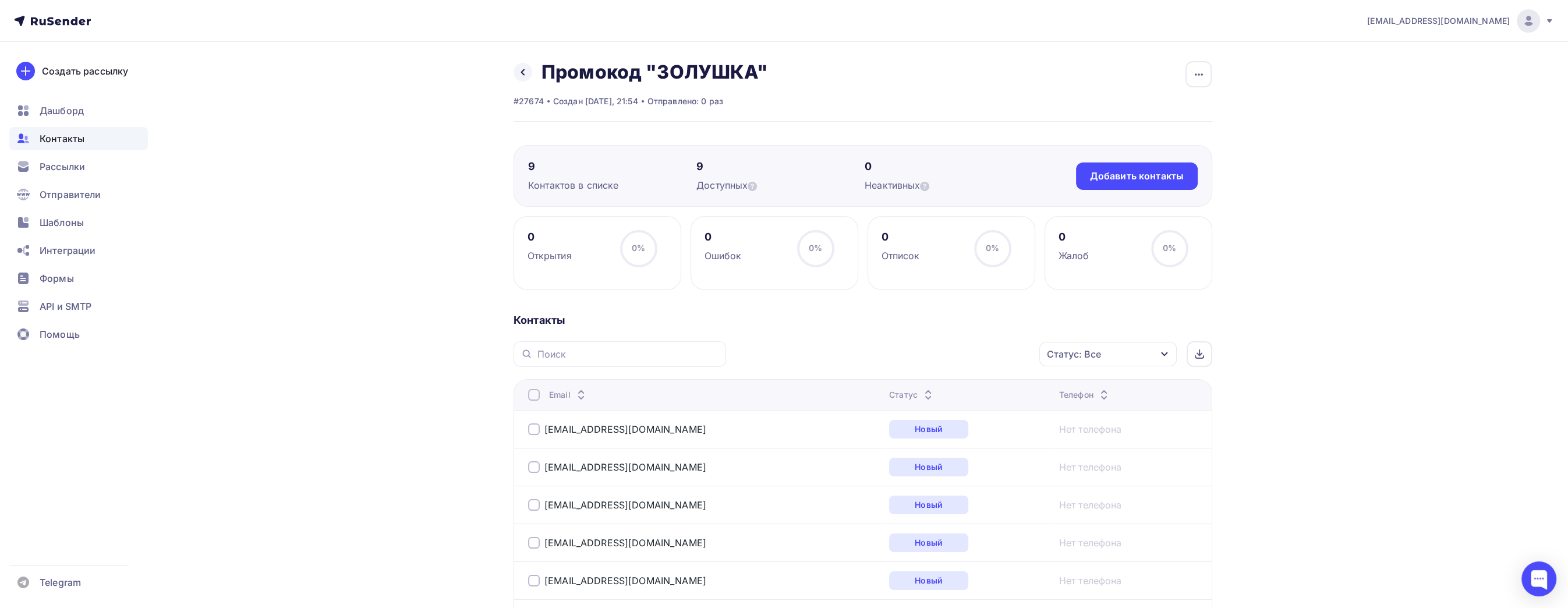
drag, startPoint x: 1463, startPoint y: 357, endPoint x: 1448, endPoint y: 356, distance: 15.0
click at [1457, 357] on div "info@sarenokbot.ru Аккаунт Тарифы Выйти Создать рассылку Дашборд Контакты Рассы…" at bounding box center [784, 435] width 1568 height 870
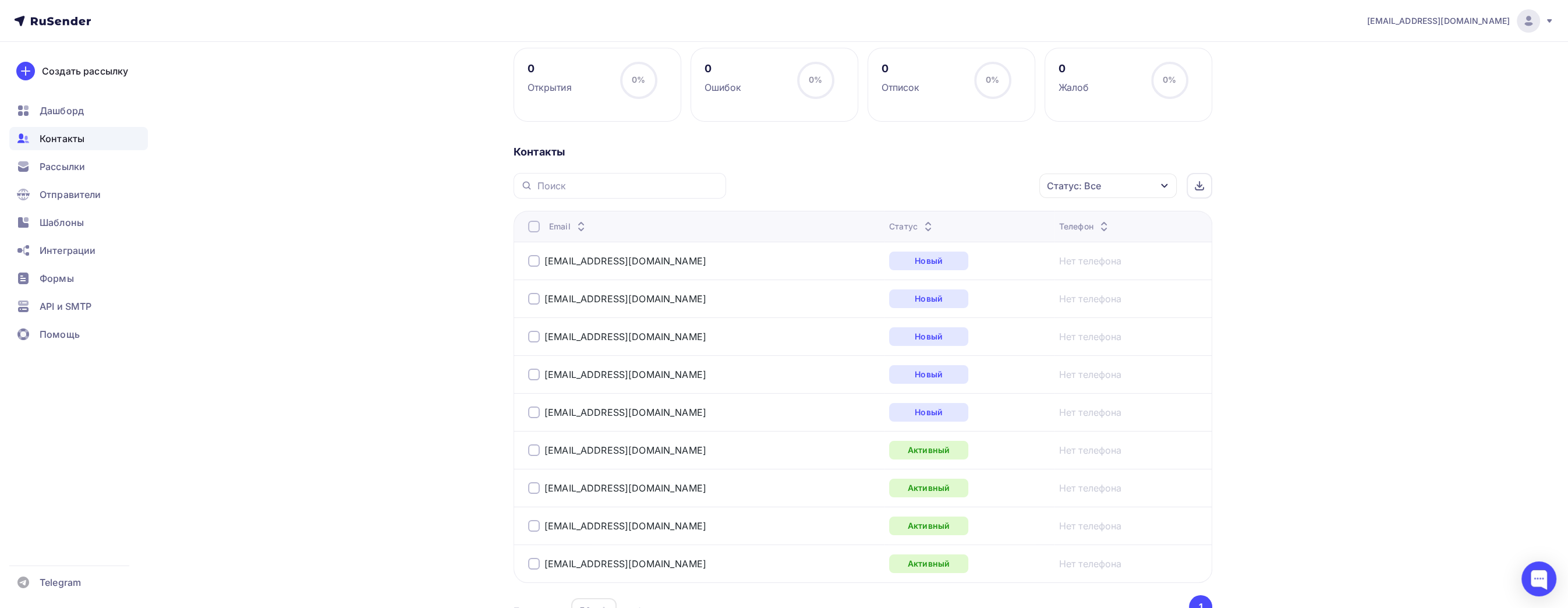
scroll to position [260, 0]
